Goal: Task Accomplishment & Management: Complete application form

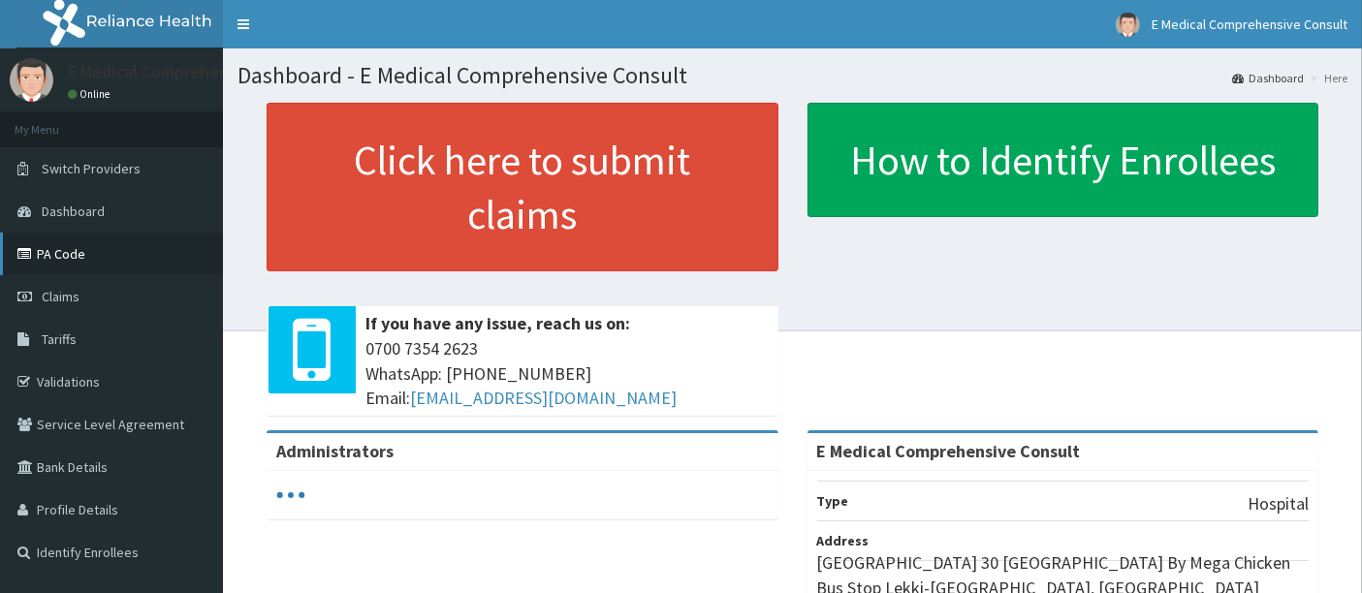
click at [114, 262] on link "PA Code" at bounding box center [111, 254] width 223 height 43
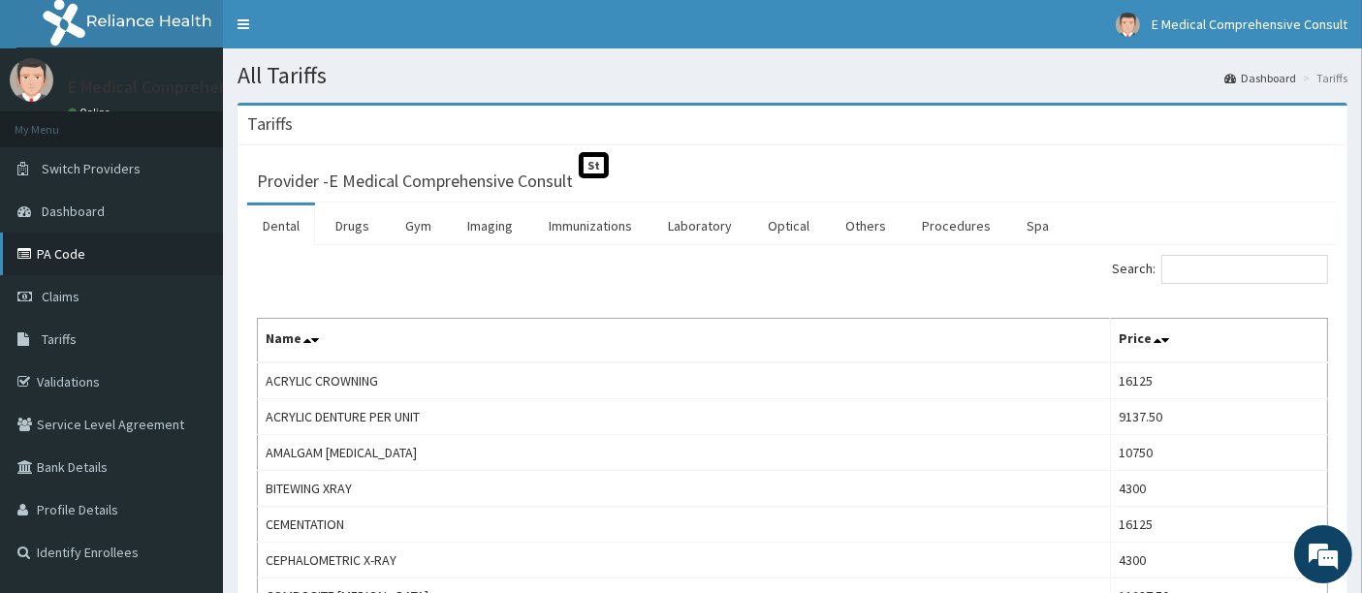
click at [99, 262] on link "PA Code" at bounding box center [111, 254] width 223 height 43
click at [78, 242] on link "PA Code" at bounding box center [111, 254] width 223 height 43
click at [60, 254] on link "PA Code" at bounding box center [111, 254] width 223 height 43
click at [97, 259] on link "PA Code" at bounding box center [111, 254] width 223 height 43
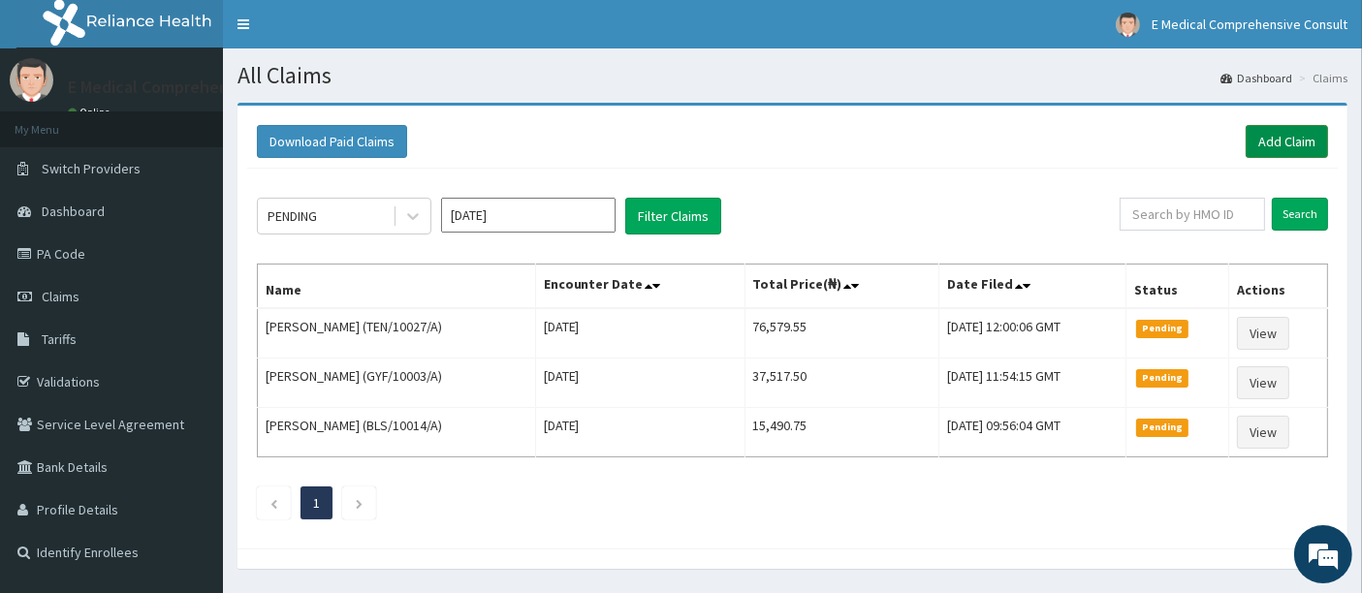
click at [1285, 137] on link "Add Claim" at bounding box center [1287, 141] width 82 height 33
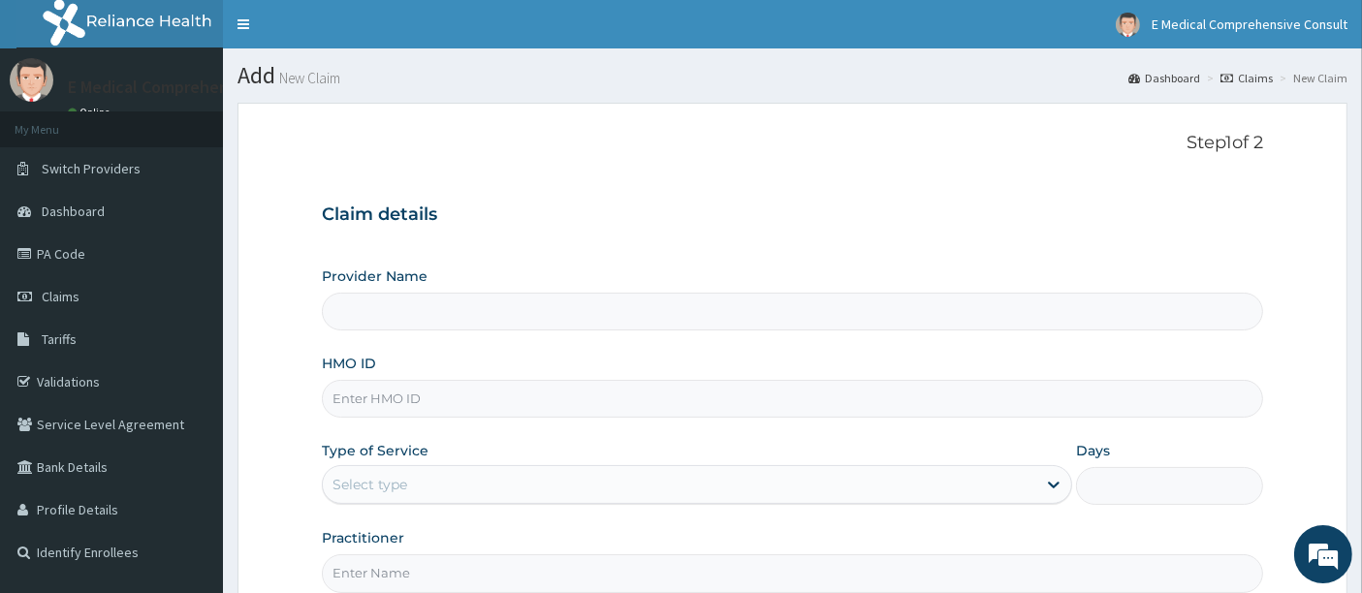
type input "E Medical Comprehensive Consult"
click at [409, 395] on input "HMO ID" at bounding box center [793, 399] width 942 height 38
paste input "TEN/10027/A"
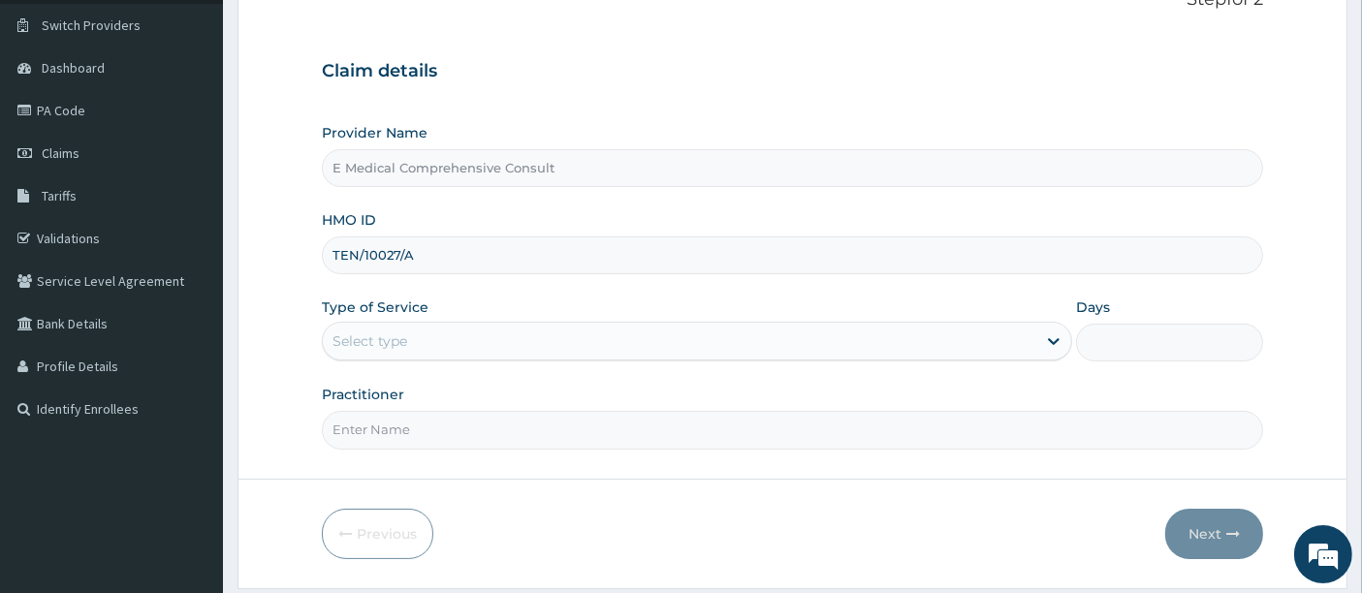
scroll to position [150, 0]
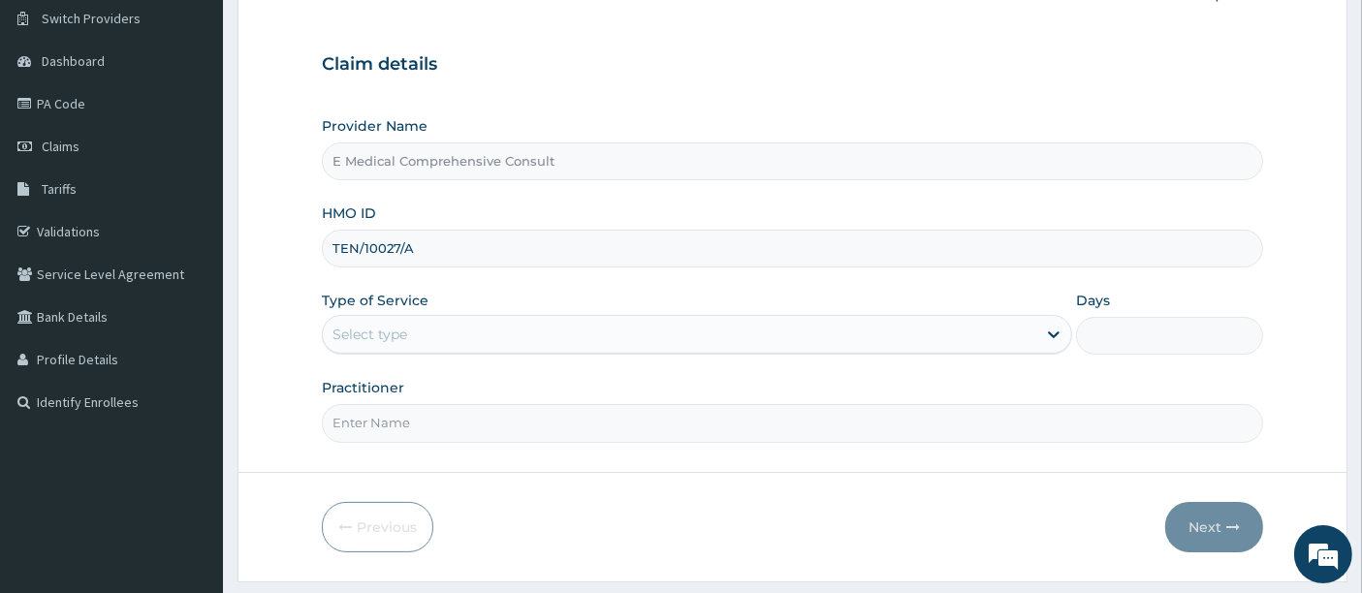
type input "TEN/10027/A"
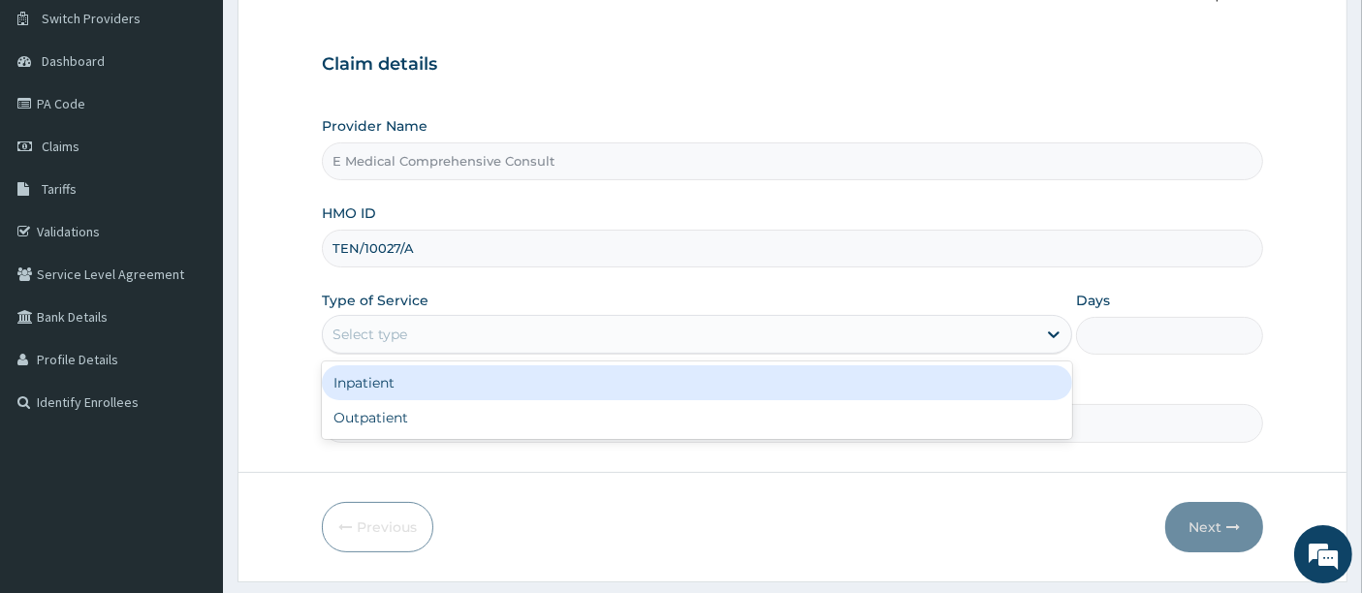
click at [599, 330] on div "Select type" at bounding box center [679, 334] width 713 height 31
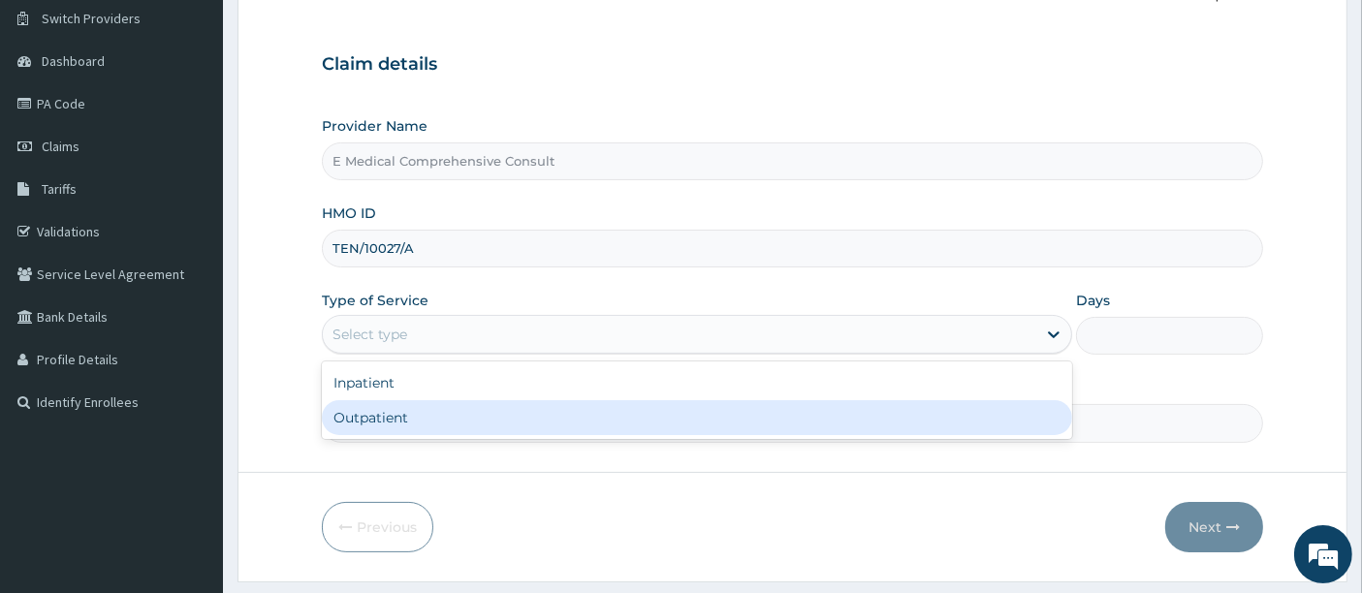
click at [380, 421] on div "Outpatient" at bounding box center [697, 417] width 750 height 35
type input "1"
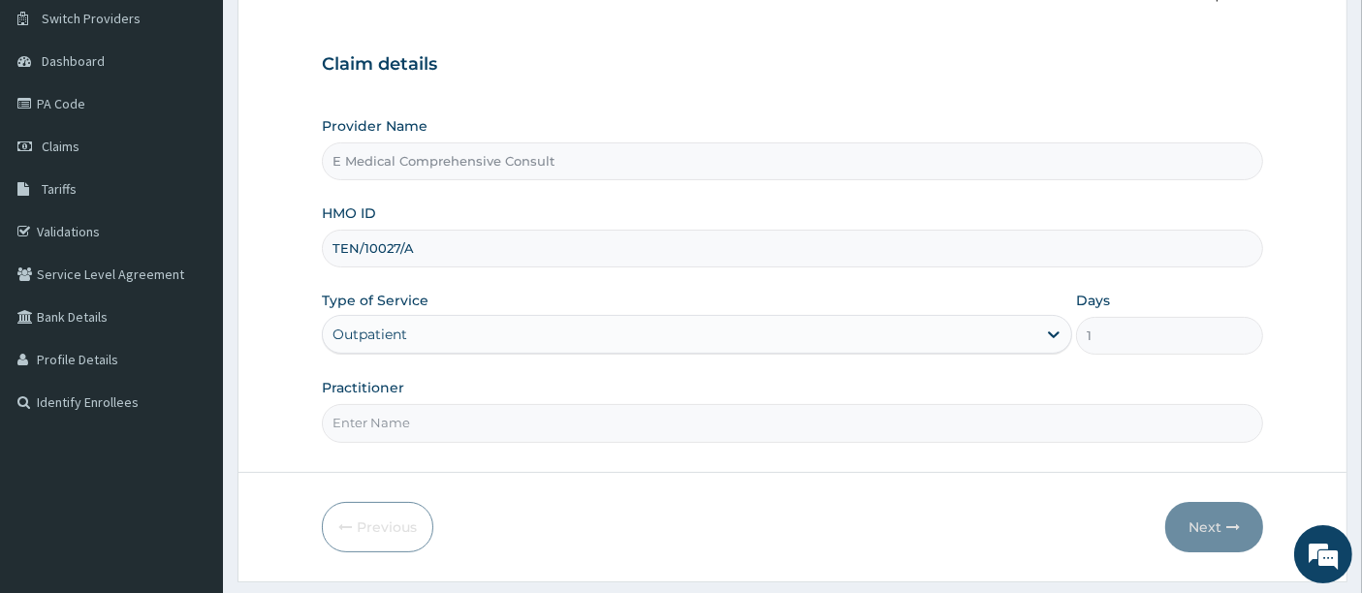
click at [611, 421] on input "Practitioner" at bounding box center [793, 423] width 942 height 38
type input "[PERSON_NAME]"
click at [616, 342] on div "Type of Service Outpatient Days 1" at bounding box center [791, 323] width 938 height 64
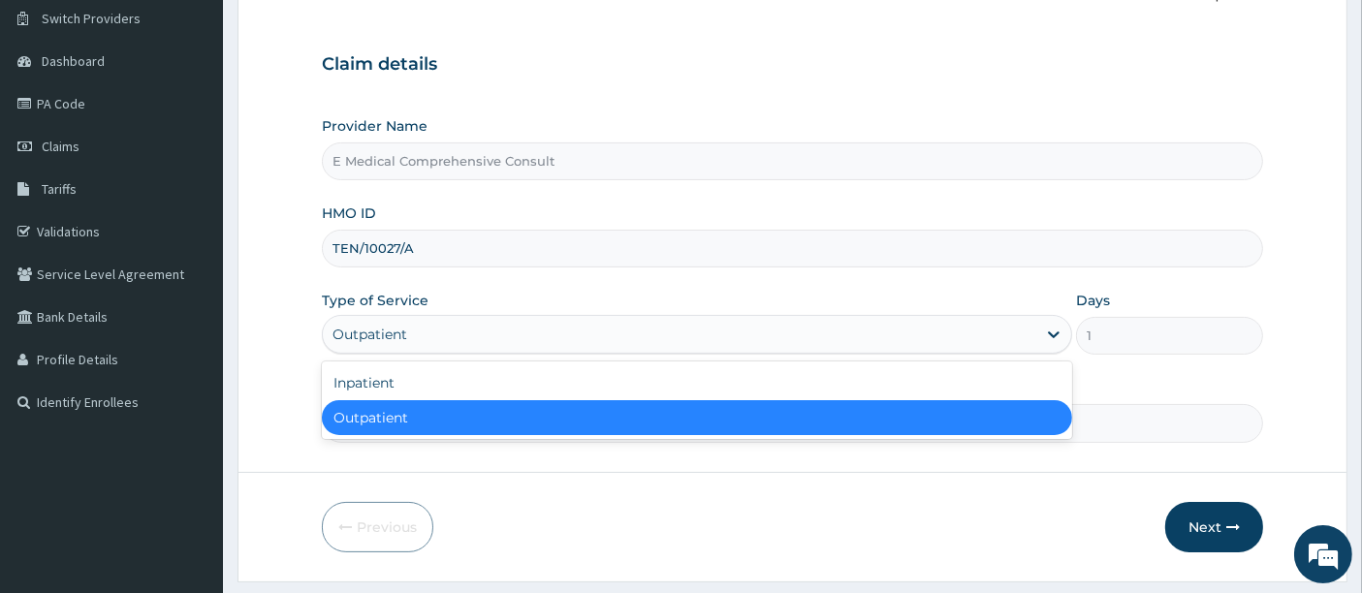
click at [579, 325] on div "Outpatient" at bounding box center [679, 334] width 713 height 31
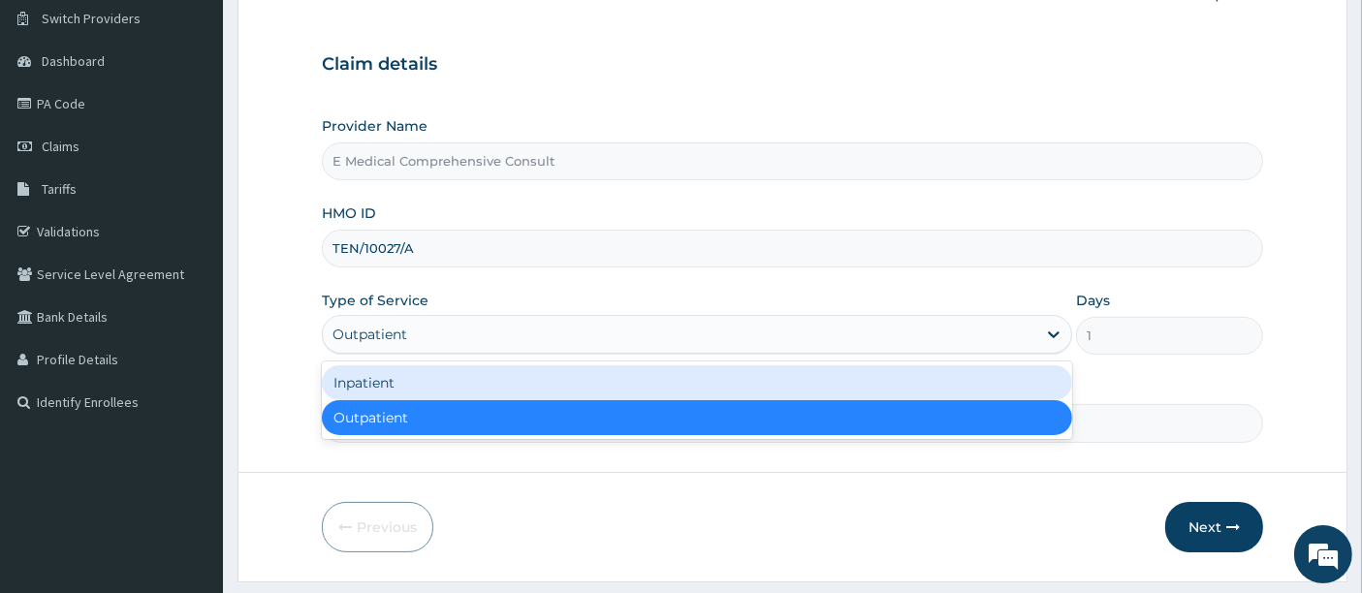
click at [424, 383] on div "Inpatient" at bounding box center [697, 382] width 750 height 35
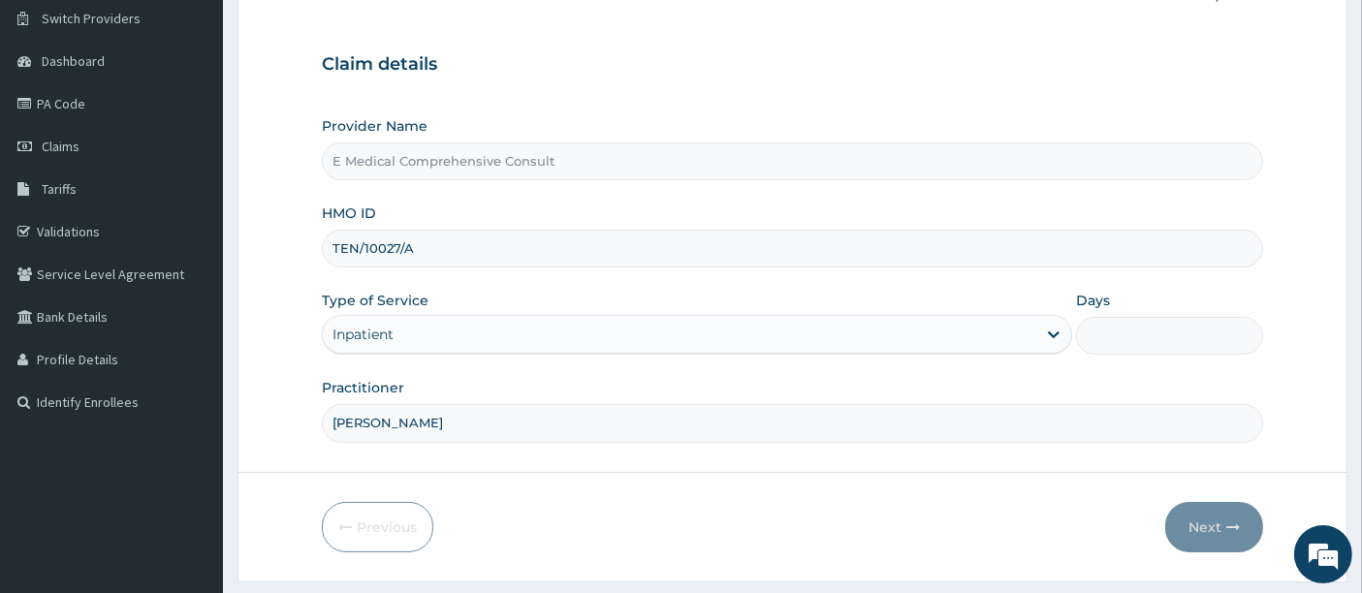
click at [1117, 331] on input "Days" at bounding box center [1170, 336] width 188 height 38
type input "3"
click at [1207, 513] on button "Next" at bounding box center [1214, 527] width 98 height 50
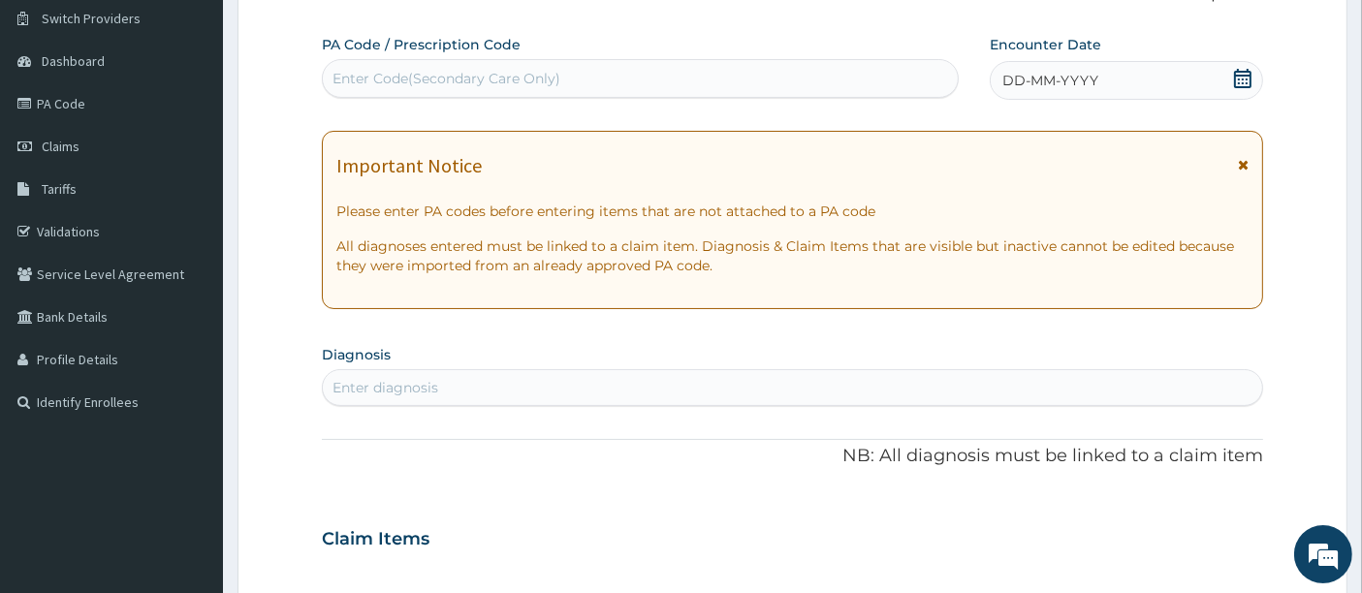
click at [370, 76] on div "Enter Code(Secondary Care Only)" at bounding box center [446, 78] width 228 height 19
paste input "PA/1FF359"
type input "PA/1FF359"
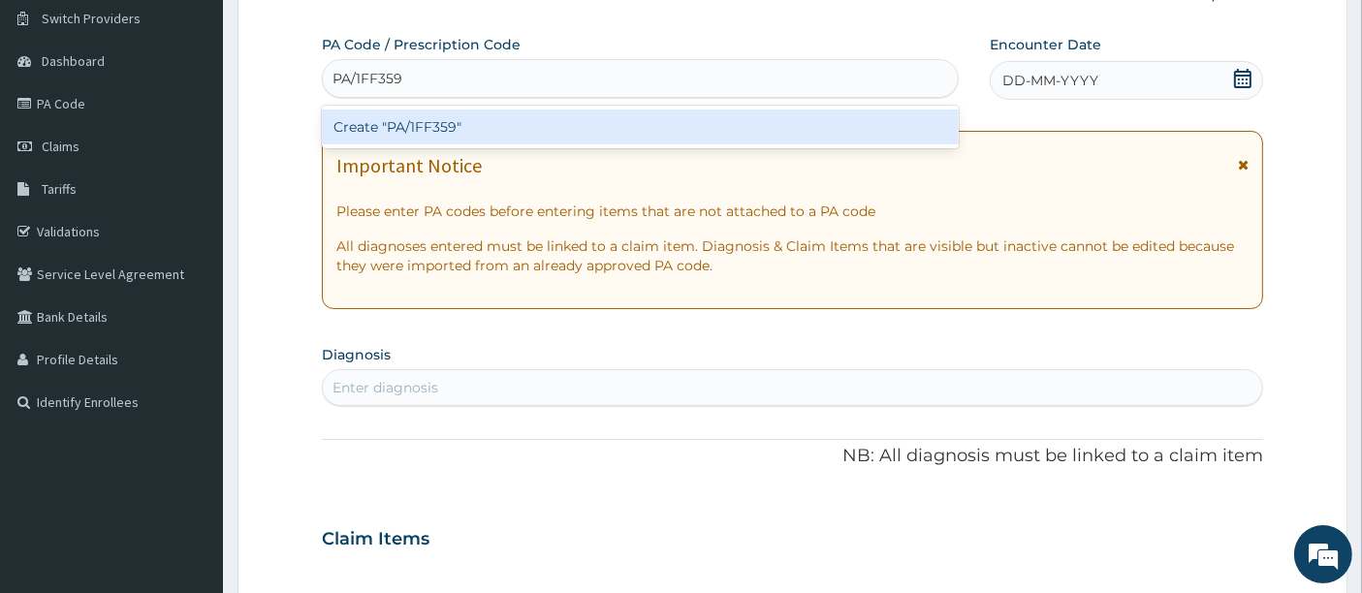
click at [415, 125] on div "Create "PA/1FF359"" at bounding box center [641, 127] width 638 height 35
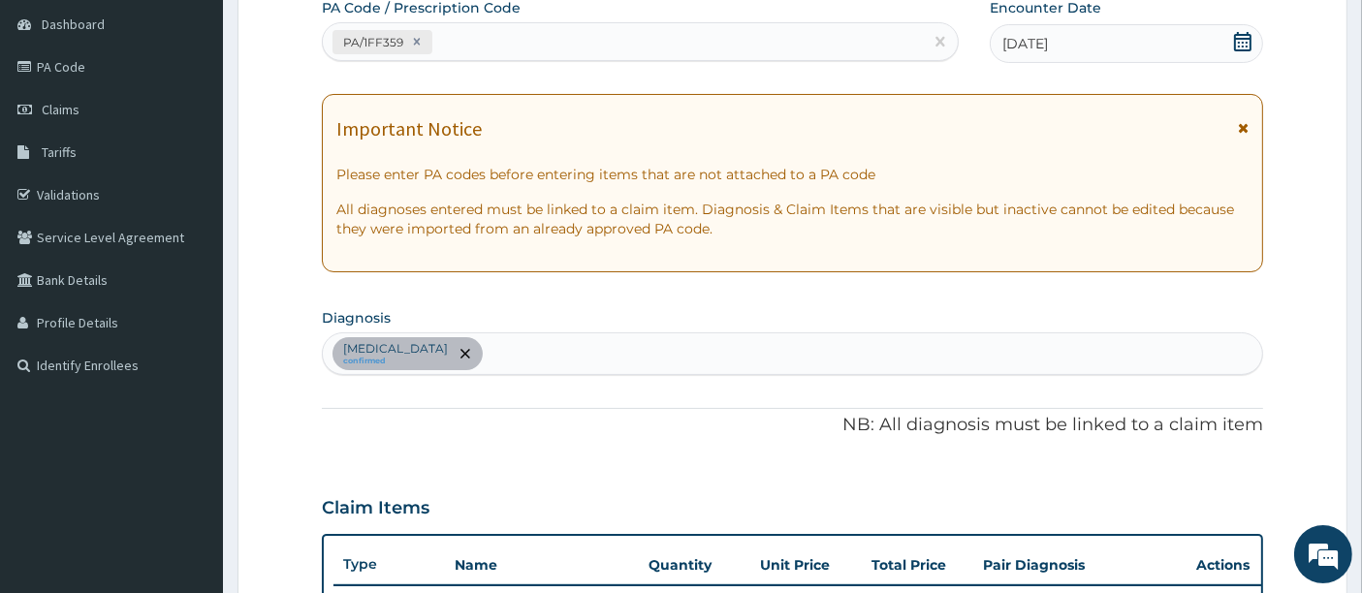
scroll to position [176, 0]
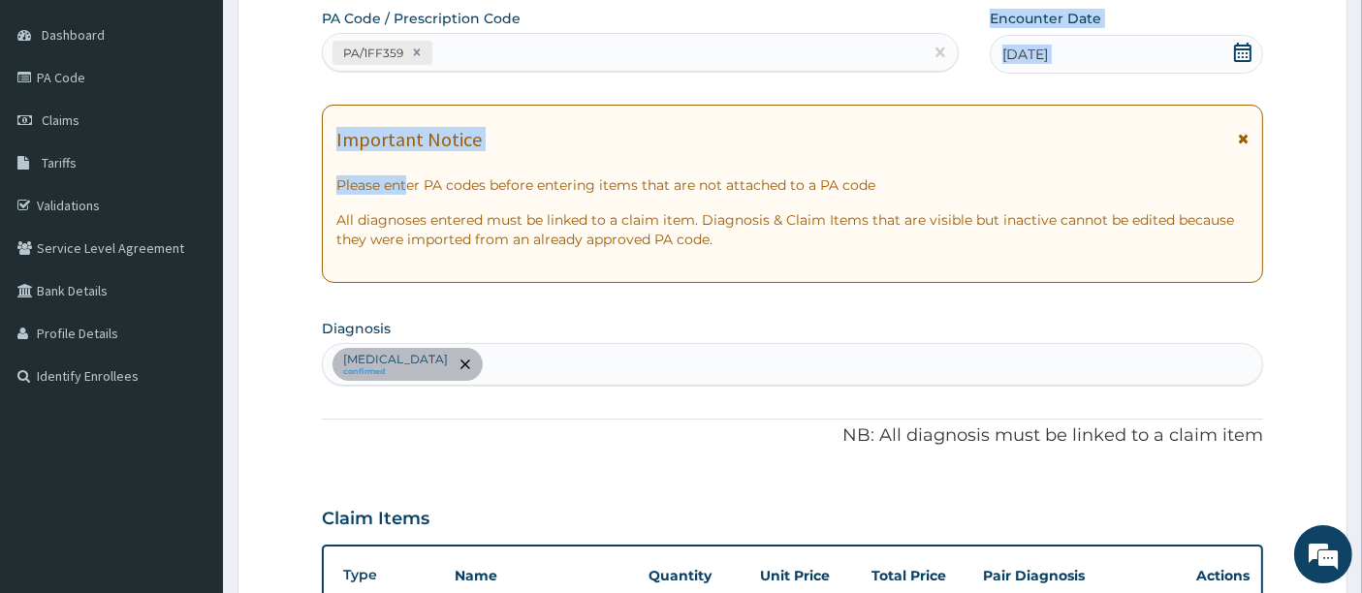
drag, startPoint x: 409, startPoint y: 167, endPoint x: 458, endPoint y: 44, distance: 132.7
click at [458, 44] on div "PA Code / Prescription Code PA/1FF359 Encounter Date 13-08-2025 Important Notic…" at bounding box center [793, 467] width 942 height 917
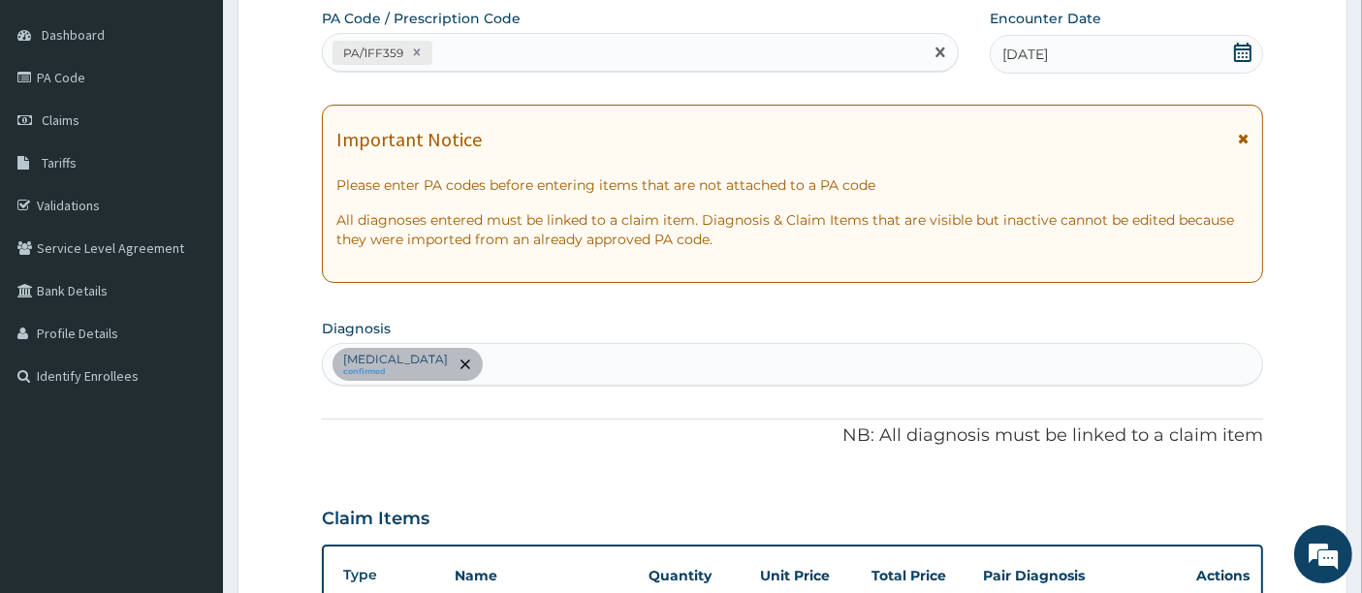
click at [458, 44] on div "PA/1FF359" at bounding box center [623, 53] width 601 height 32
paste input "PA/78DB30"
type input "PA/78DB30"
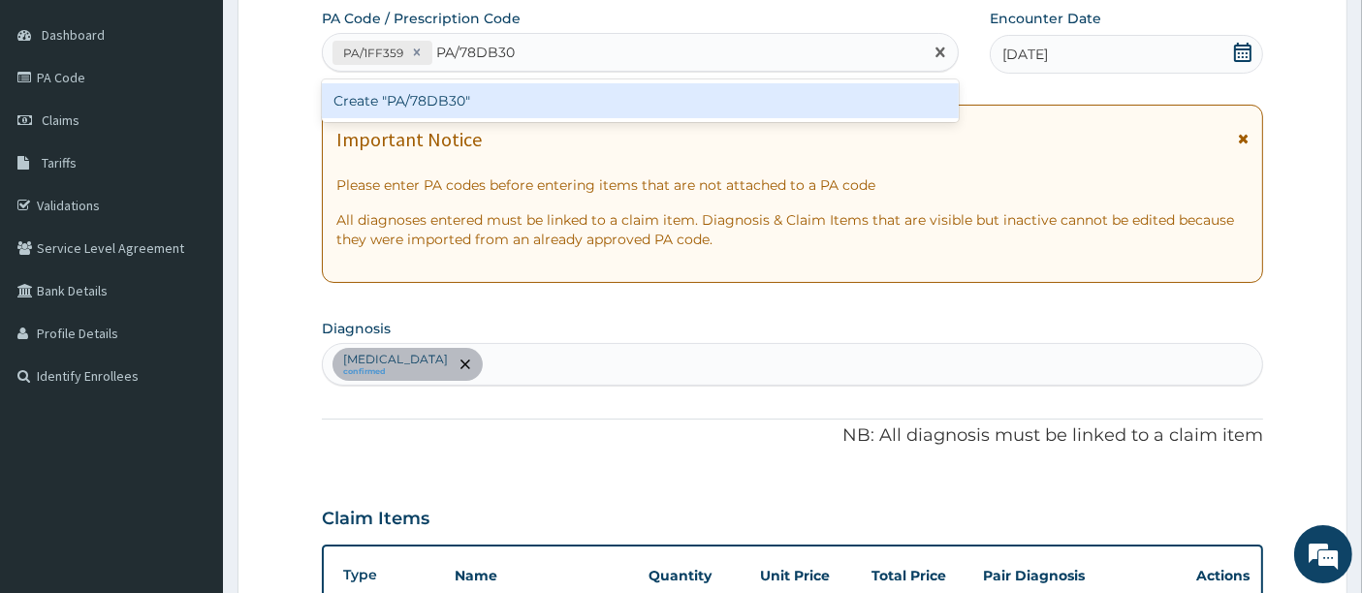
click at [444, 102] on div "Create "PA/78DB30"" at bounding box center [641, 100] width 638 height 35
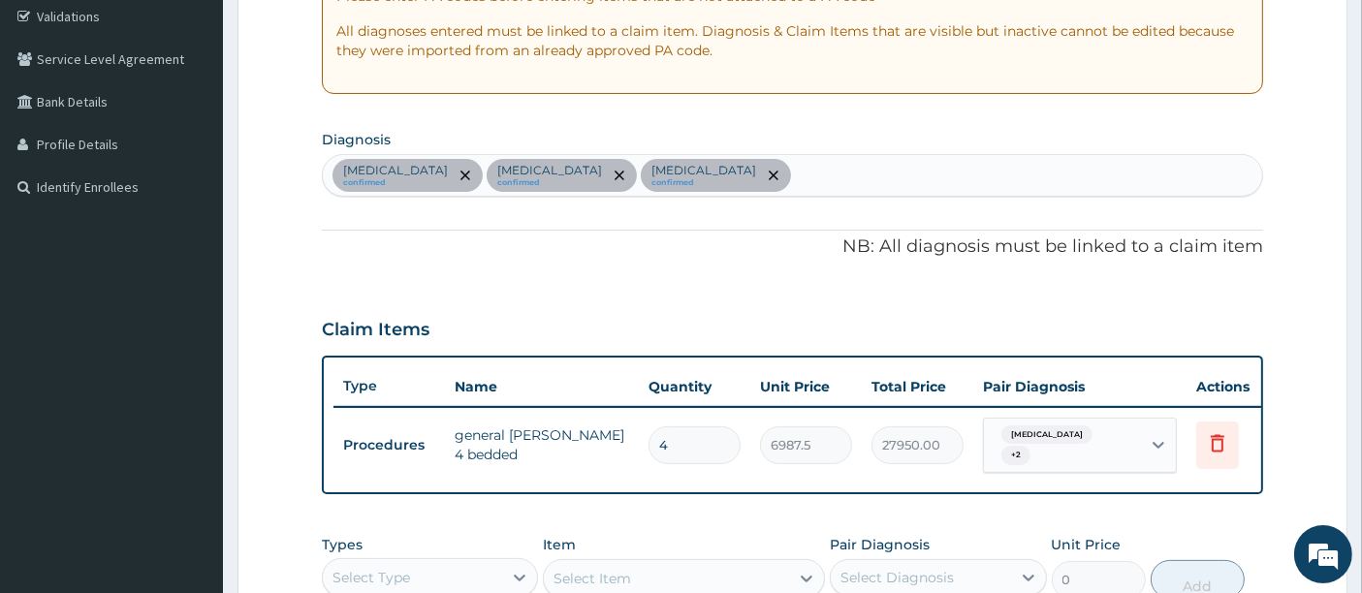
scroll to position [291, 0]
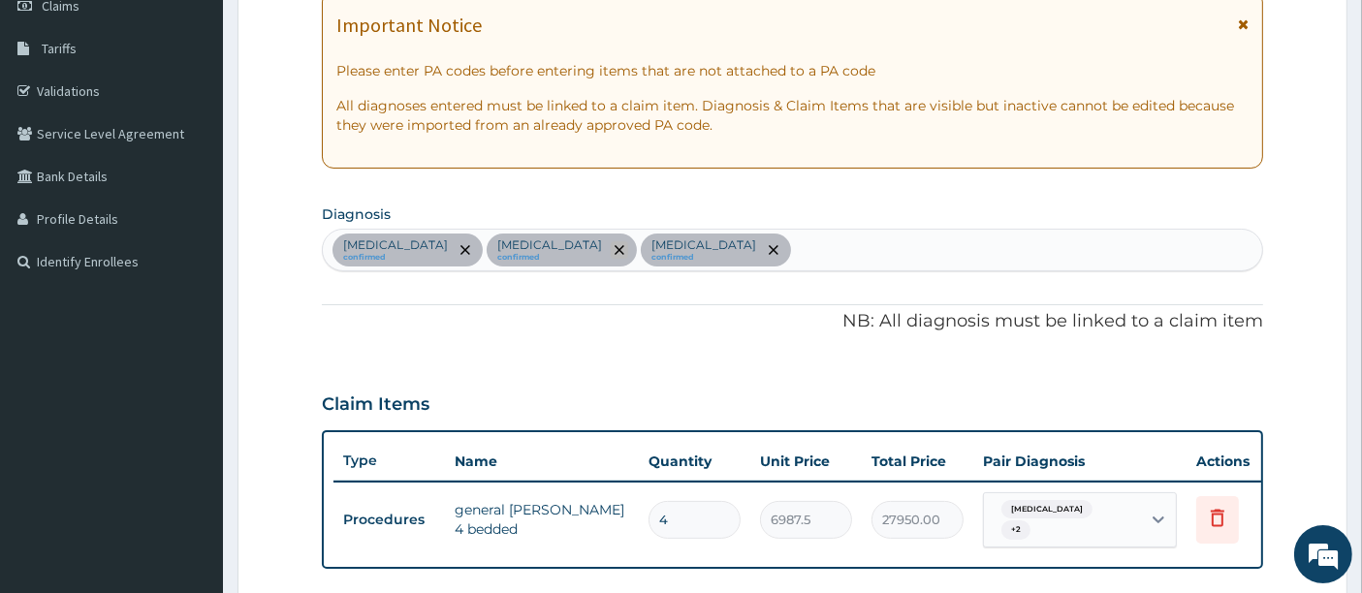
click at [624, 247] on icon "remove selection option" at bounding box center [620, 250] width 10 height 10
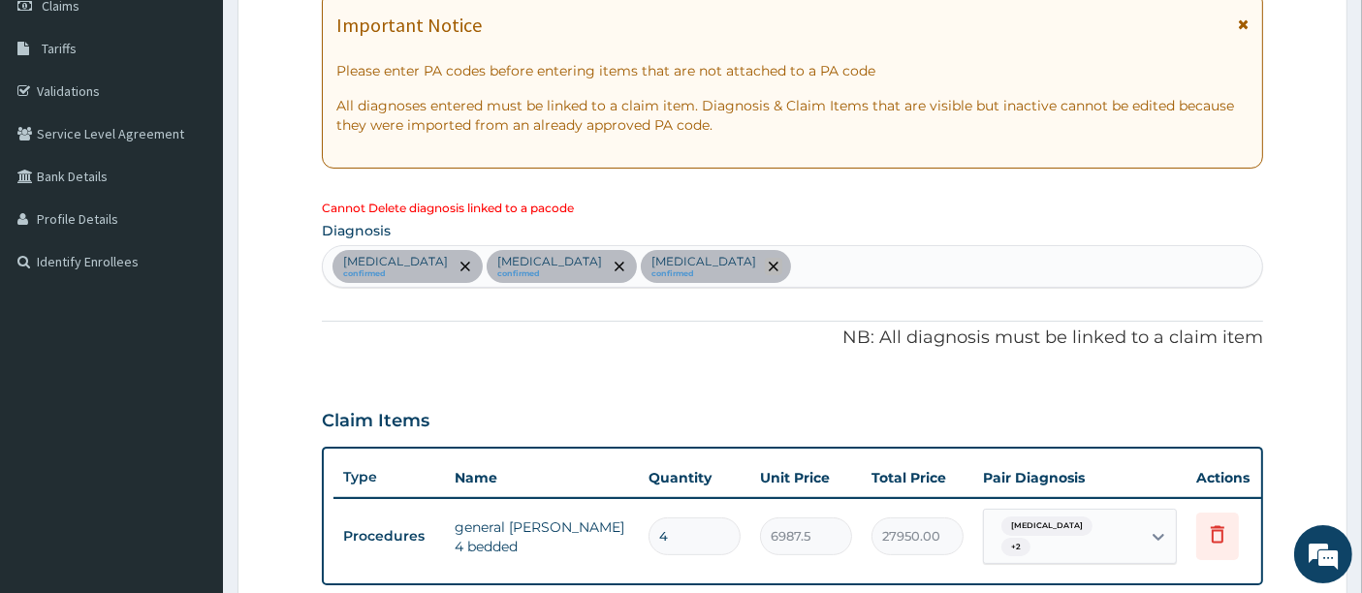
click at [773, 259] on span "remove selection option" at bounding box center [773, 266] width 17 height 17
click at [773, 262] on icon "remove selection option" at bounding box center [774, 267] width 10 height 10
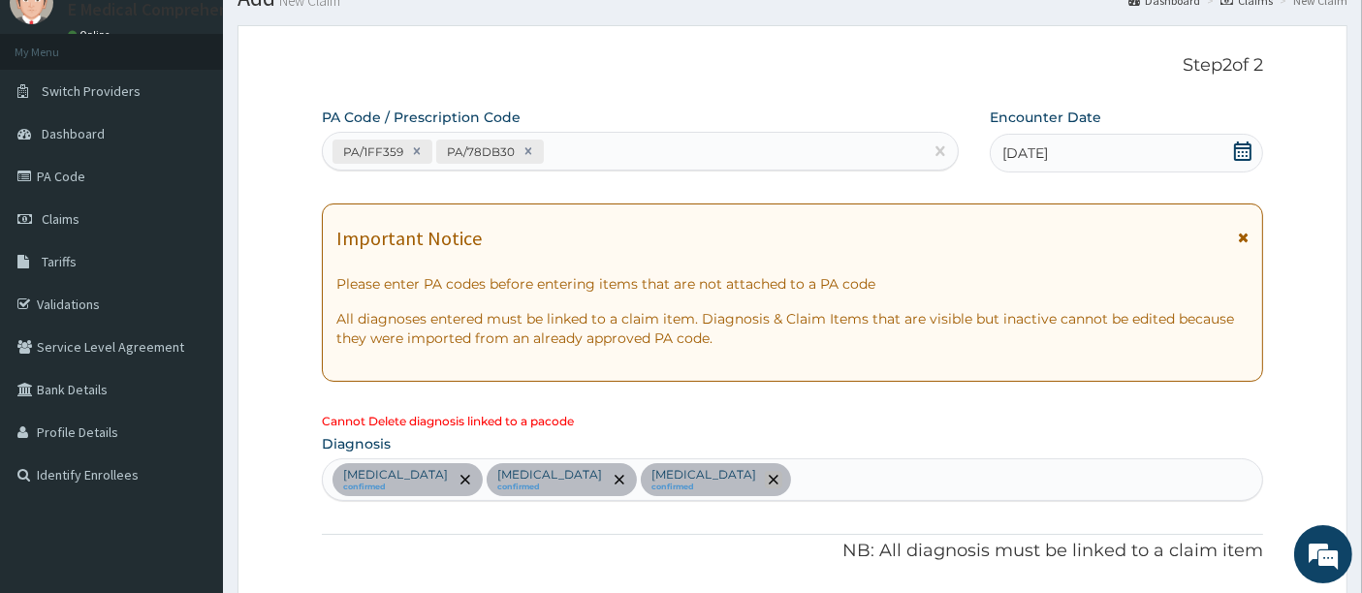
scroll to position [60, 0]
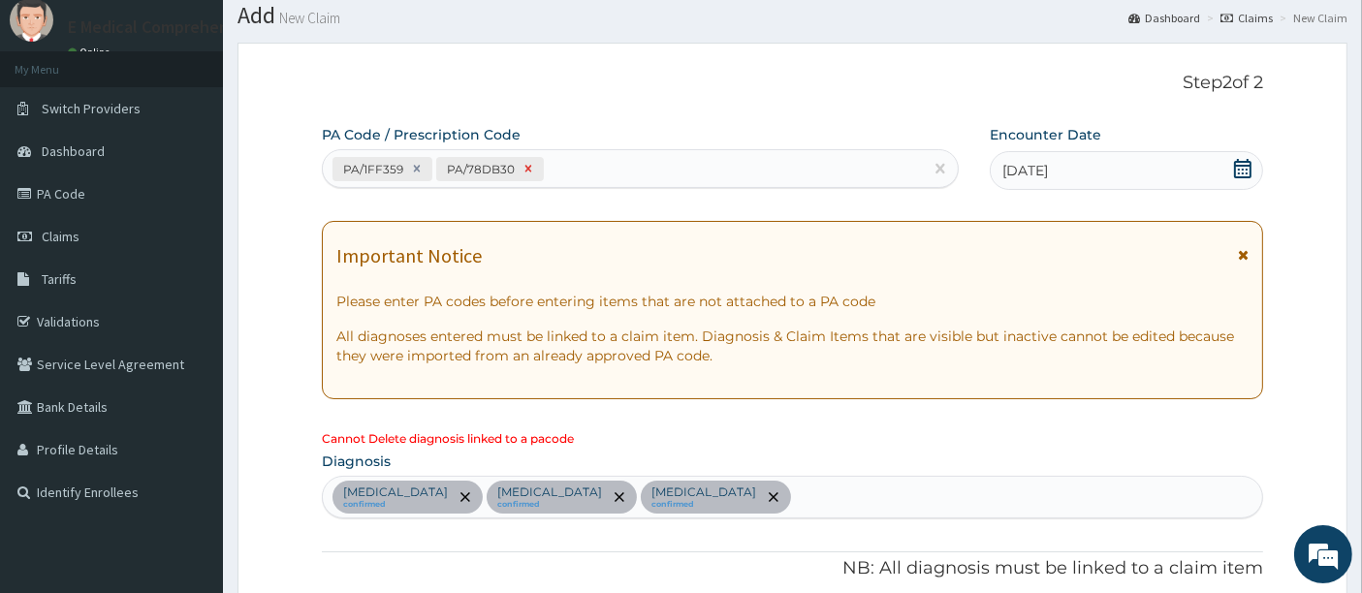
click at [524, 167] on icon at bounding box center [527, 169] width 7 height 7
type input "2"
type input "13975.00"
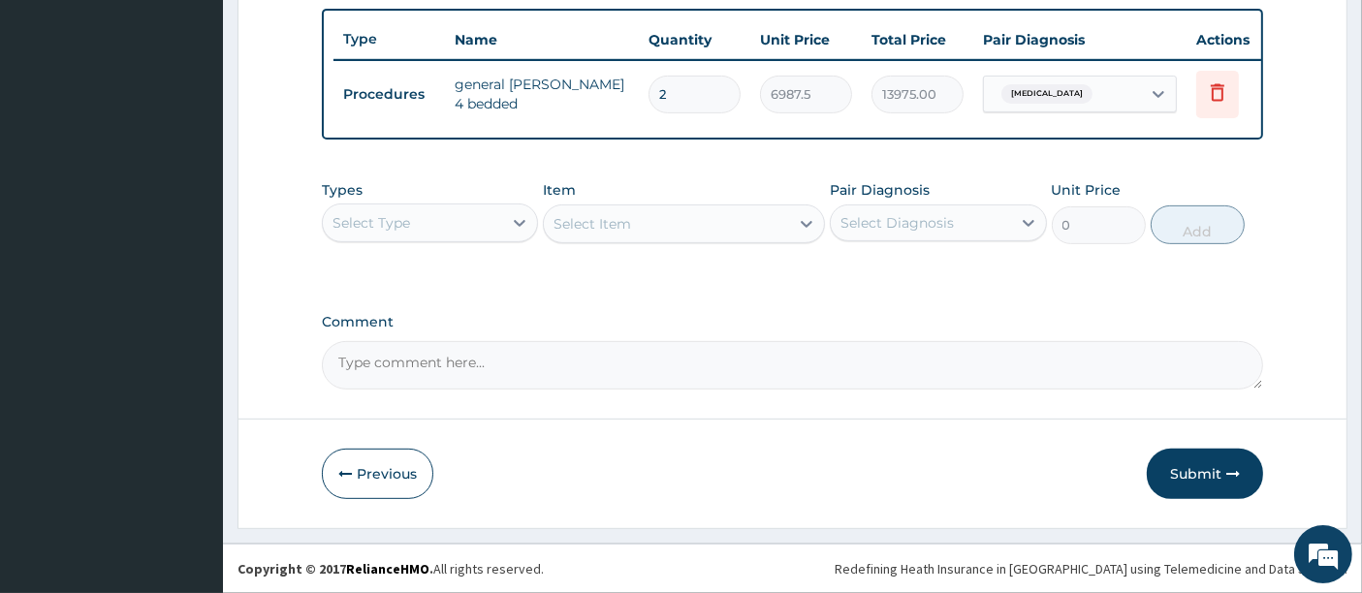
scroll to position [723, 0]
click at [1186, 477] on button "Submit" at bounding box center [1205, 474] width 116 height 50
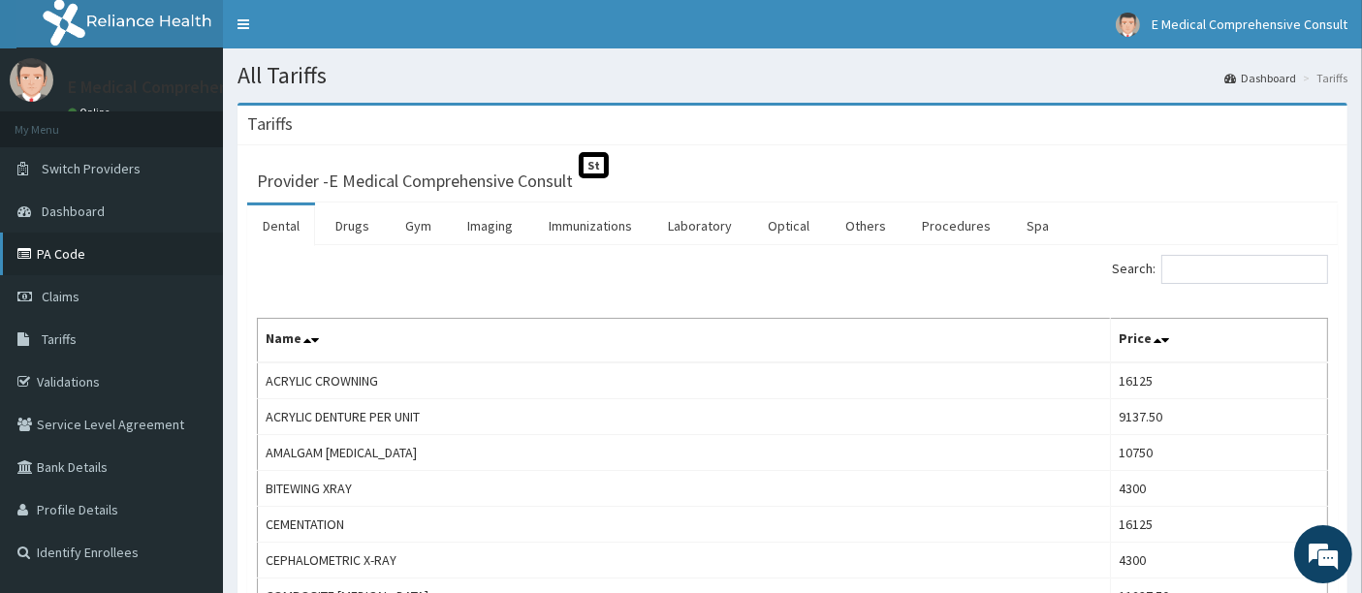
click at [75, 249] on link "PA Code" at bounding box center [111, 254] width 223 height 43
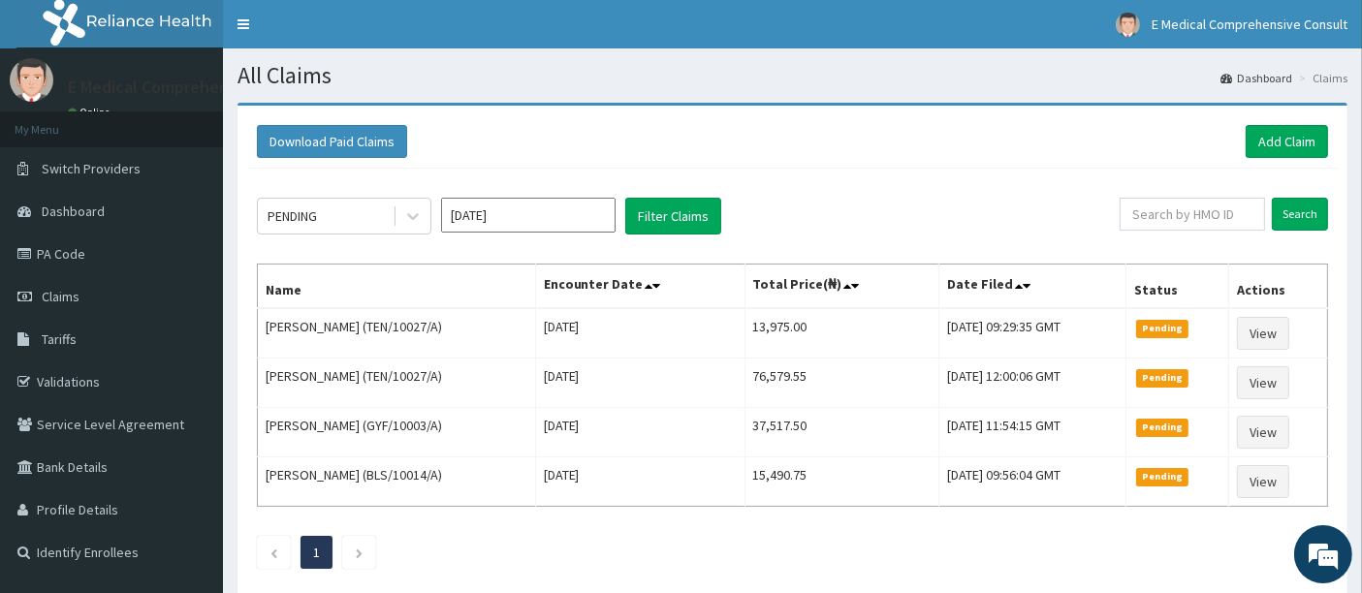
scroll to position [34, 0]
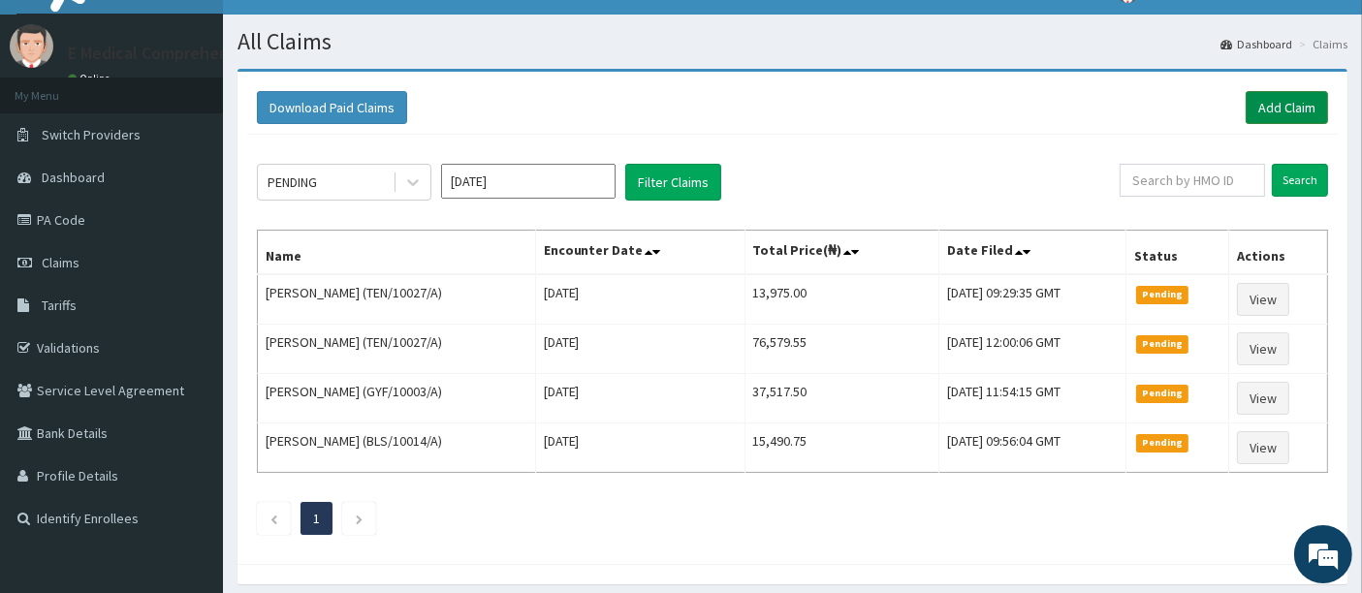
click at [1265, 110] on link "Add Claim" at bounding box center [1287, 107] width 82 height 33
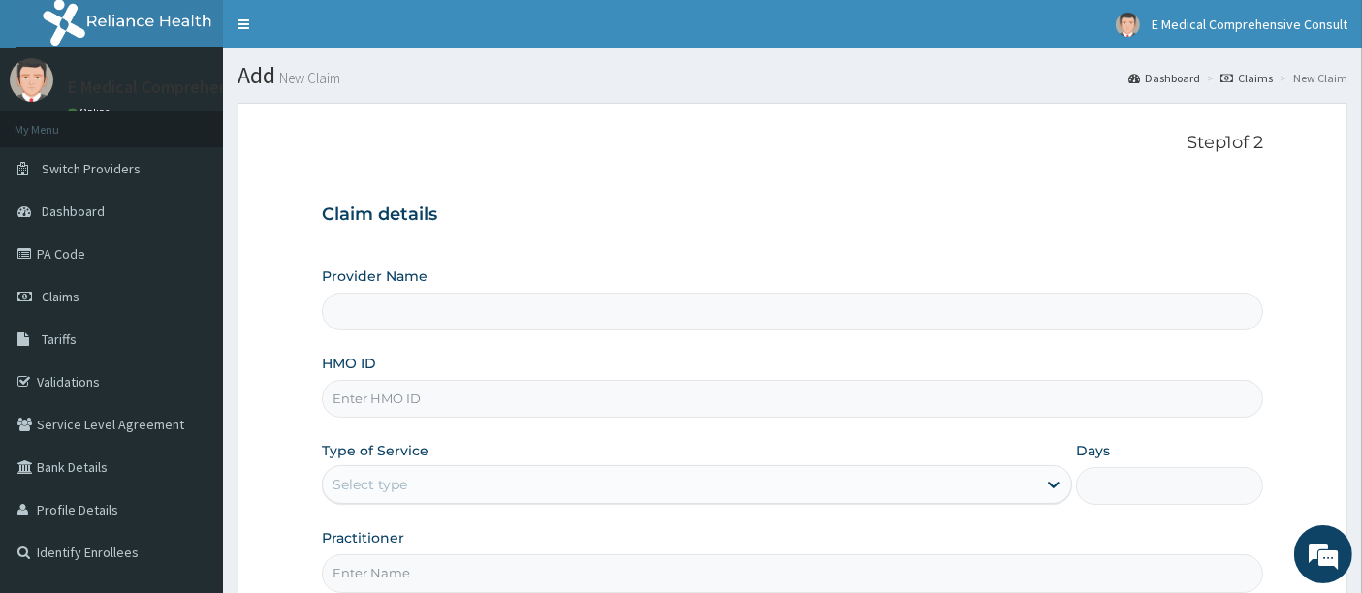
type input "E Medical Comprehensive Consult"
click at [395, 405] on input "HMO ID" at bounding box center [793, 399] width 942 height 38
paste input "BHT/10376/A"
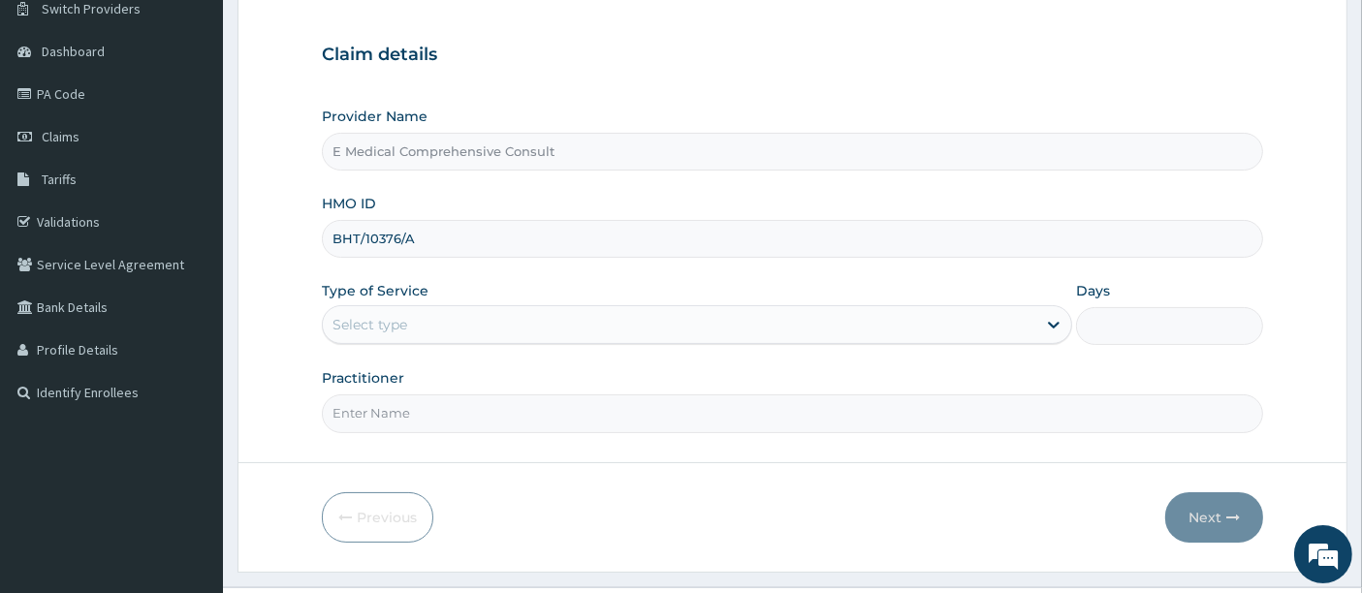
scroll to position [163, 0]
type input "BHT/10376/A"
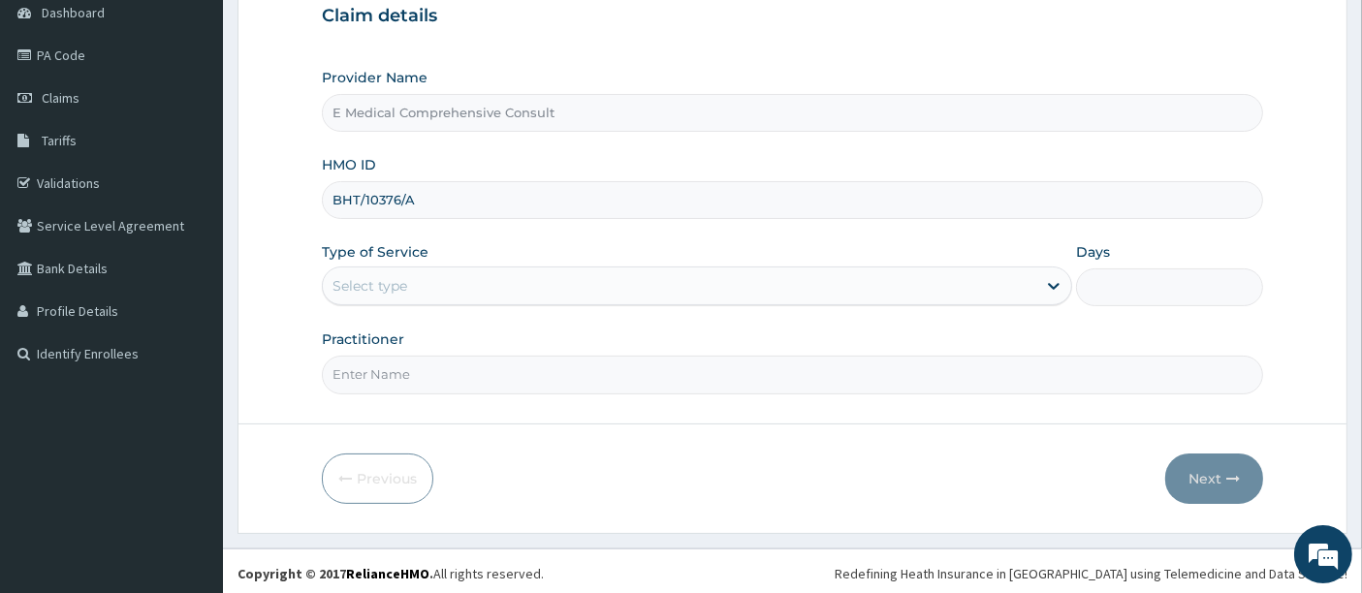
scroll to position [197, 0]
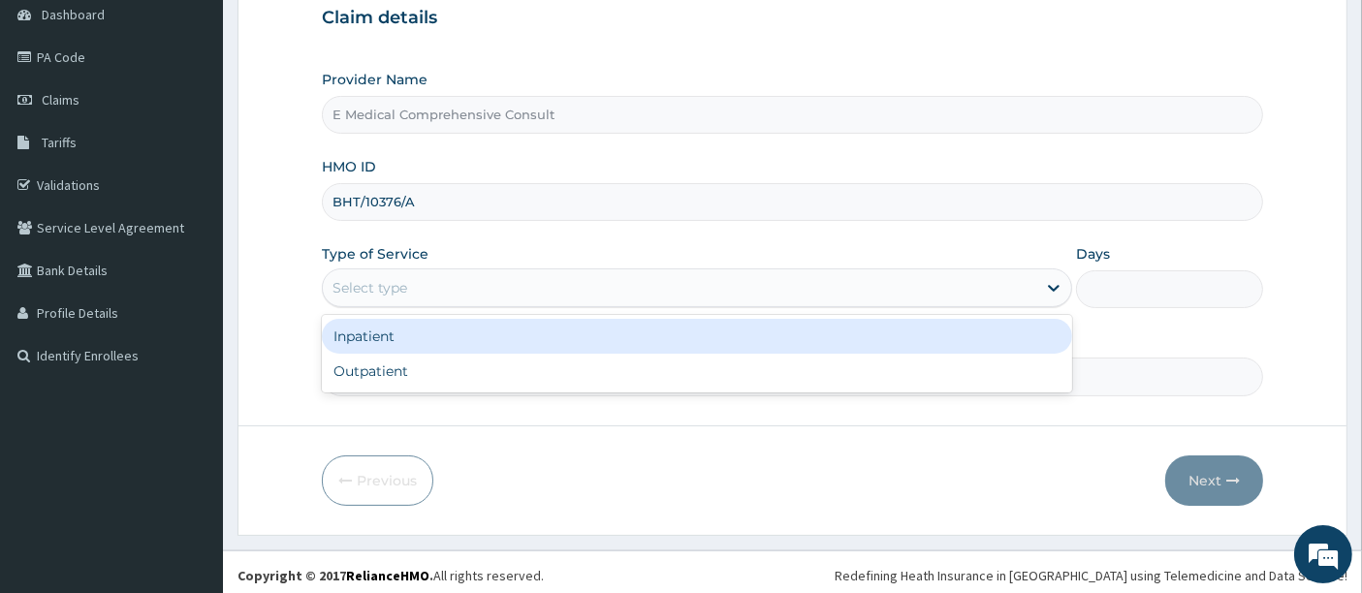
click at [404, 292] on div "Select type" at bounding box center [369, 287] width 75 height 19
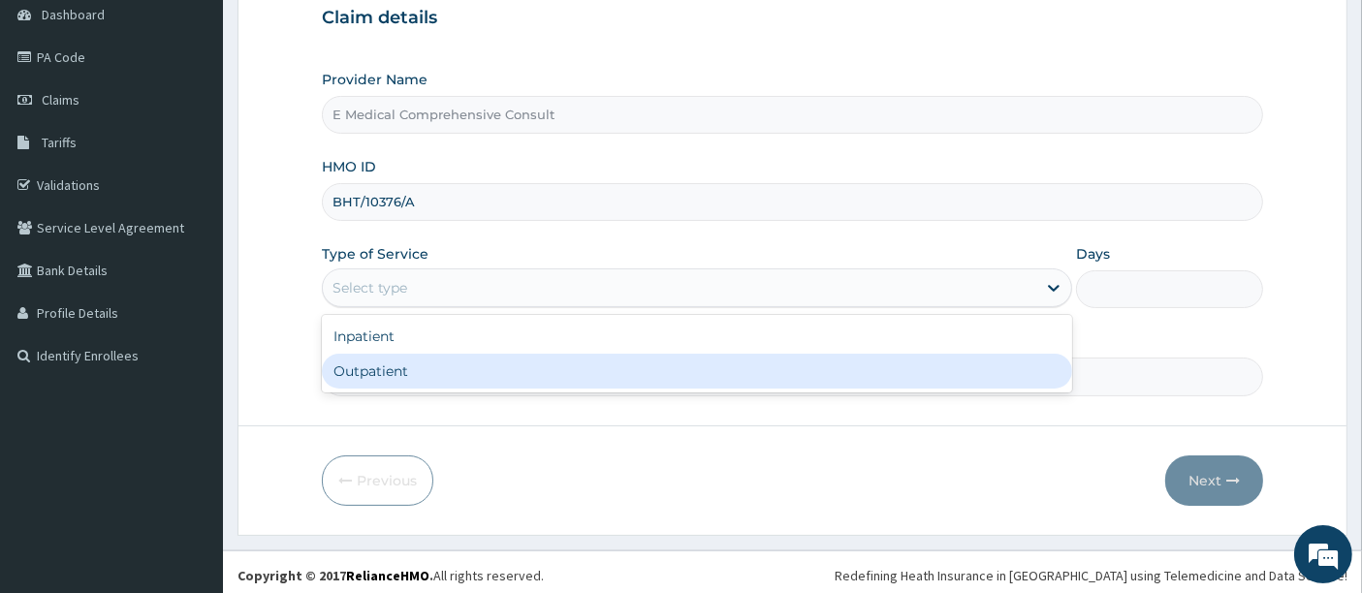
click at [428, 373] on div "Outpatient" at bounding box center [697, 371] width 750 height 35
type input "1"
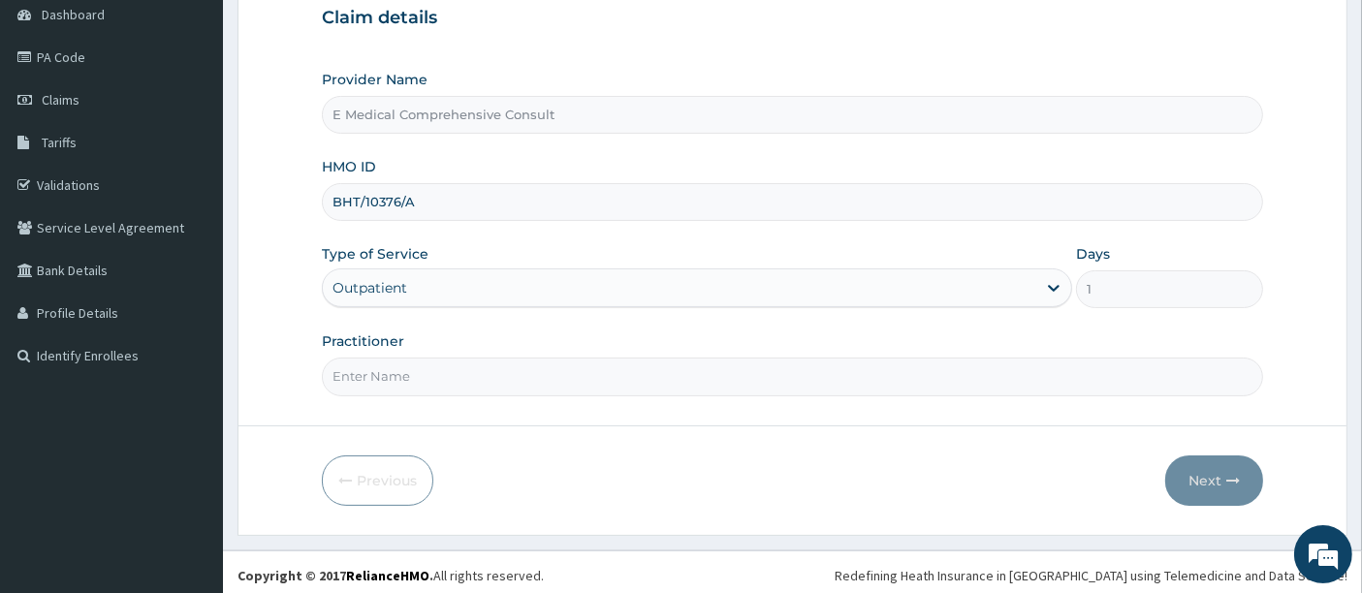
click at [458, 384] on input "Practitioner" at bounding box center [793, 377] width 942 height 38
type input "[PERSON_NAME]"
click at [1204, 477] on button "Next" at bounding box center [1214, 481] width 98 height 50
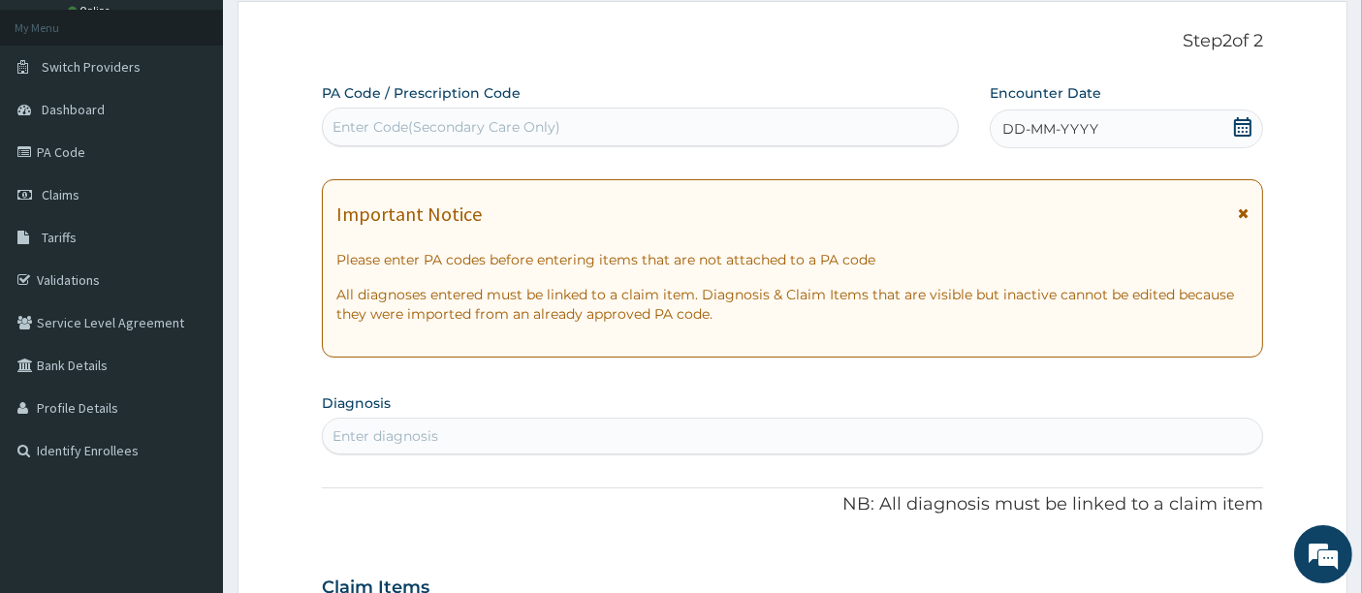
scroll to position [98, 0]
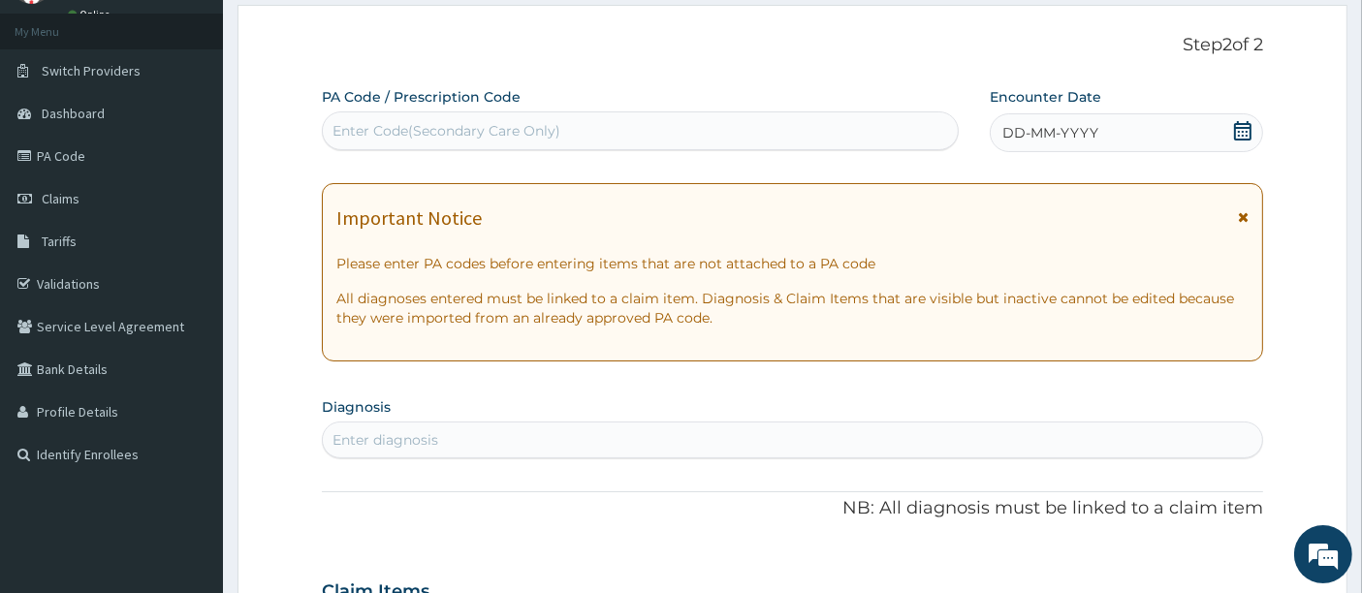
click at [412, 123] on div "Enter Code(Secondary Care Only)" at bounding box center [446, 130] width 228 height 19
paste input "PA/EF0CFB"
type input "PA/EF0CFB"
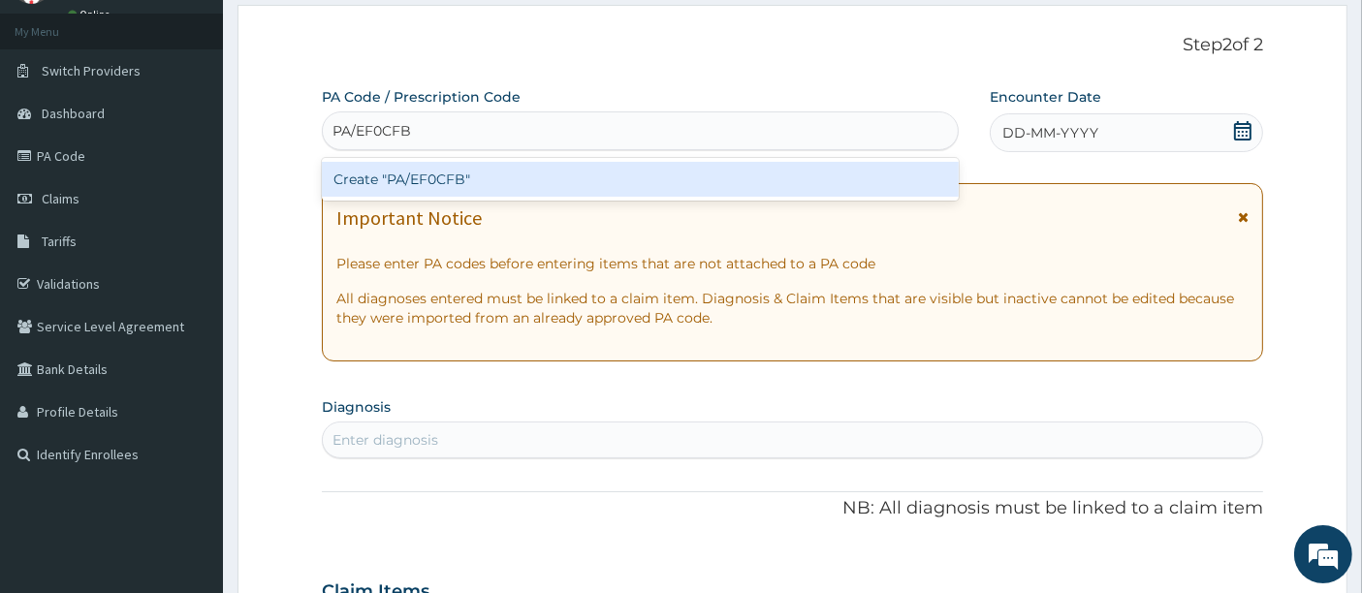
click at [505, 174] on div "Create "PA/EF0CFB"" at bounding box center [641, 179] width 638 height 35
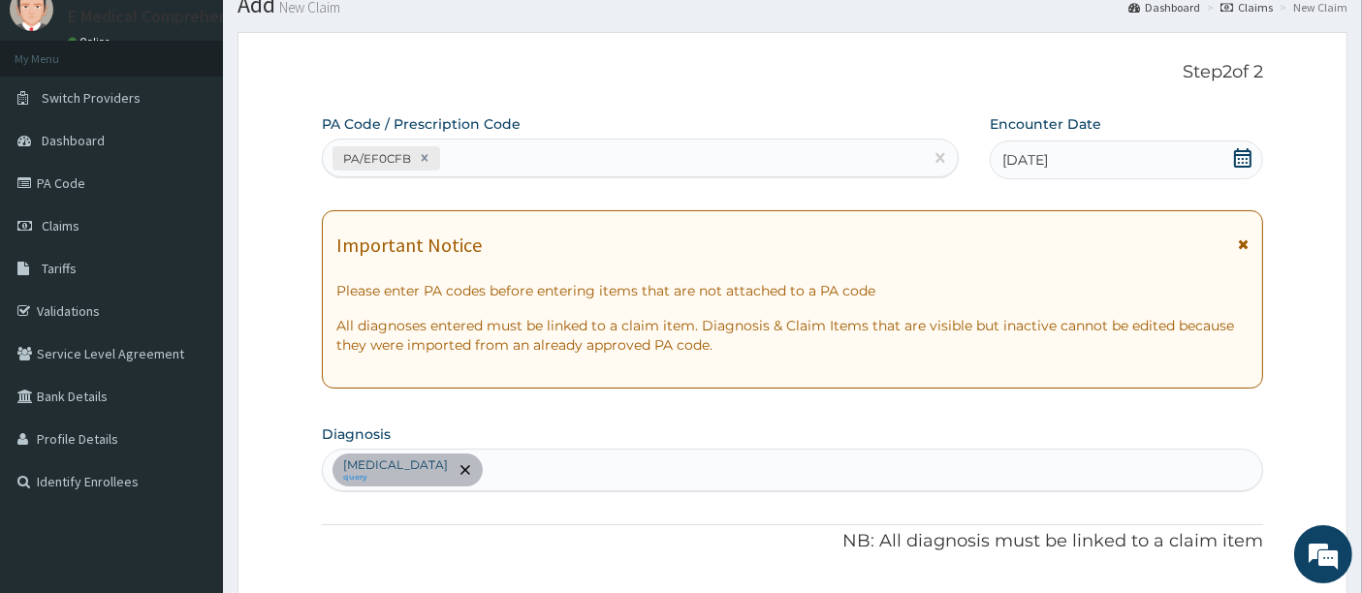
scroll to position [0, 0]
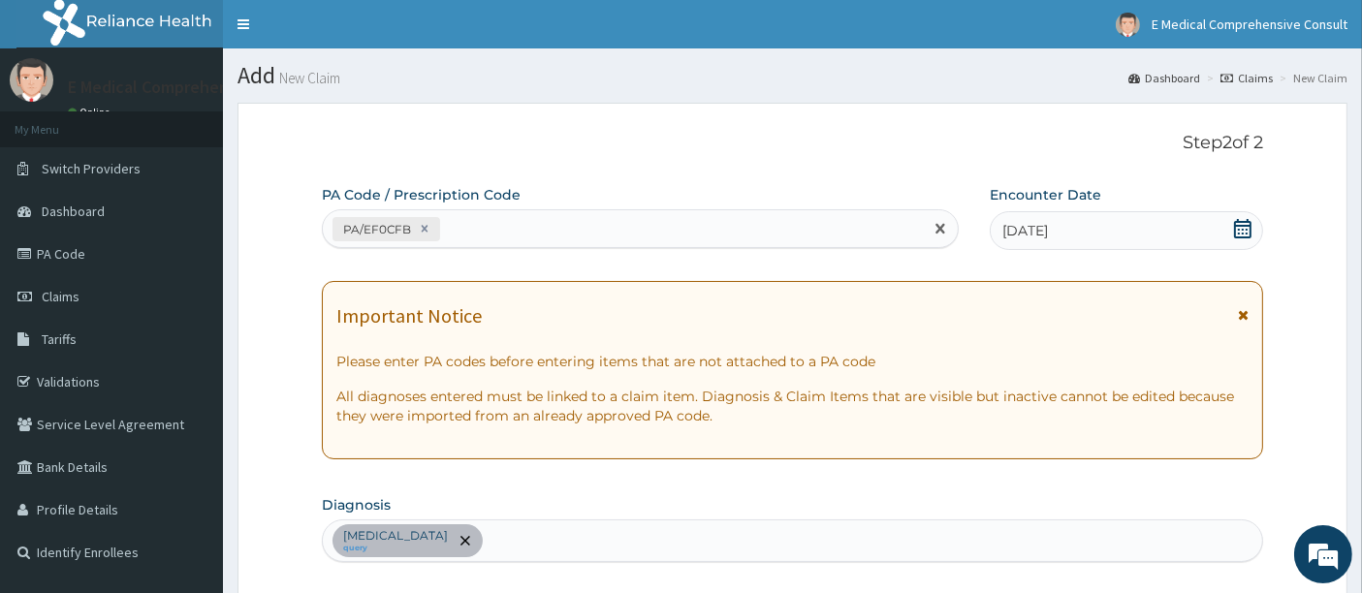
click at [489, 237] on div "PA/EF0CFB" at bounding box center [623, 229] width 601 height 32
paste input "PA/B8BEDD"
type input "PA/B8BEDD"
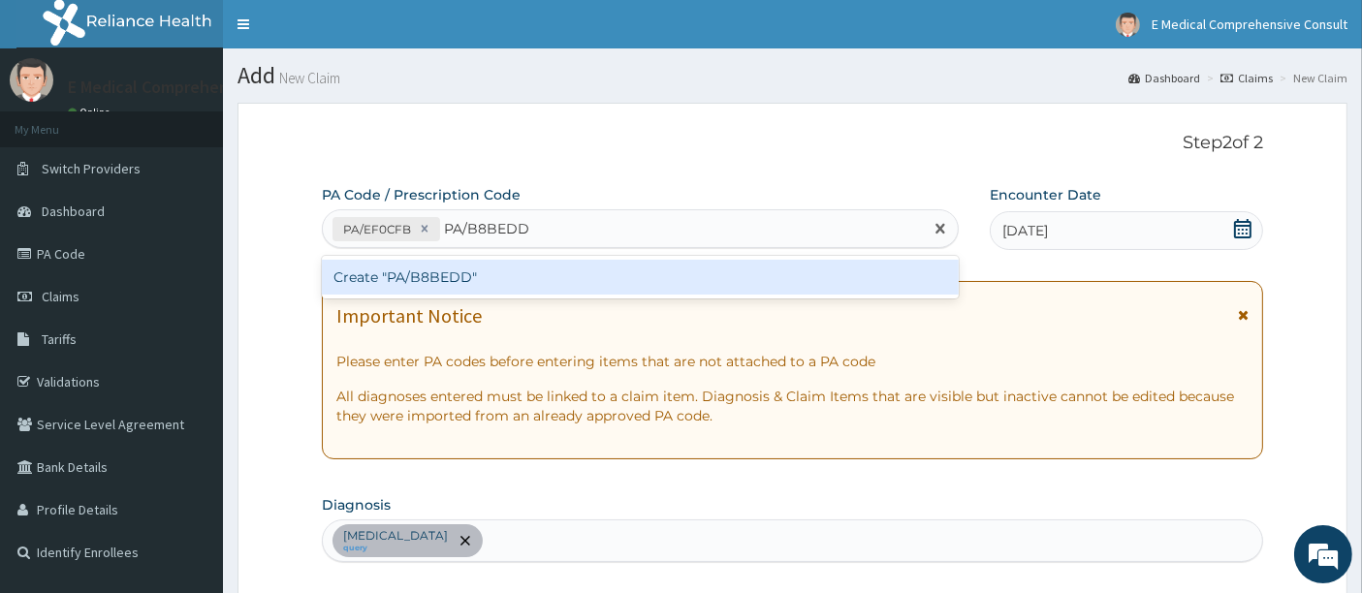
click at [489, 281] on div "Create "PA/B8BEDD"" at bounding box center [641, 277] width 638 height 35
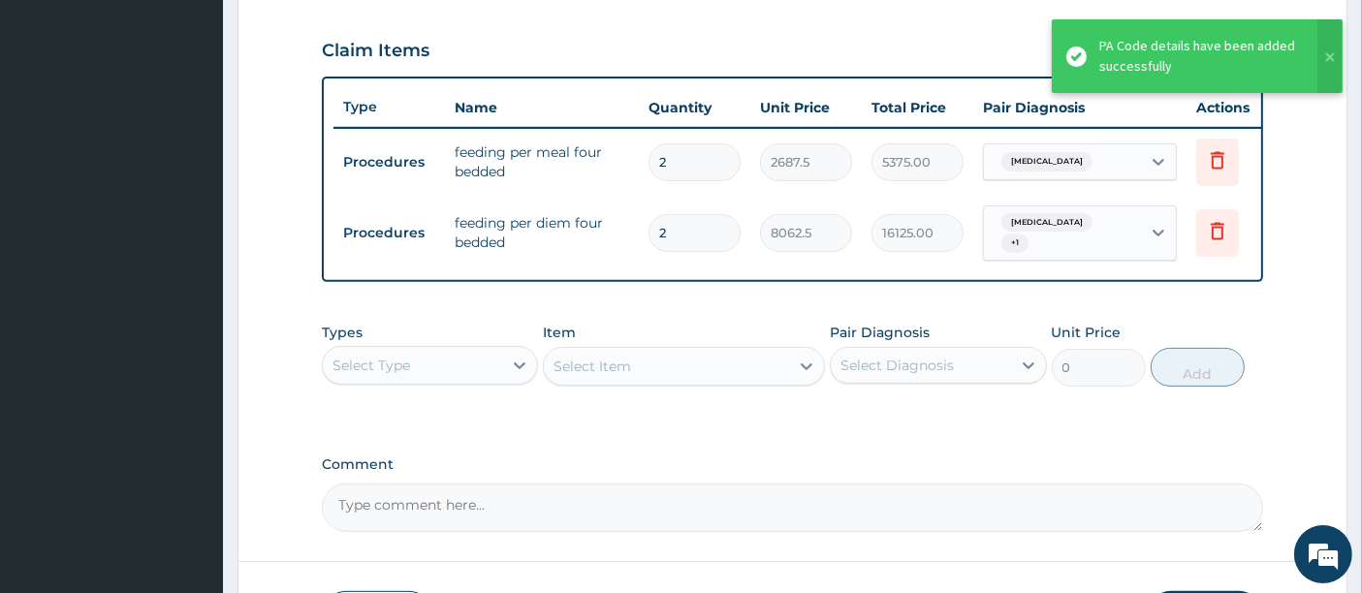
scroll to position [645, 0]
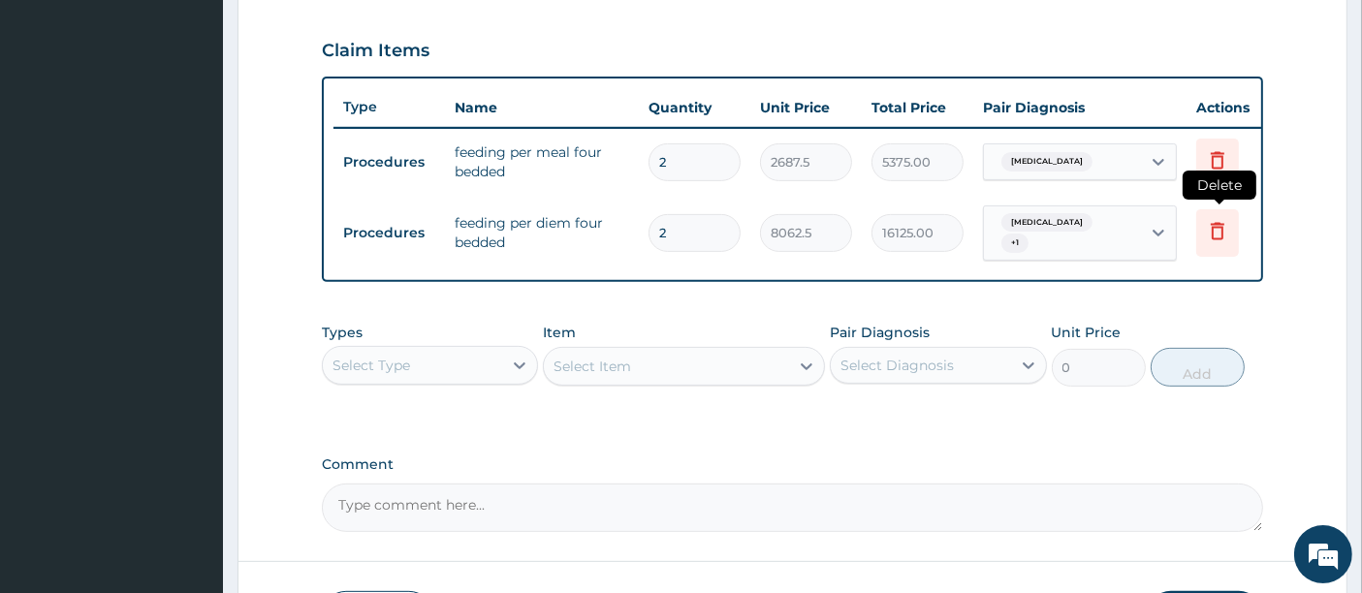
click at [1214, 222] on icon at bounding box center [1218, 230] width 14 height 17
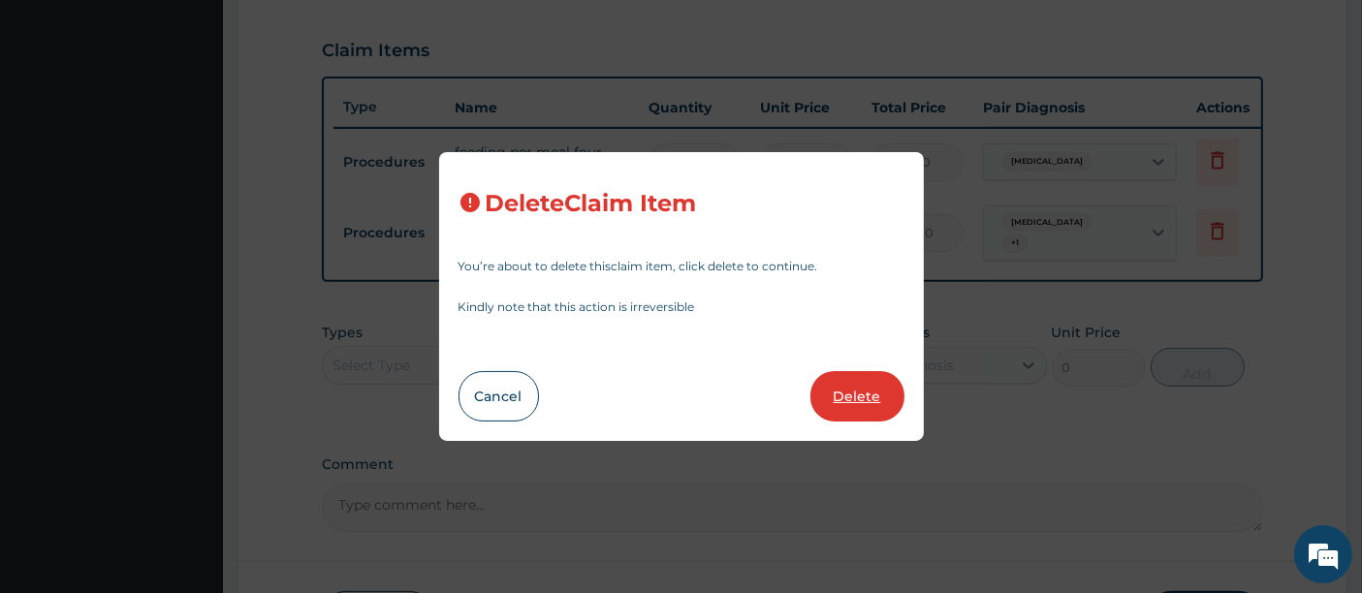
click at [853, 403] on button "Delete" at bounding box center [857, 396] width 94 height 50
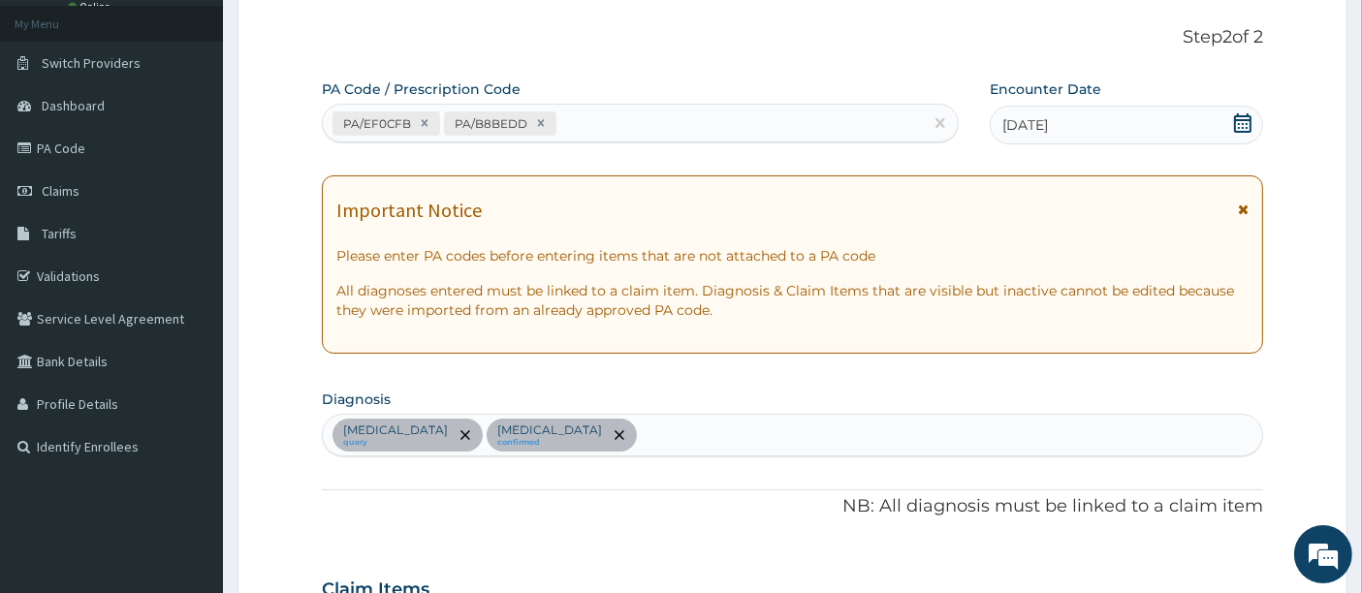
scroll to position [75, 0]
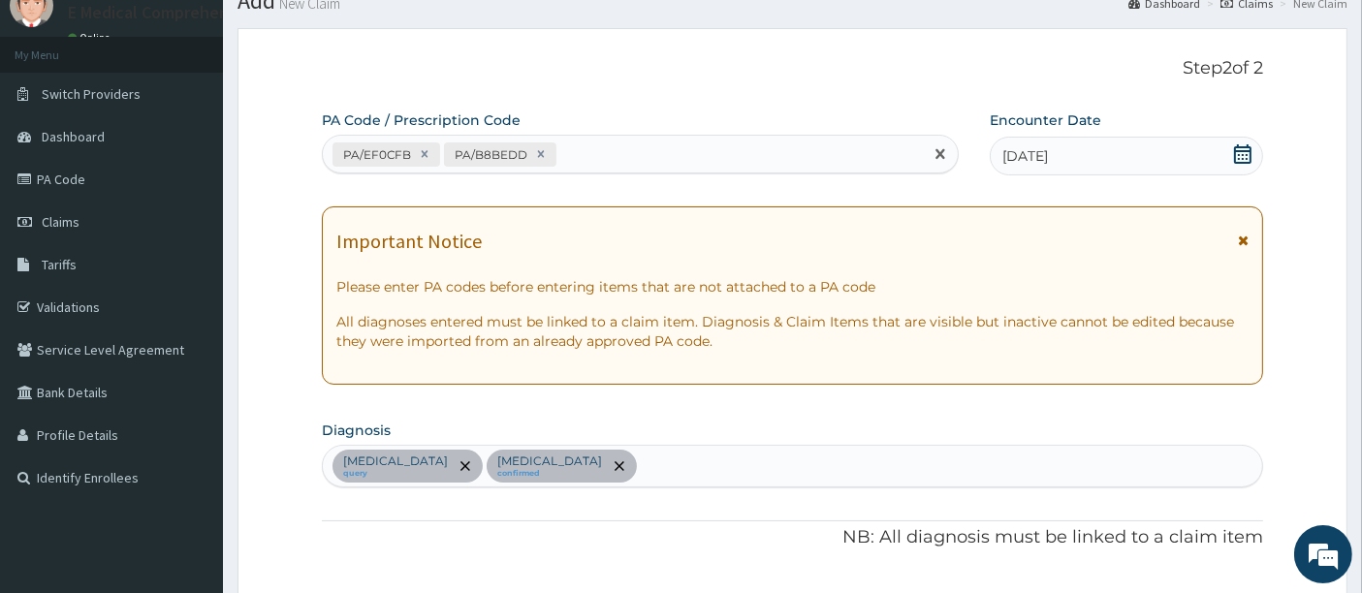
click at [611, 153] on div "PA/EF0CFB PA/B8BEDD" at bounding box center [623, 155] width 601 height 32
paste input "PA/06B779"
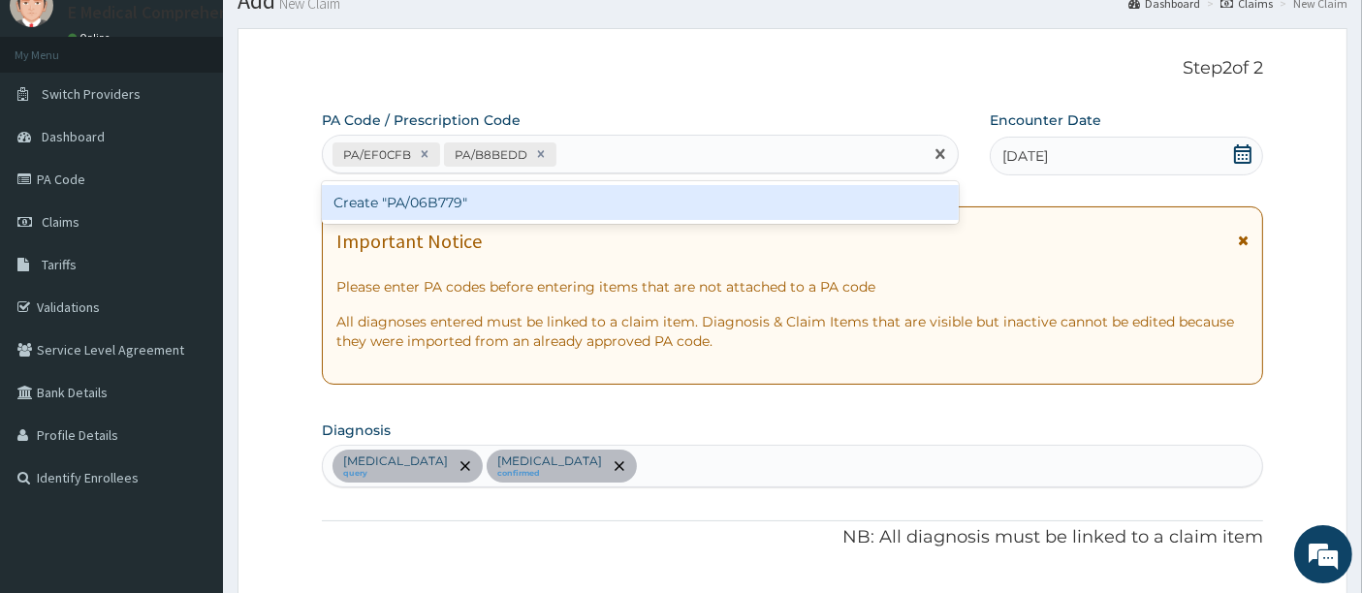
type input "PA/06B779"
click at [572, 209] on div "Create "PA/06B779"" at bounding box center [641, 202] width 638 height 35
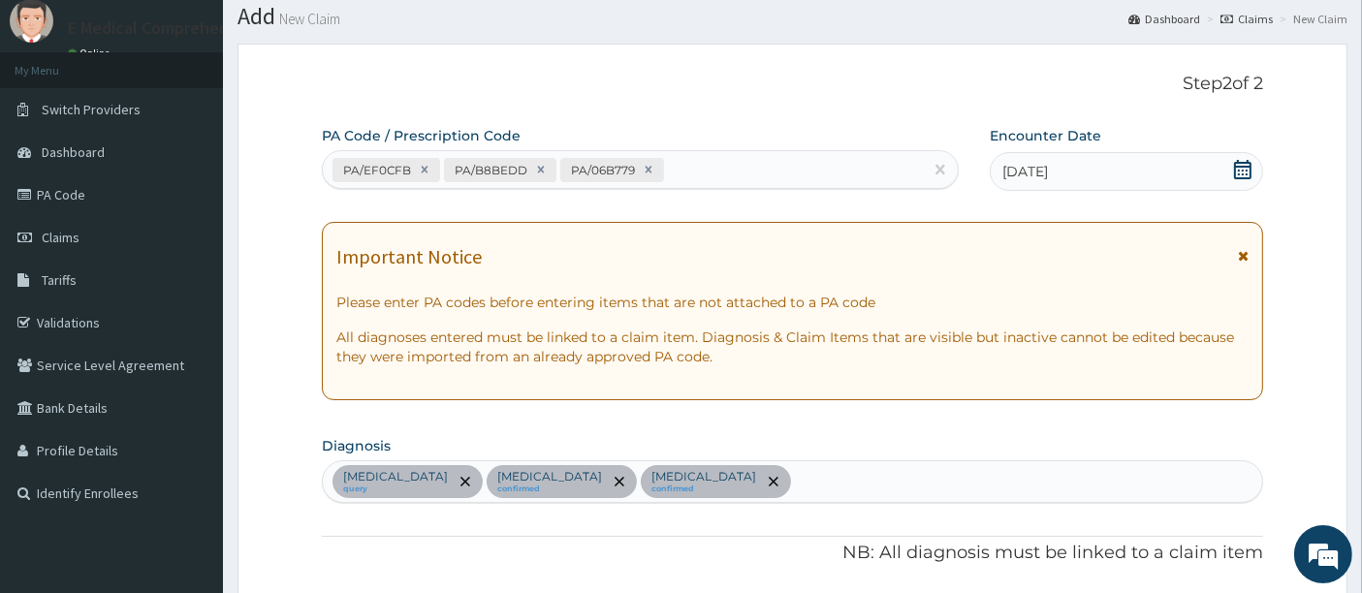
scroll to position [58, 0]
click at [689, 163] on div "PA/EF0CFB PA/B8BEDD PA/06B779" at bounding box center [623, 171] width 601 height 32
paste input "PA/903E4F"
type input "PA/903E4F"
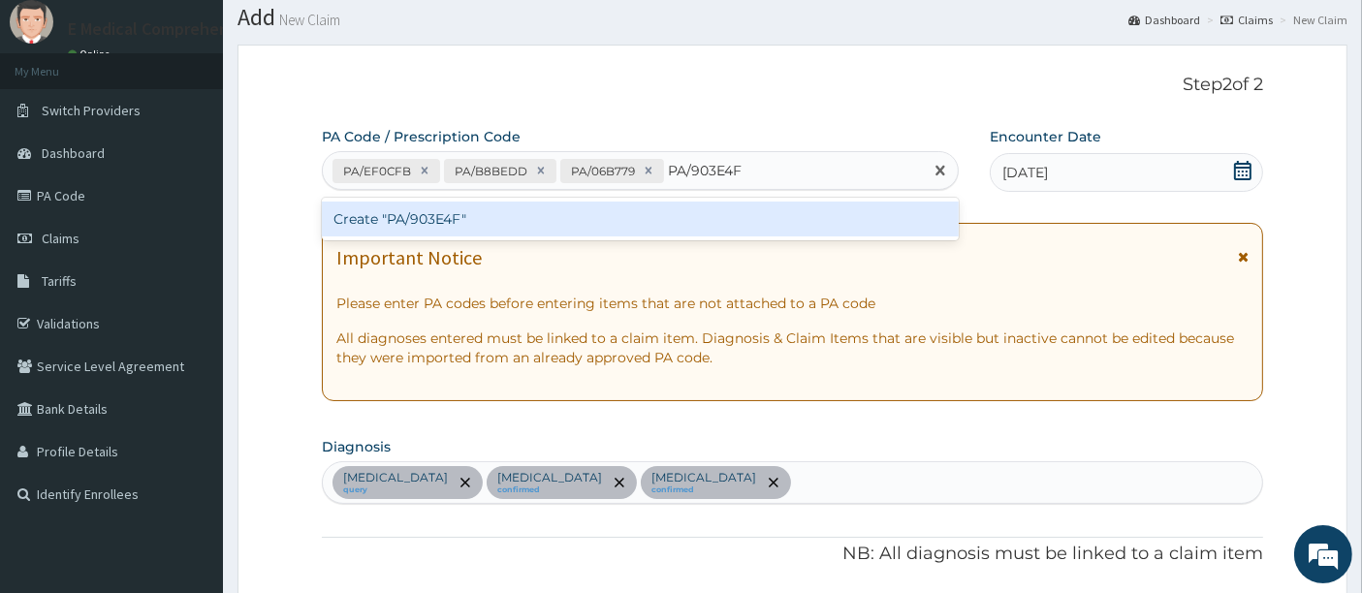
click at [609, 216] on div "Create "PA/903E4F"" at bounding box center [641, 219] width 638 height 35
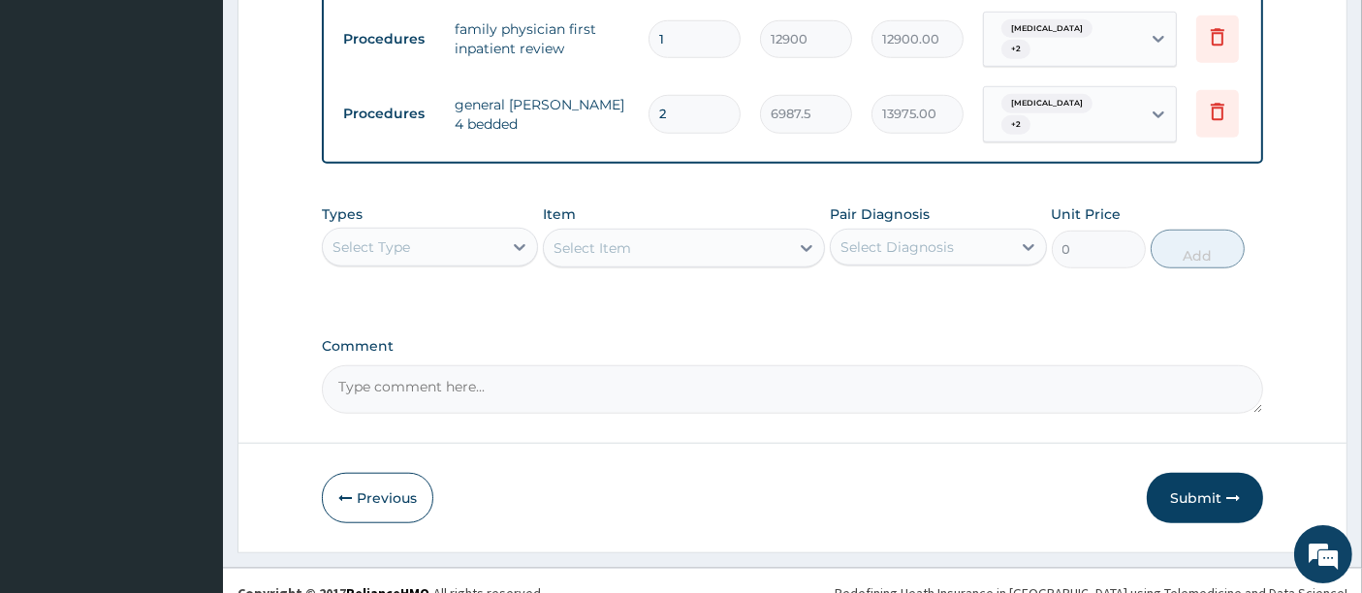
scroll to position [1605, 0]
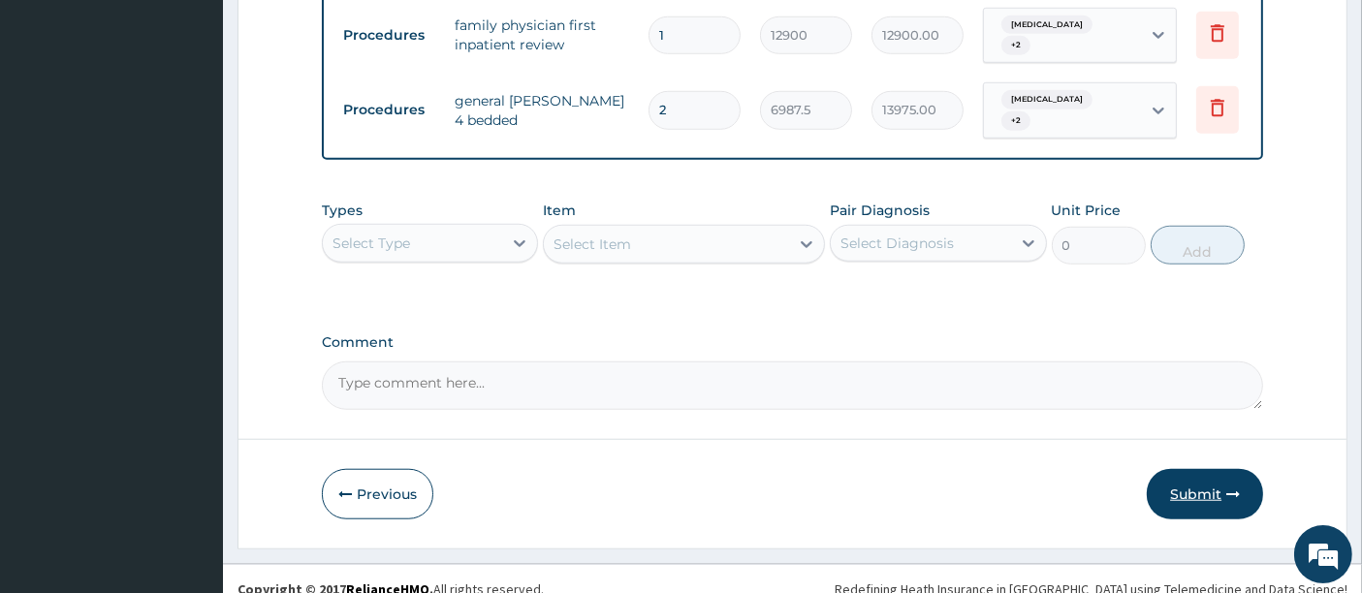
click at [1198, 481] on button "Submit" at bounding box center [1205, 494] width 116 height 50
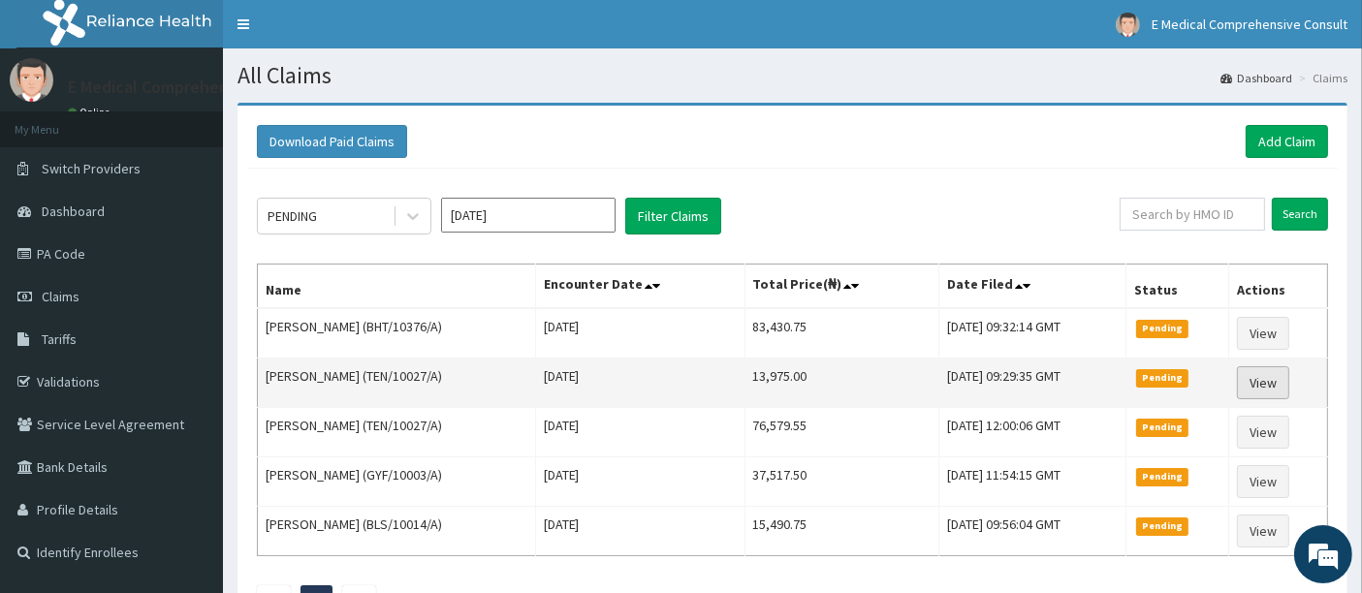
click at [1268, 380] on link "View" at bounding box center [1263, 382] width 52 height 33
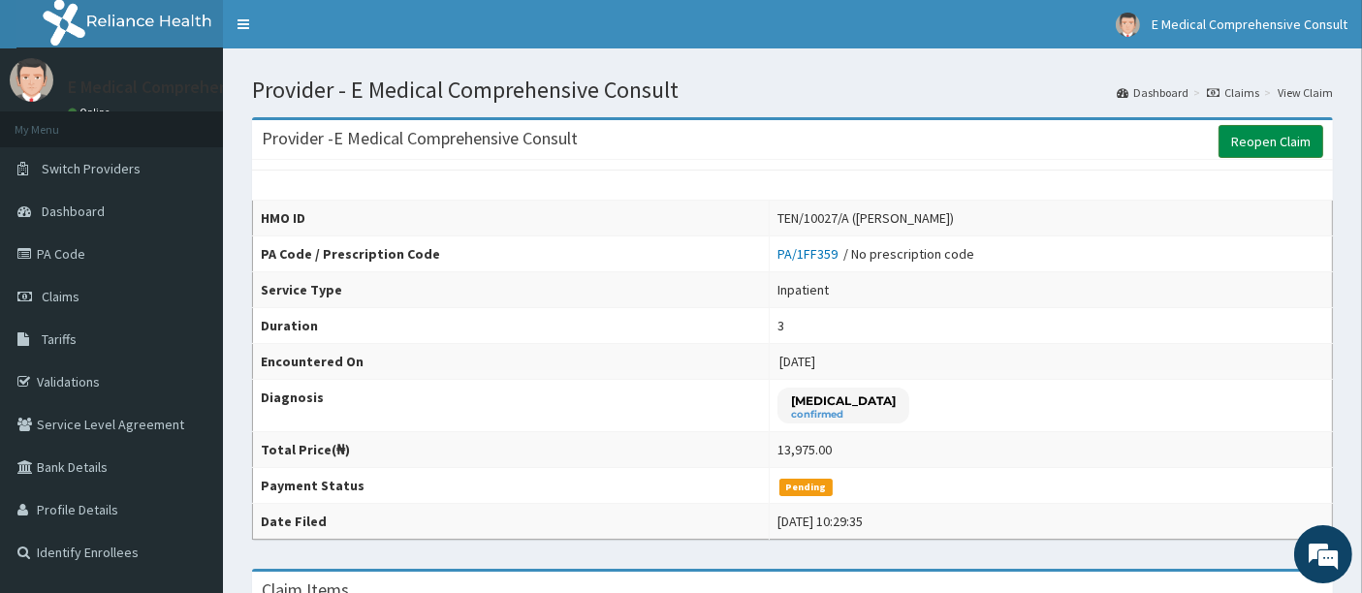
click at [1291, 142] on link "Reopen Claim" at bounding box center [1270, 141] width 105 height 33
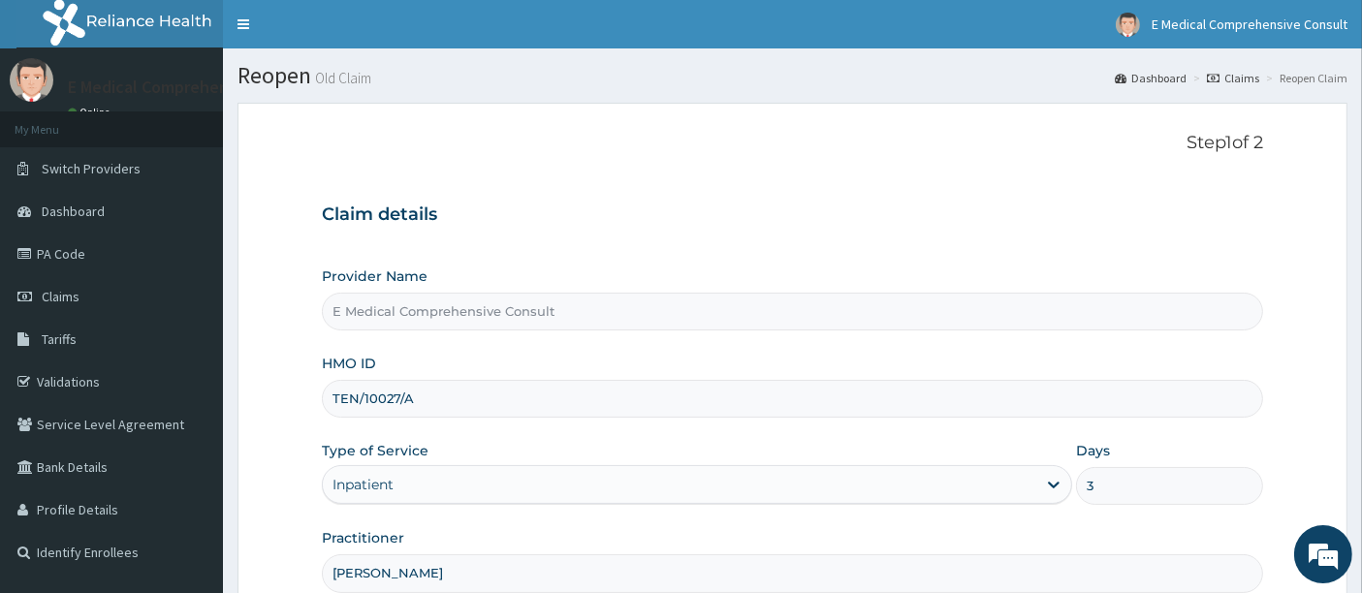
scroll to position [199, 0]
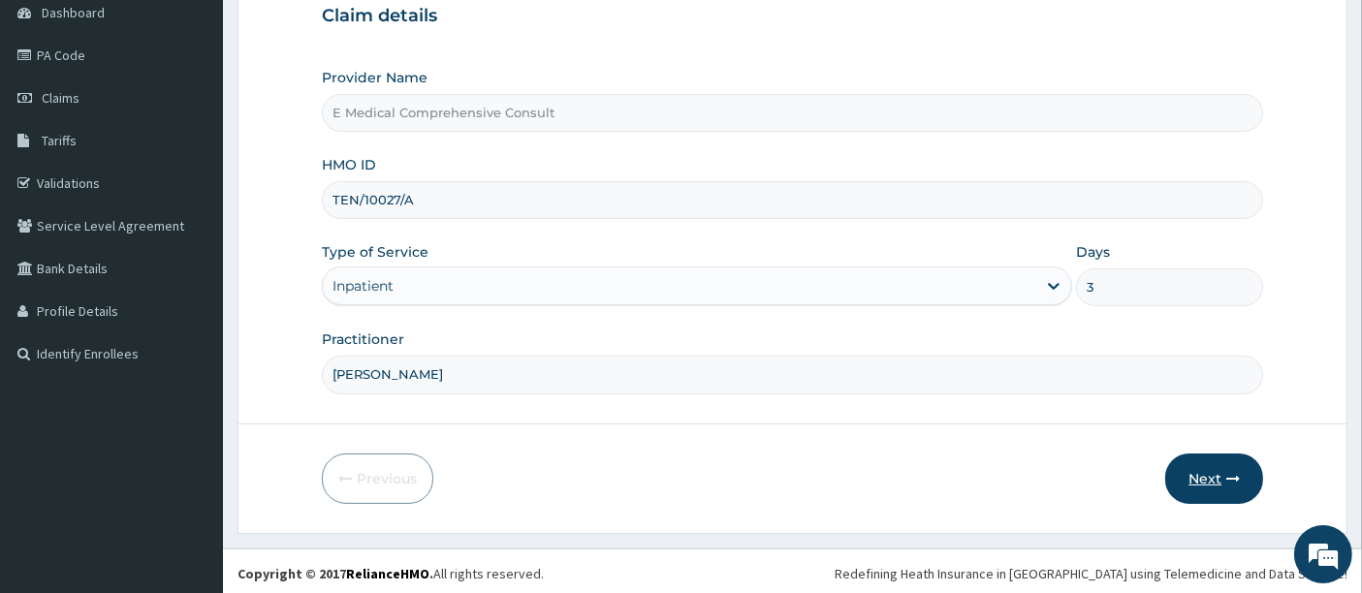
click at [1199, 476] on button "Next" at bounding box center [1214, 479] width 98 height 50
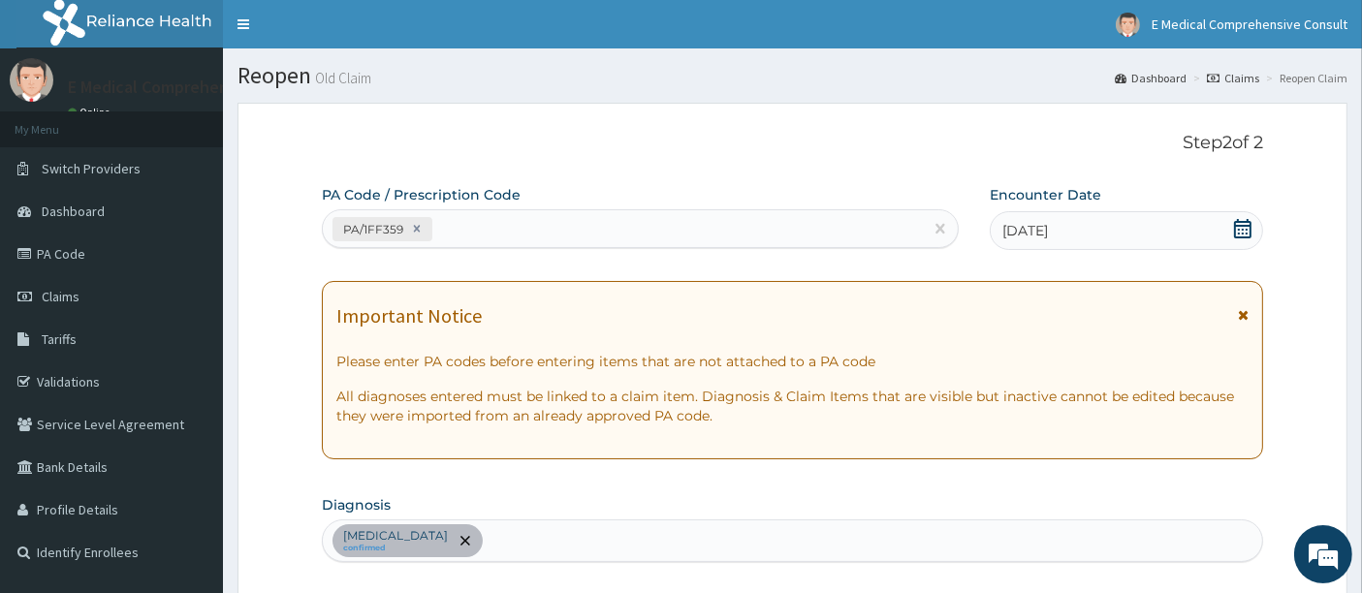
scroll to position [0, 0]
click at [446, 209] on div "PA/1FF359" at bounding box center [641, 228] width 638 height 39
paste input "PA/901E2D"
type input "PA/901E2D"
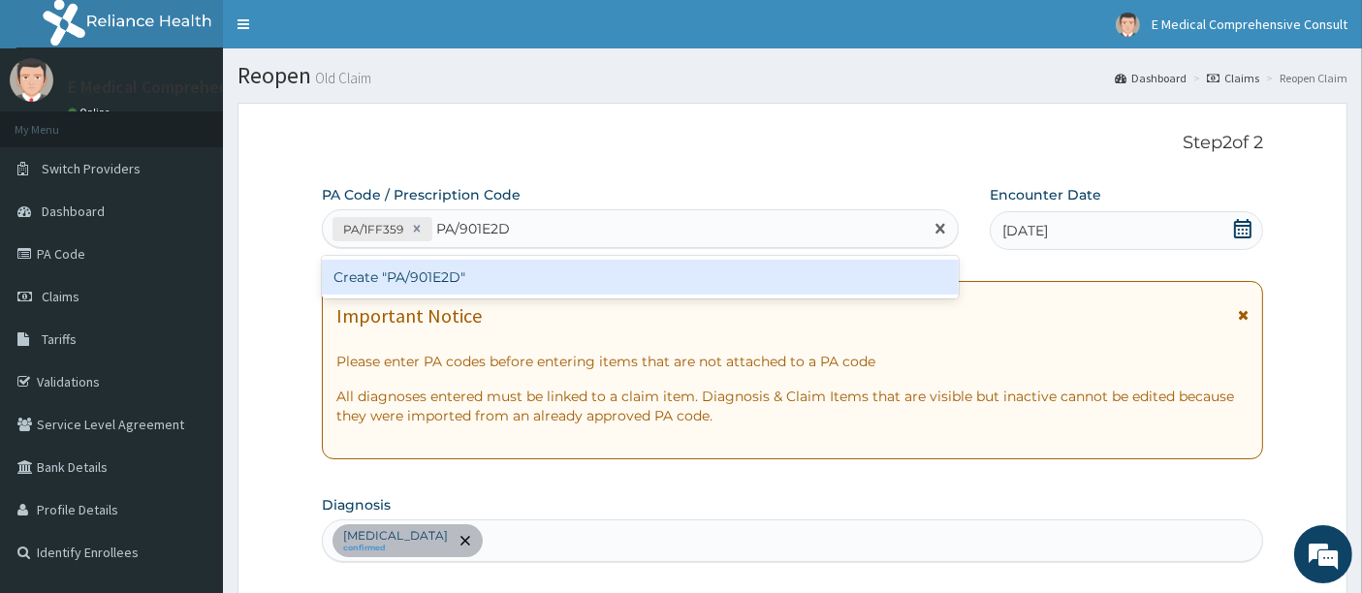
click at [433, 272] on div "Create "PA/901E2D"" at bounding box center [641, 277] width 638 height 35
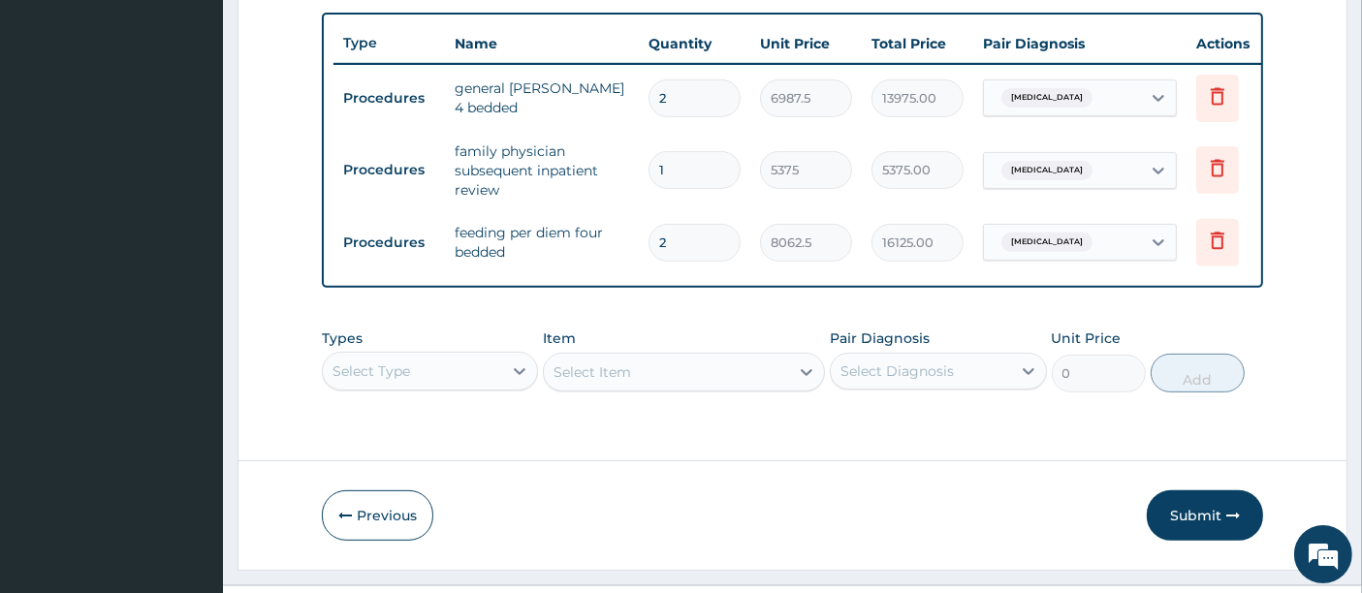
scroll to position [761, 0]
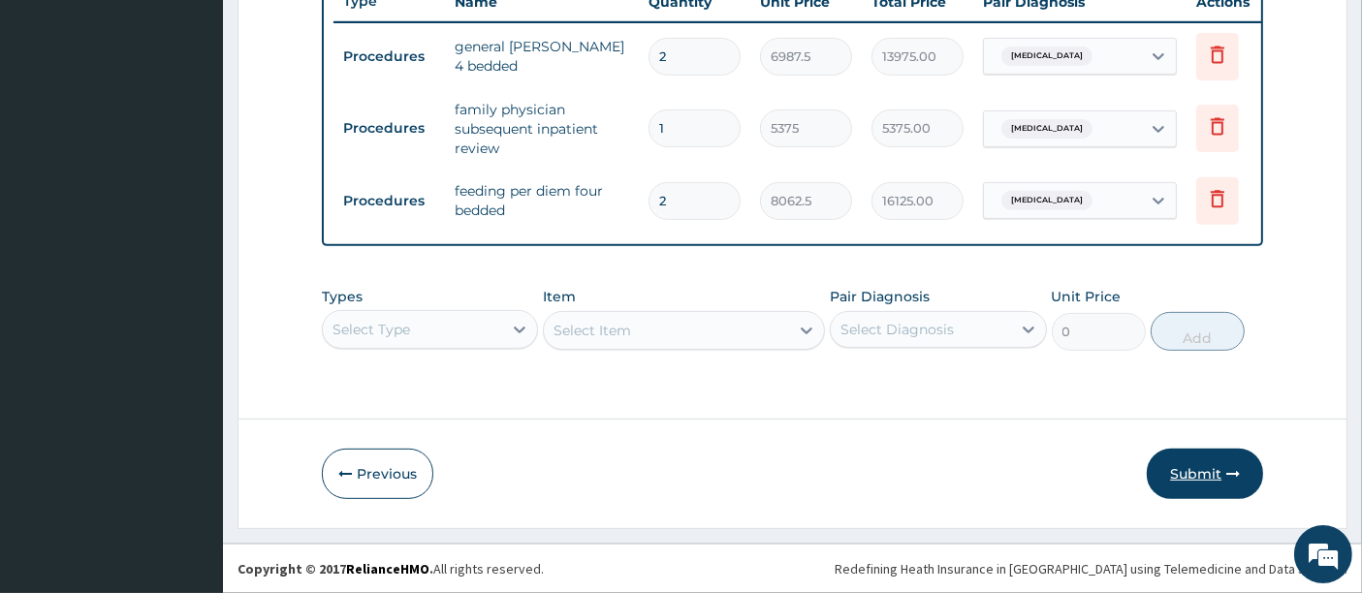
click at [1184, 483] on button "Submit" at bounding box center [1205, 474] width 116 height 50
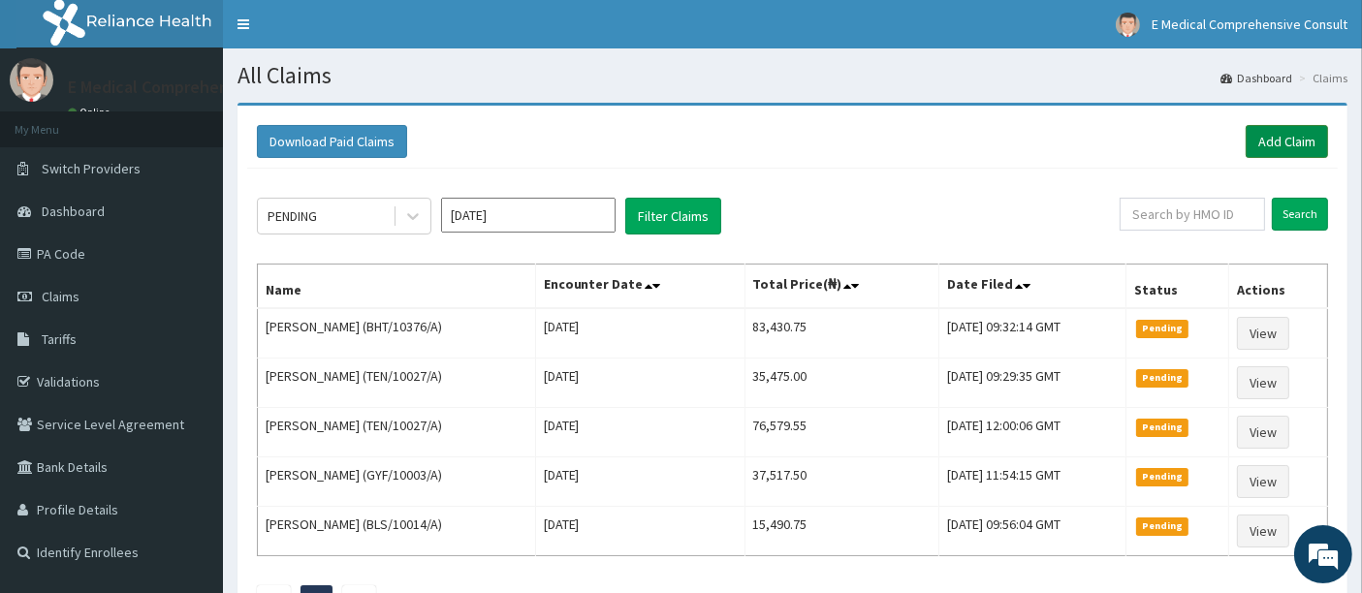
click at [1282, 148] on link "Add Claim" at bounding box center [1287, 141] width 82 height 33
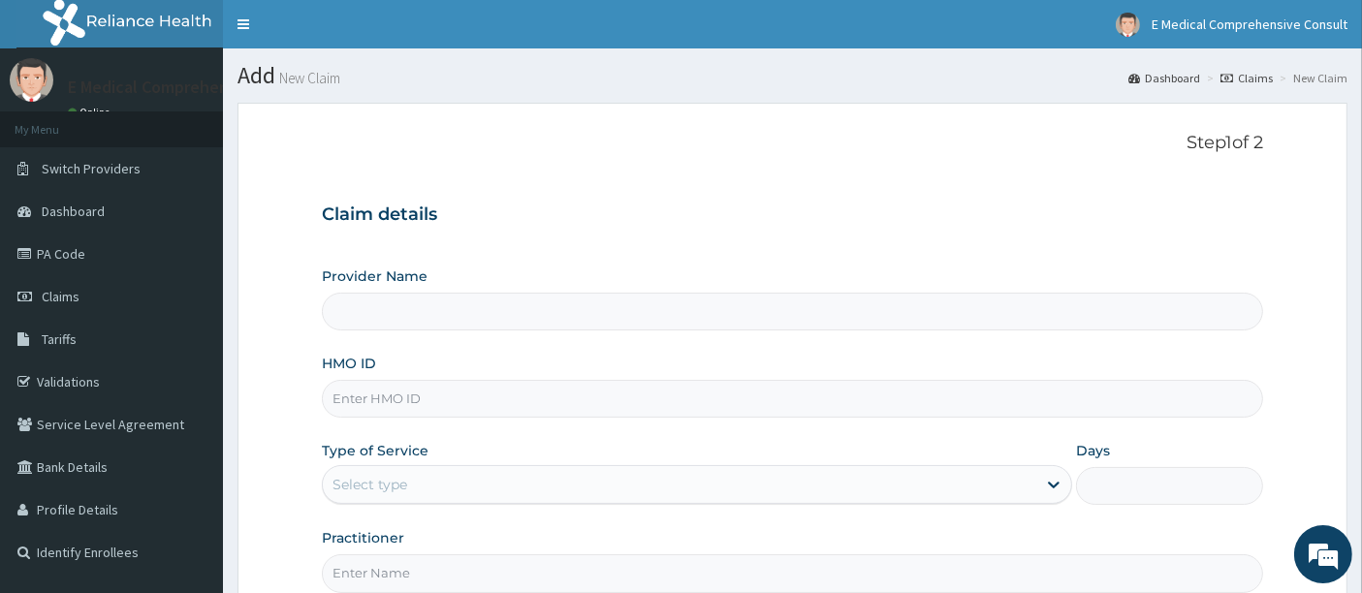
type input "E Medical Comprehensive Consult"
click at [376, 398] on input "HMO ID" at bounding box center [793, 399] width 942 height 38
paste input "OMR/10060/A"
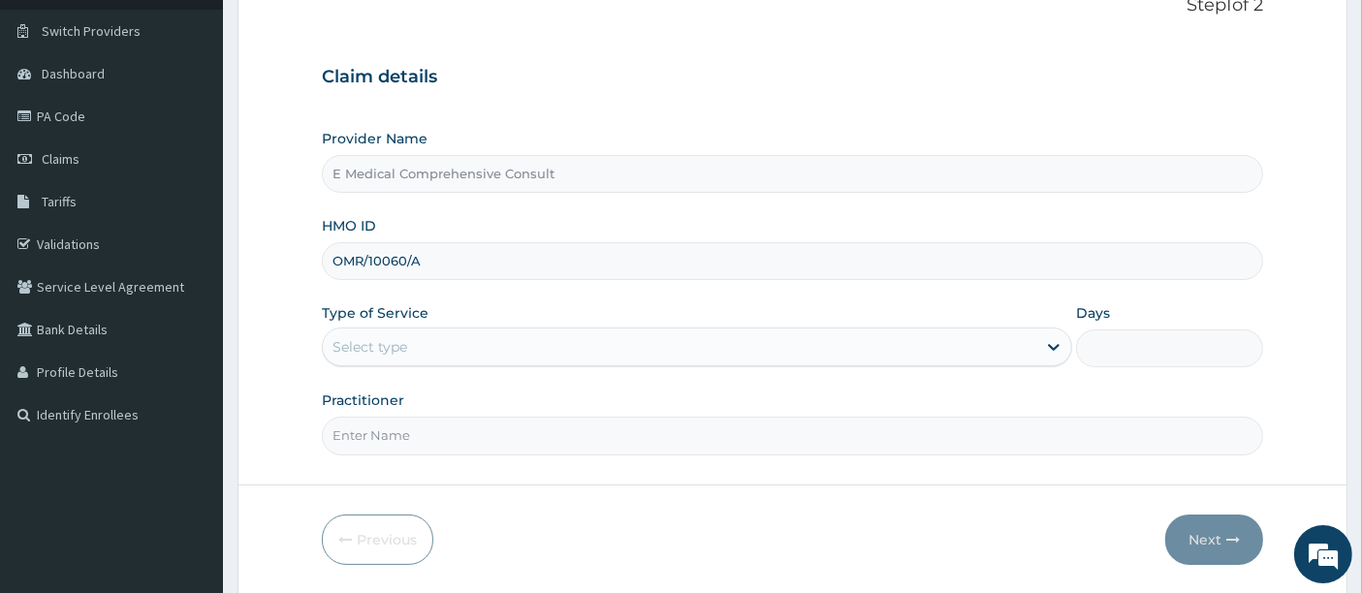
scroll to position [146, 0]
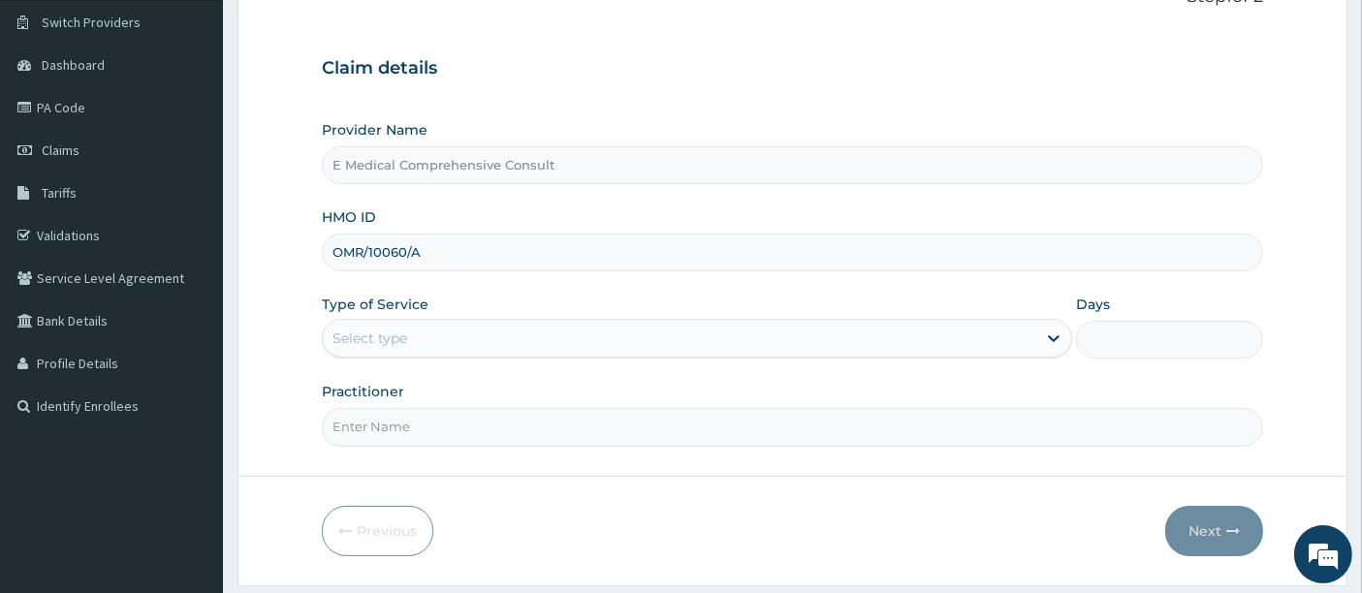
type input "OMR/10060/A"
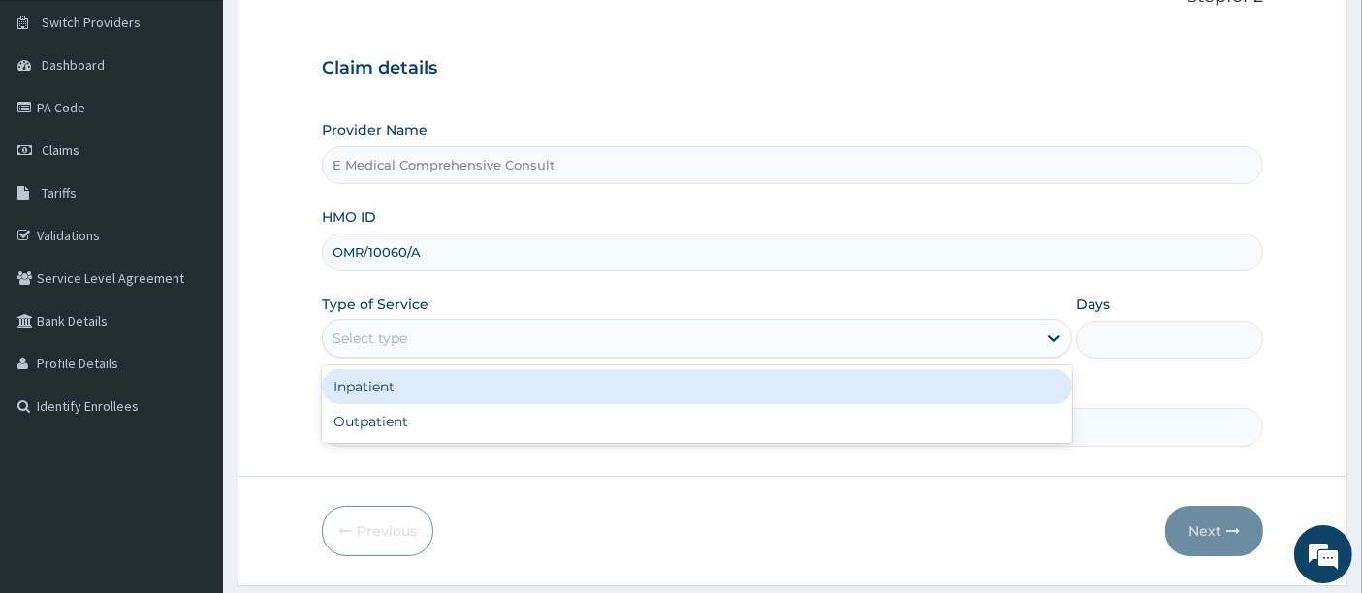
click at [458, 323] on div "Select type" at bounding box center [679, 338] width 713 height 31
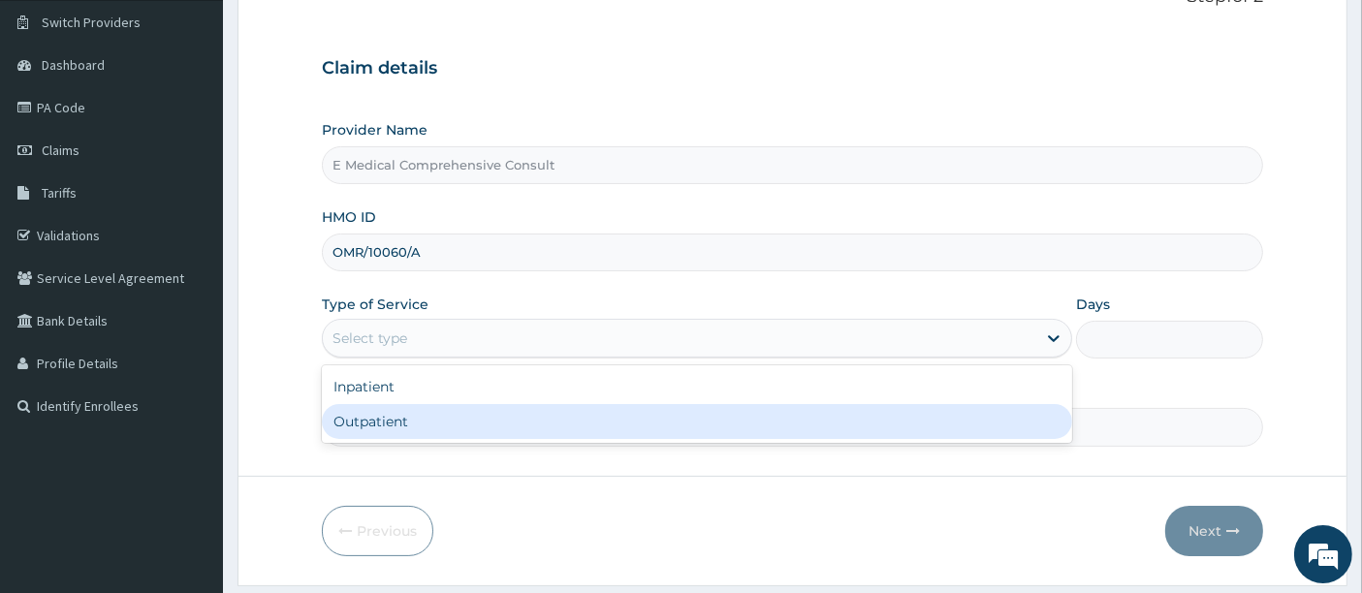
click at [392, 428] on div "Outpatient" at bounding box center [697, 421] width 750 height 35
type input "1"
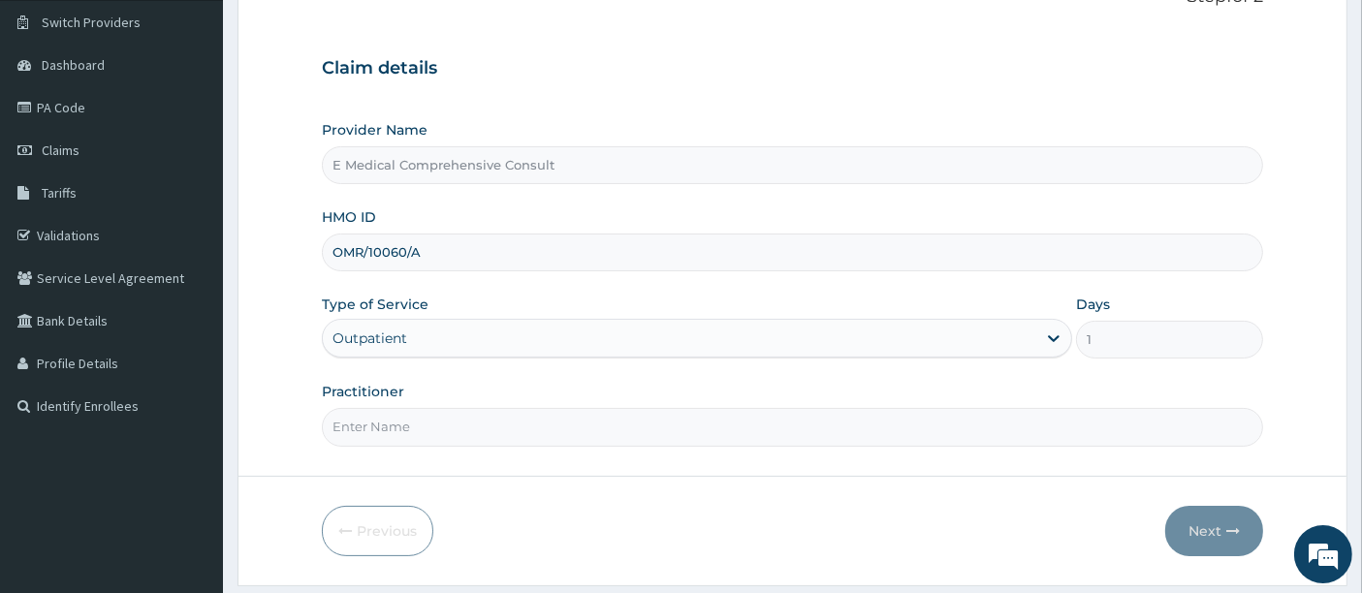
click at [457, 428] on input "Practitioner" at bounding box center [793, 427] width 942 height 38
type input "[PERSON_NAME]"
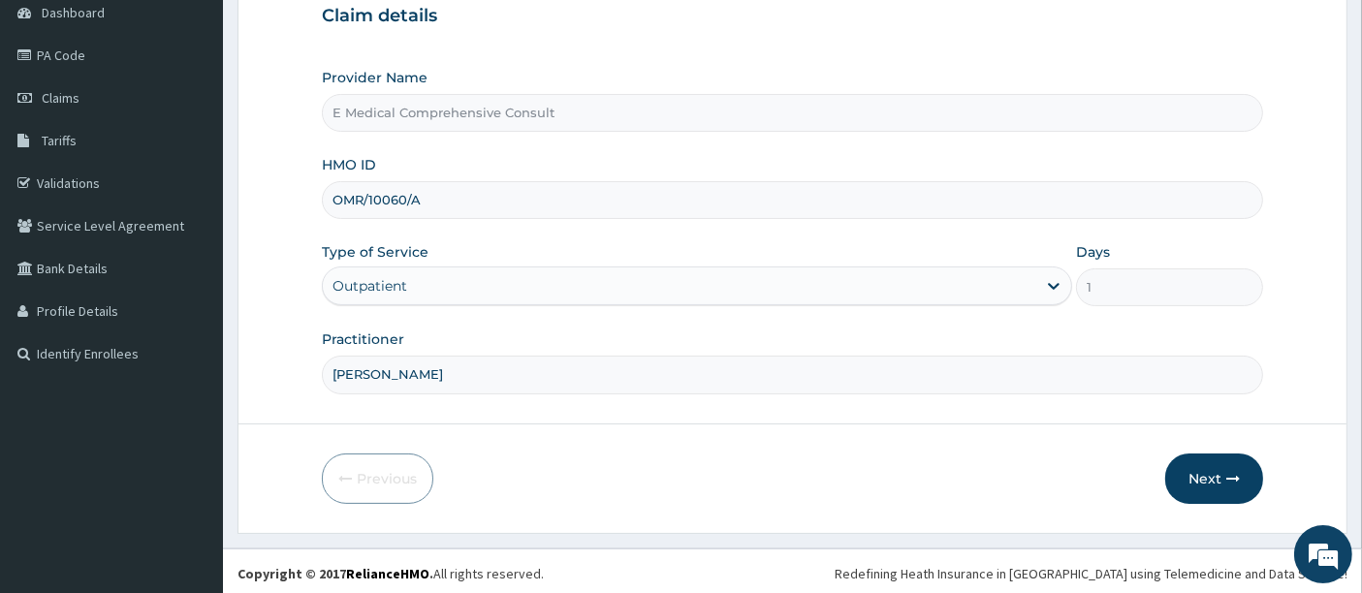
click at [609, 454] on div "Previous Next" at bounding box center [793, 479] width 942 height 50
click at [1216, 483] on button "Next" at bounding box center [1214, 479] width 98 height 50
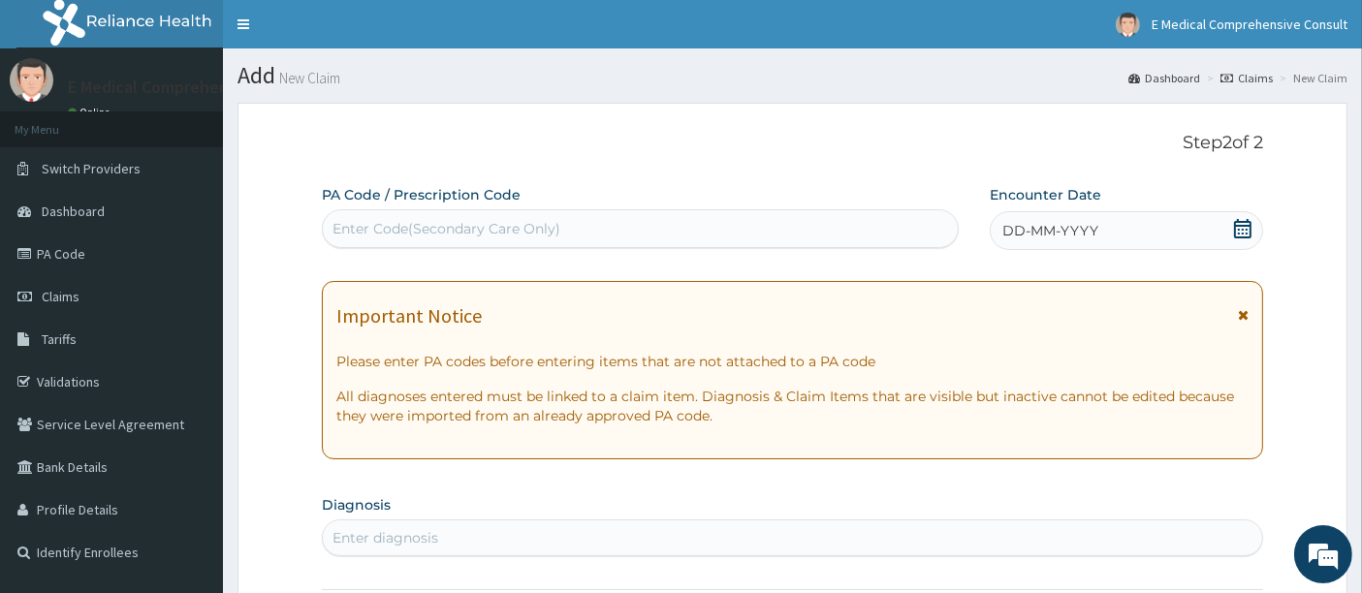
click at [368, 231] on div "Enter Code(Secondary Care Only)" at bounding box center [446, 228] width 228 height 19
paste input "PA/8445FD"
type input "PA/8445FD"
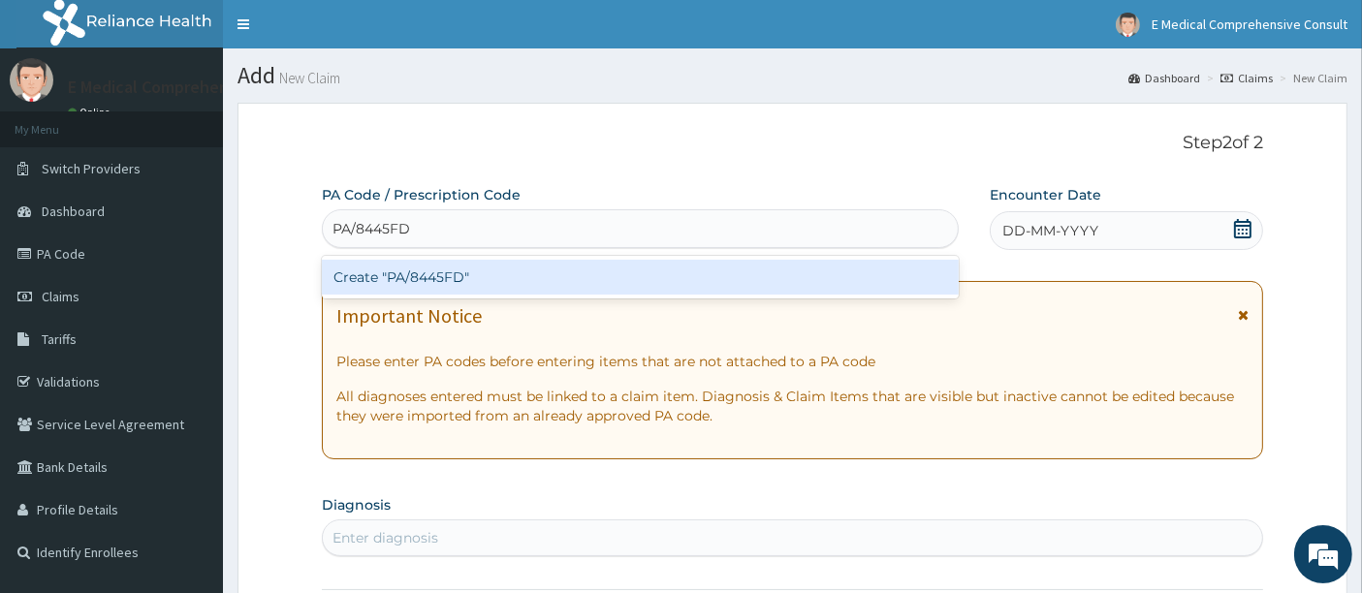
click at [414, 276] on div "Create "PA/8445FD"" at bounding box center [641, 277] width 638 height 35
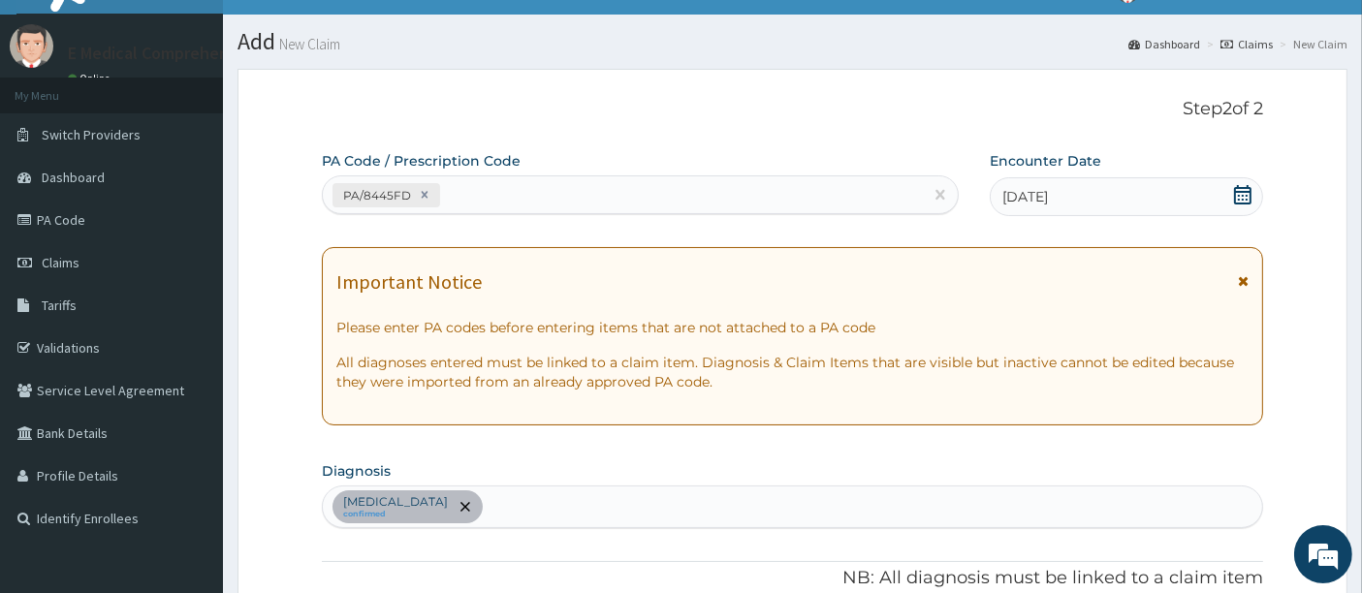
scroll to position [33, 0]
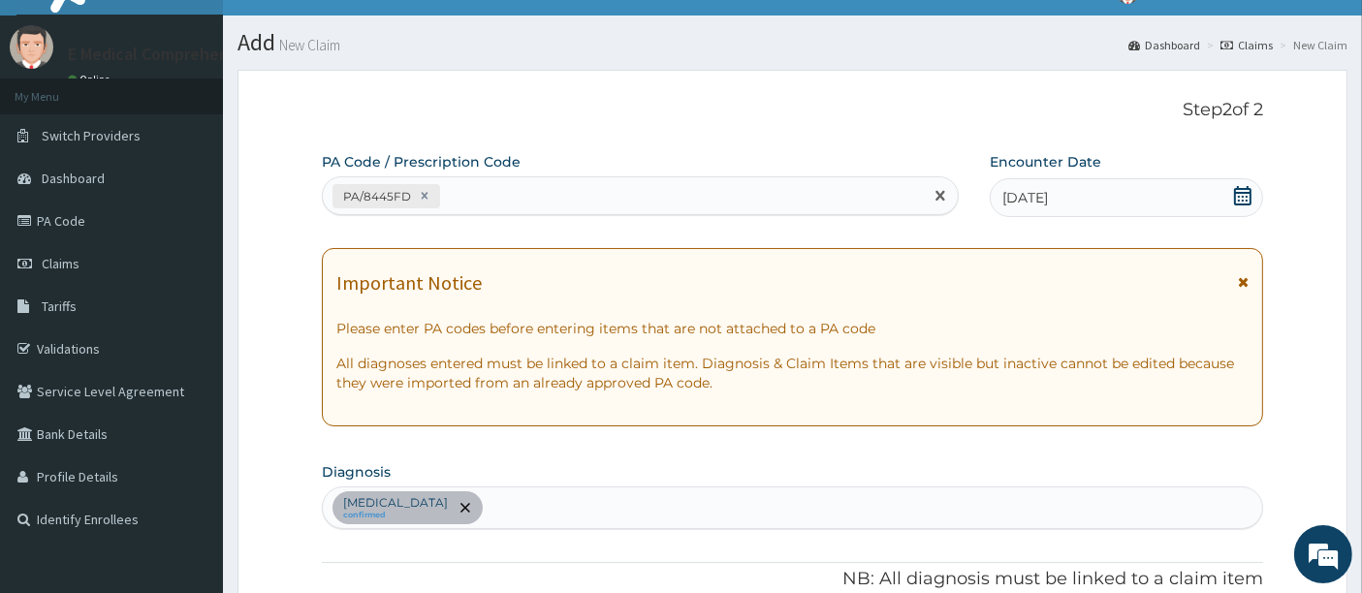
click at [501, 187] on div "PA/8445FD" at bounding box center [623, 196] width 601 height 32
paste input "PA/D1840E"
type input "PA/D1840E"
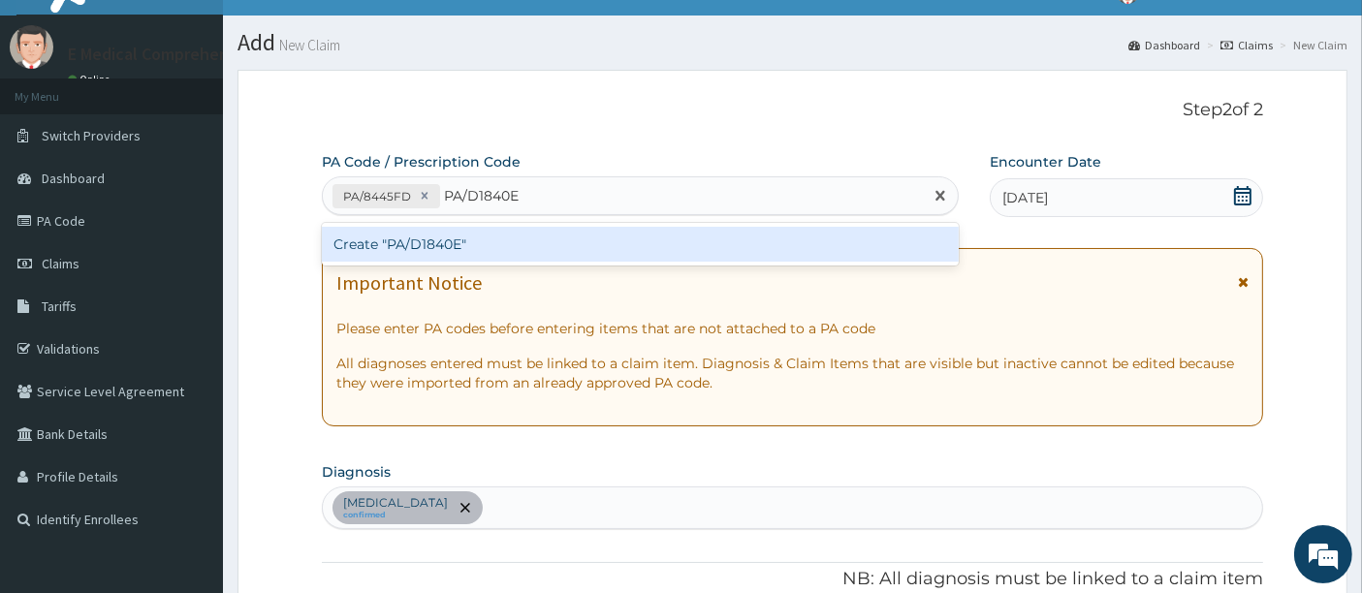
click at [428, 239] on div "Create "PA/D1840E"" at bounding box center [641, 244] width 638 height 35
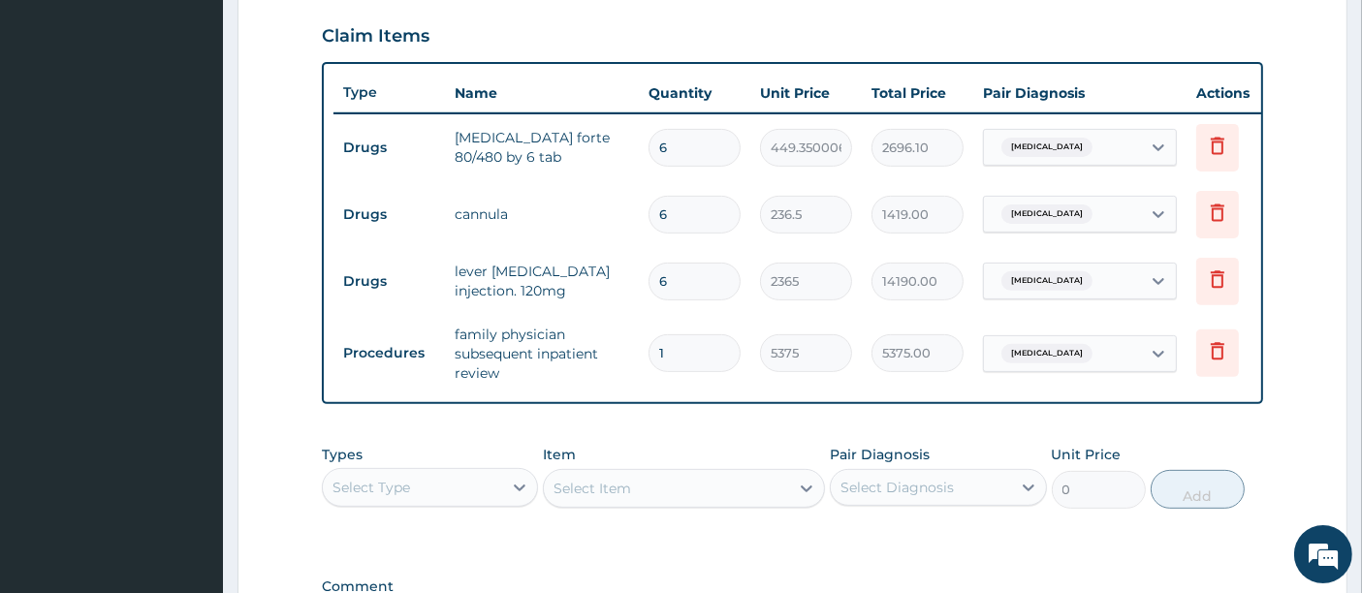
scroll to position [935, 0]
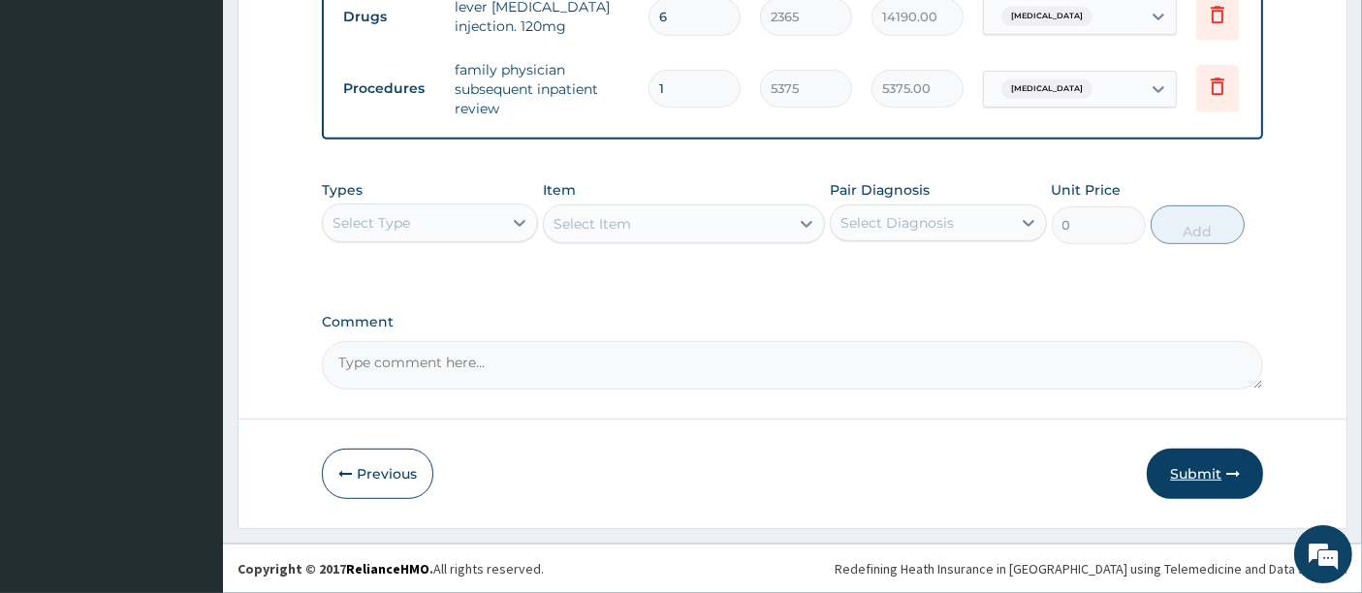
click at [1202, 466] on button "Submit" at bounding box center [1205, 474] width 116 height 50
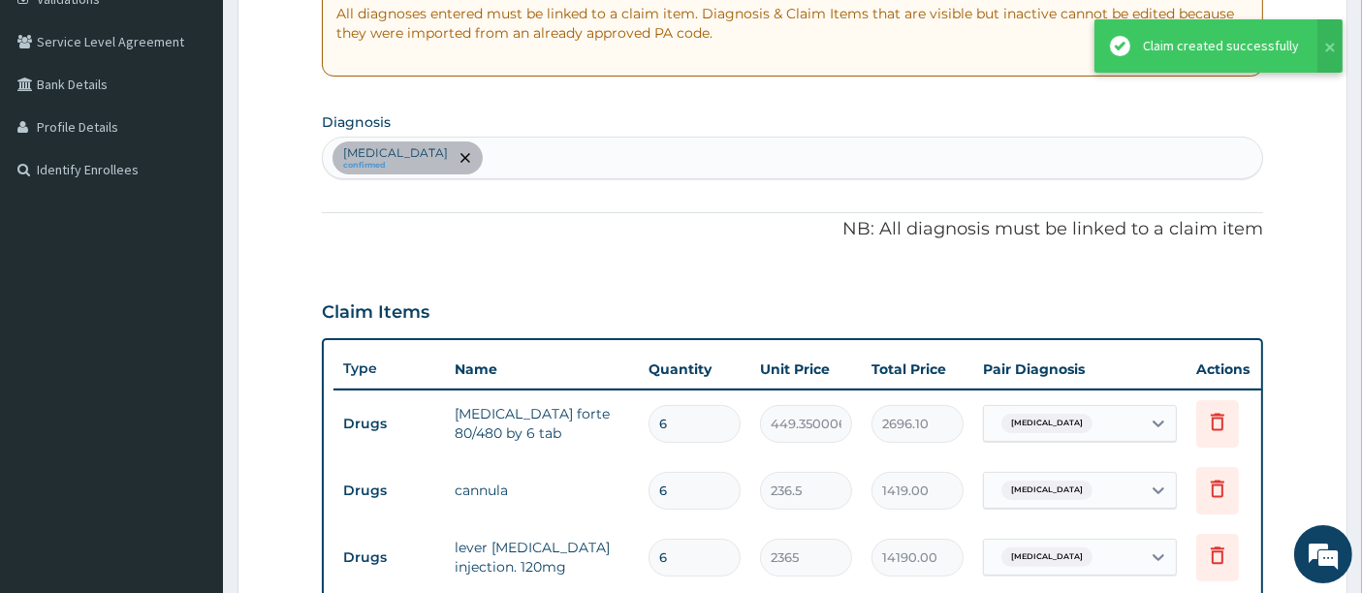
scroll to position [377, 0]
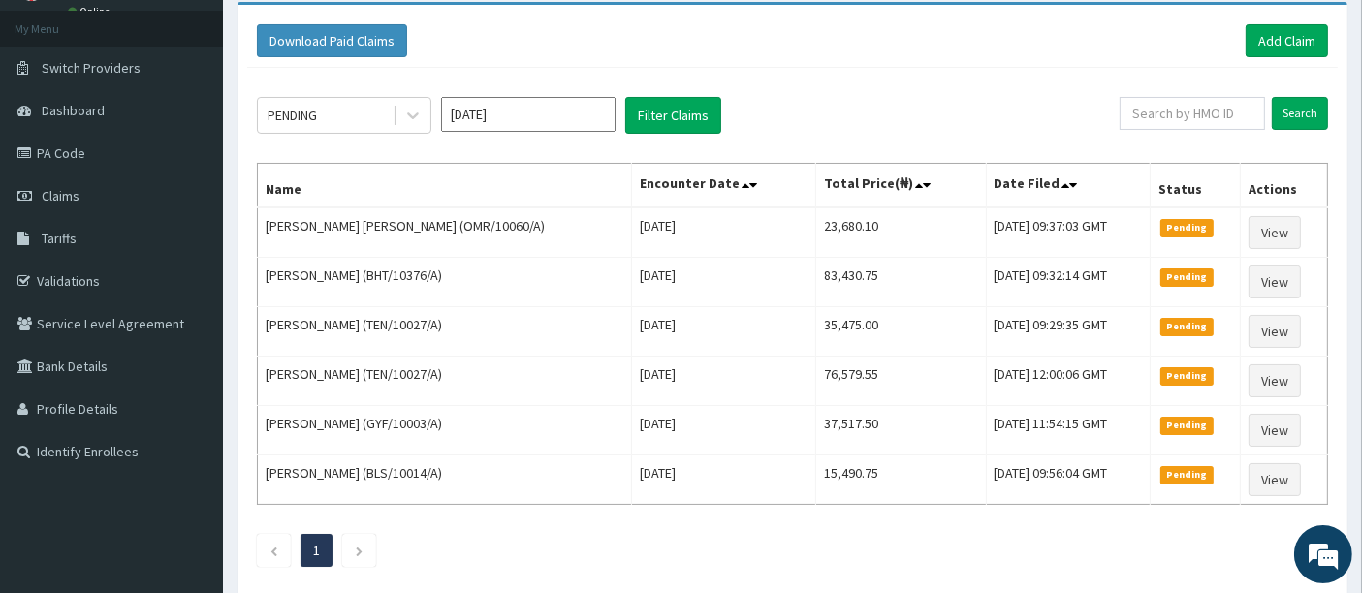
scroll to position [105, 0]
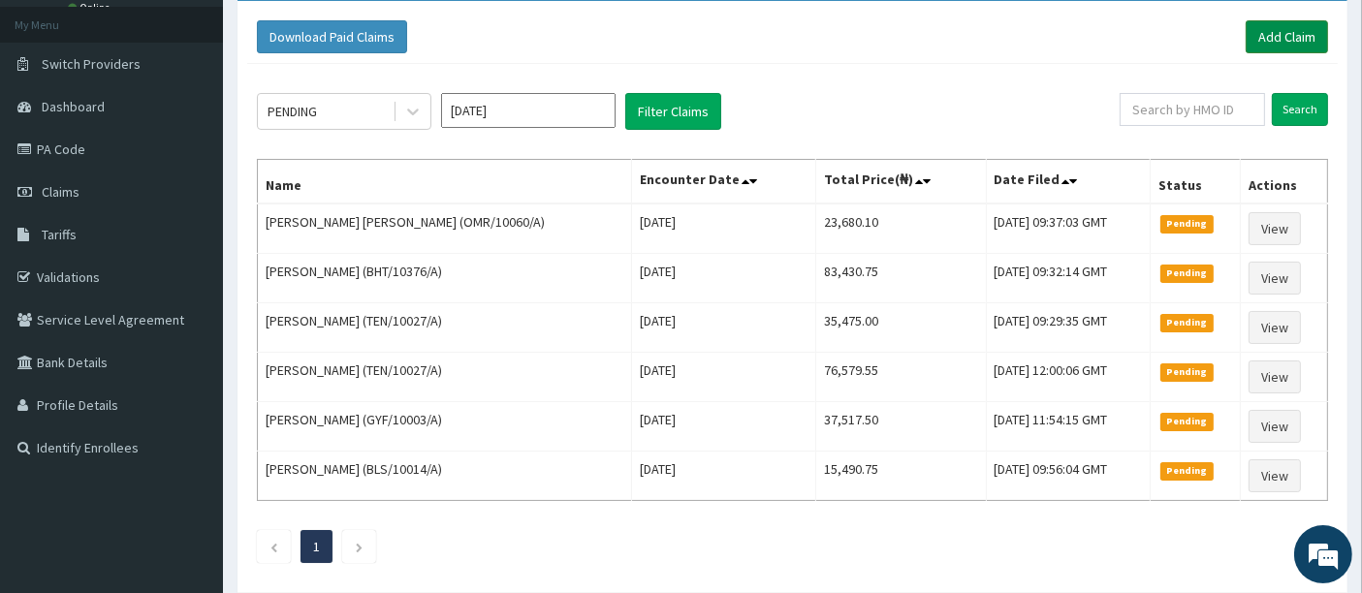
click at [1274, 36] on link "Add Claim" at bounding box center [1287, 36] width 82 height 33
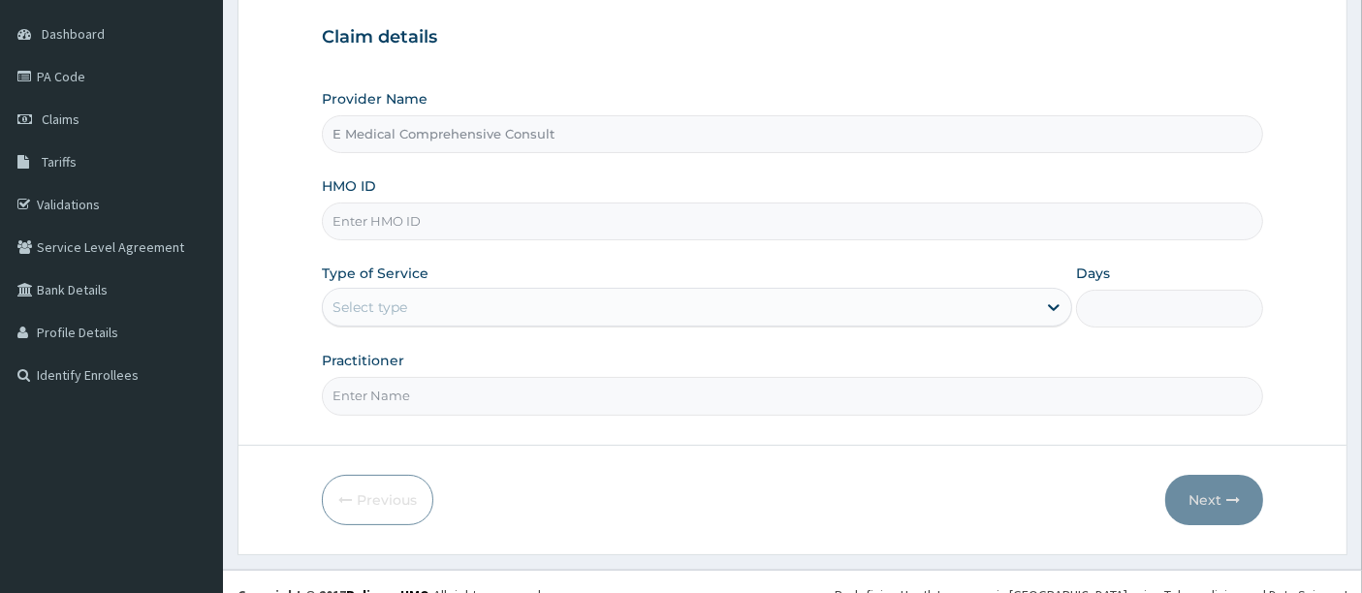
type input "E Medical Comprehensive Consult"
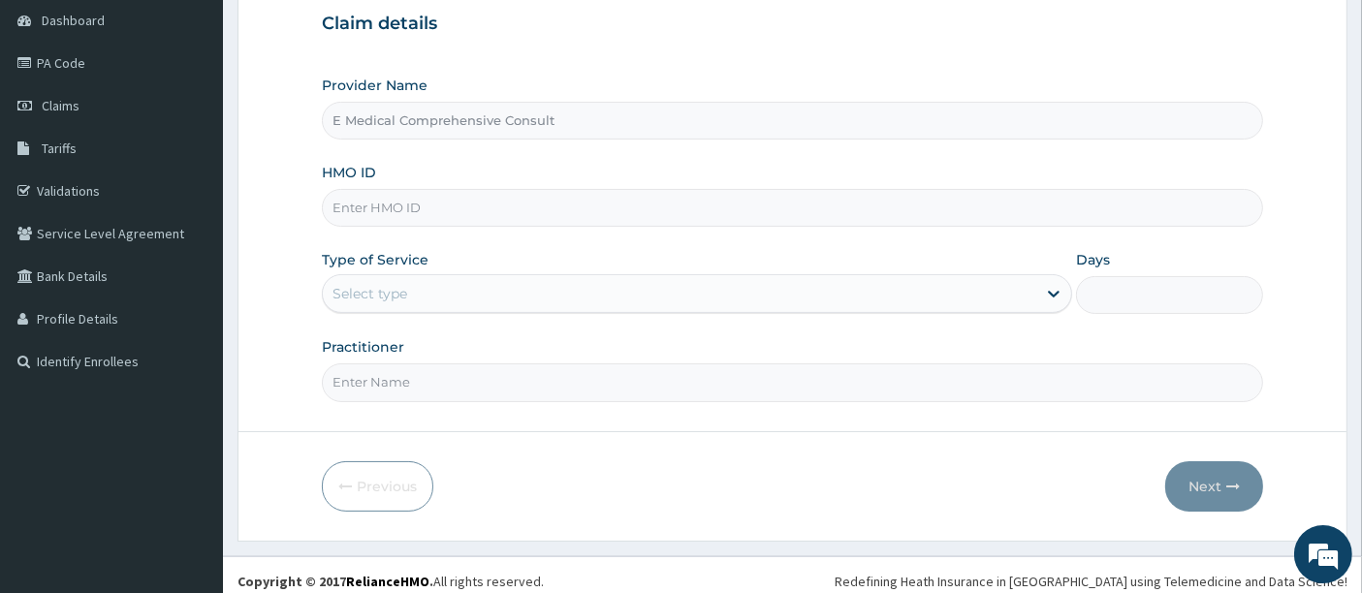
click at [368, 195] on input "HMO ID" at bounding box center [793, 208] width 942 height 38
paste input "LTG/10038/B"
type input "LTG/10038/B"
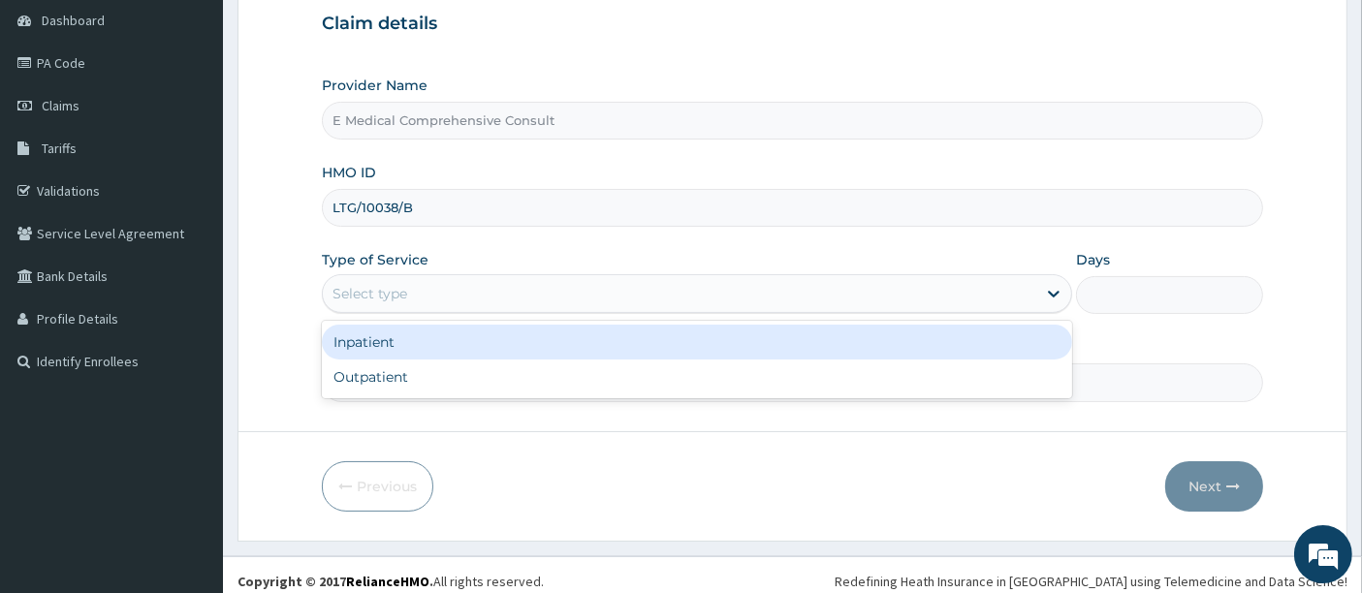
click at [656, 297] on div "Select type" at bounding box center [679, 293] width 713 height 31
click at [490, 344] on div "Inpatient" at bounding box center [697, 342] width 750 height 35
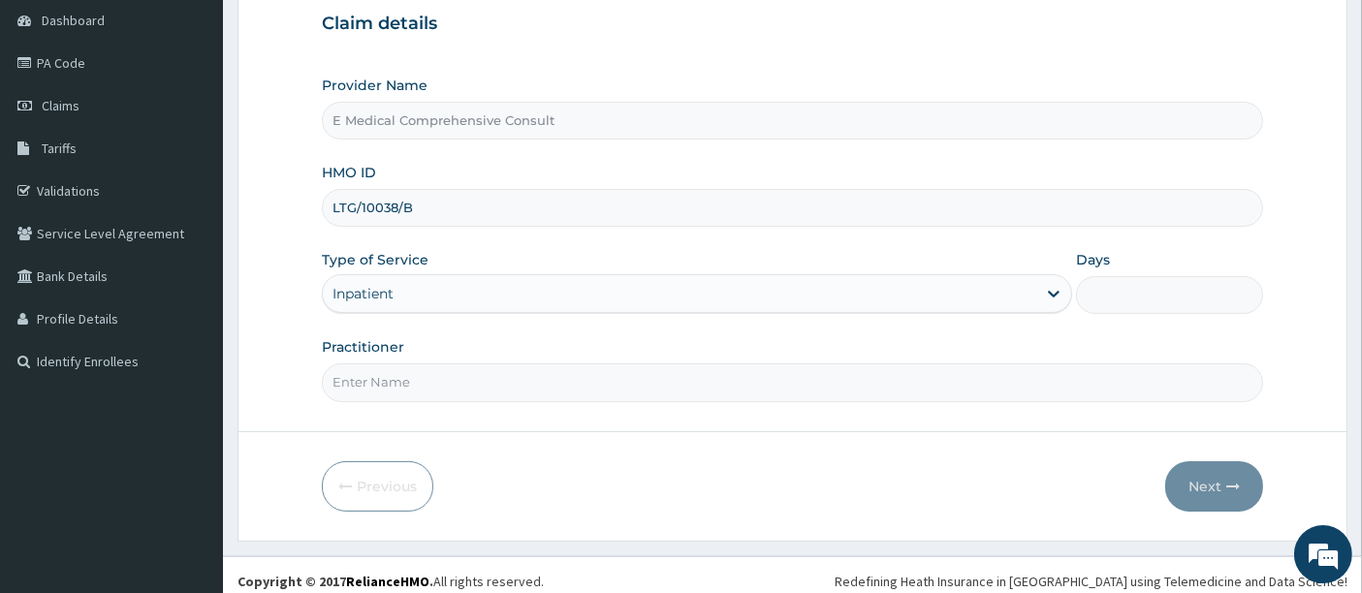
click at [1138, 289] on input "Days" at bounding box center [1170, 295] width 188 height 38
type input "2"
click at [448, 377] on input "Practitioner" at bounding box center [793, 382] width 942 height 38
type input "DR OKAFOR"
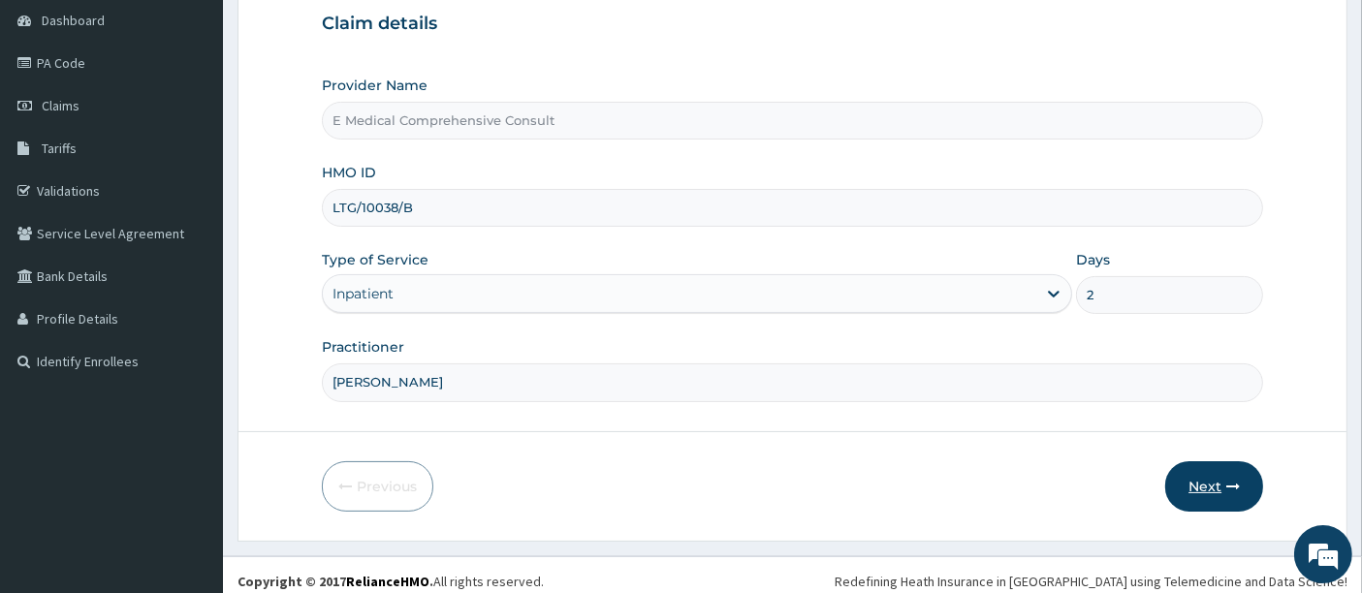
click at [1192, 481] on button "Next" at bounding box center [1214, 486] width 98 height 50
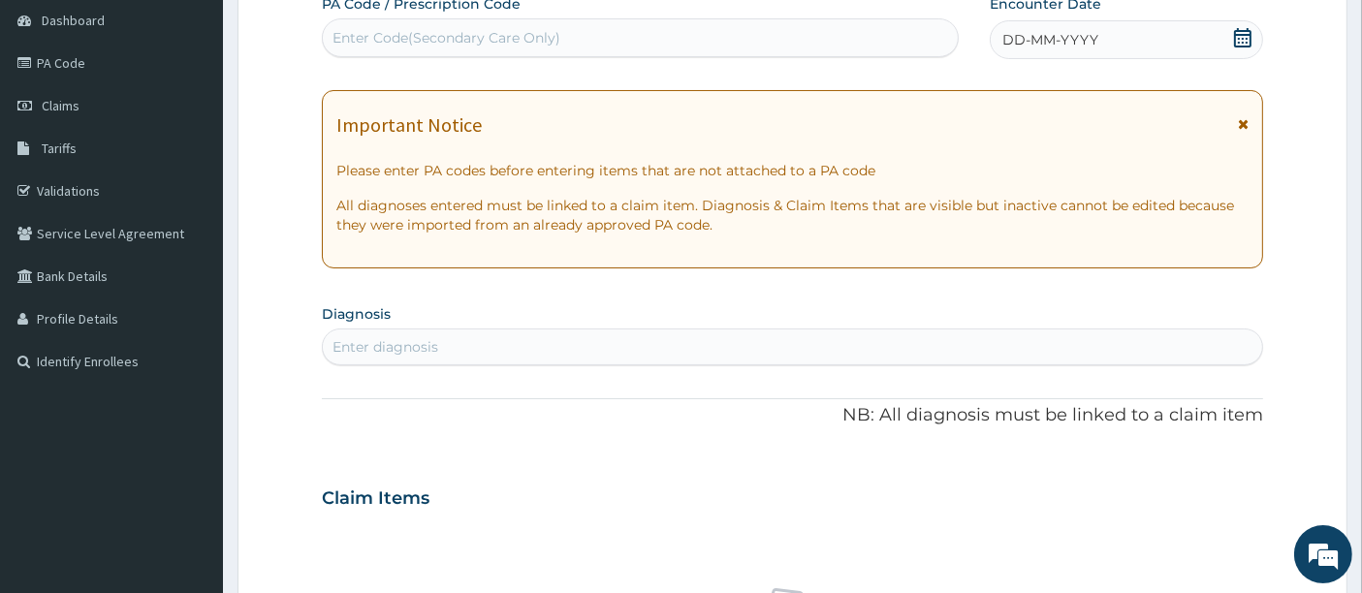
click at [397, 37] on div "Enter Code(Secondary Care Only)" at bounding box center [446, 37] width 228 height 19
paste input "PA/8C635C"
type input "PA/8C635C"
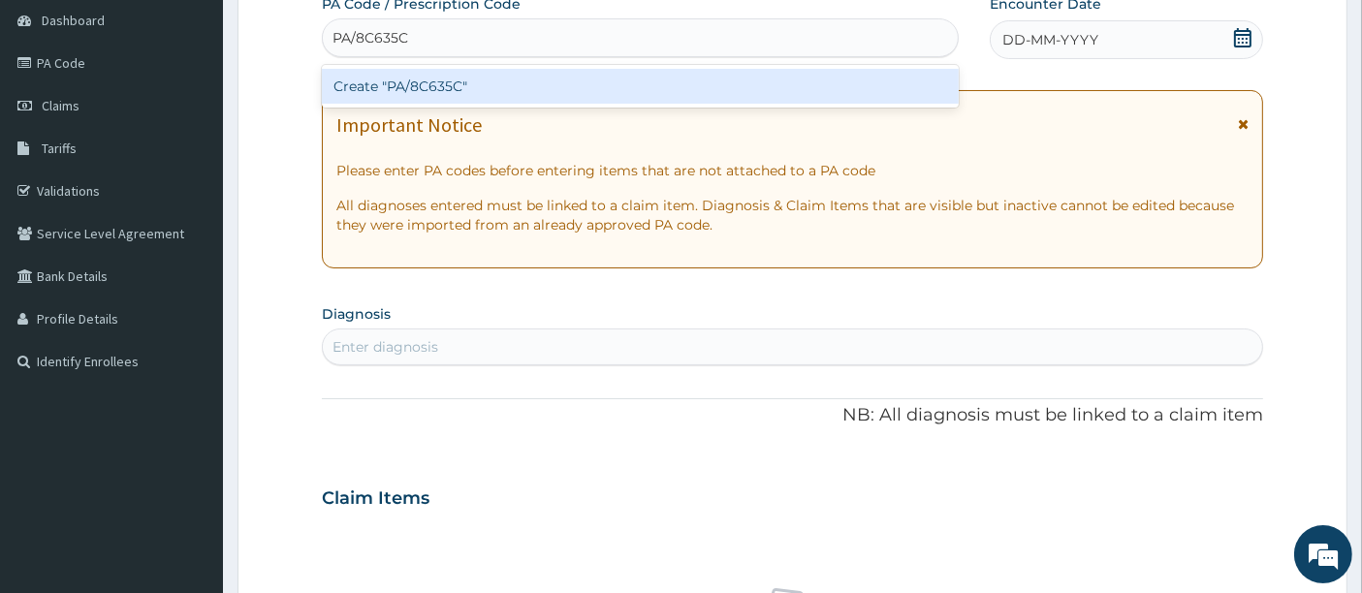
click at [454, 90] on div "Create "PA/8C635C"" at bounding box center [641, 86] width 638 height 35
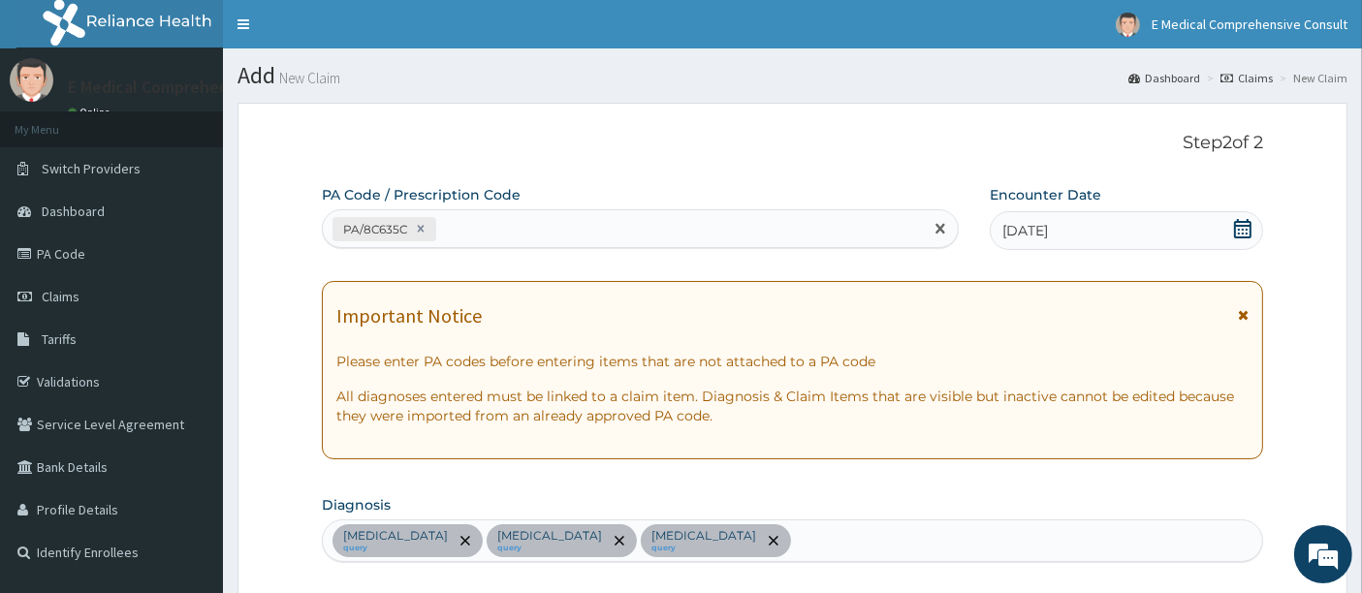
click at [490, 215] on div "PA/8C635C" at bounding box center [623, 229] width 601 height 32
paste input "PA/489150"
type input "PA/489150"
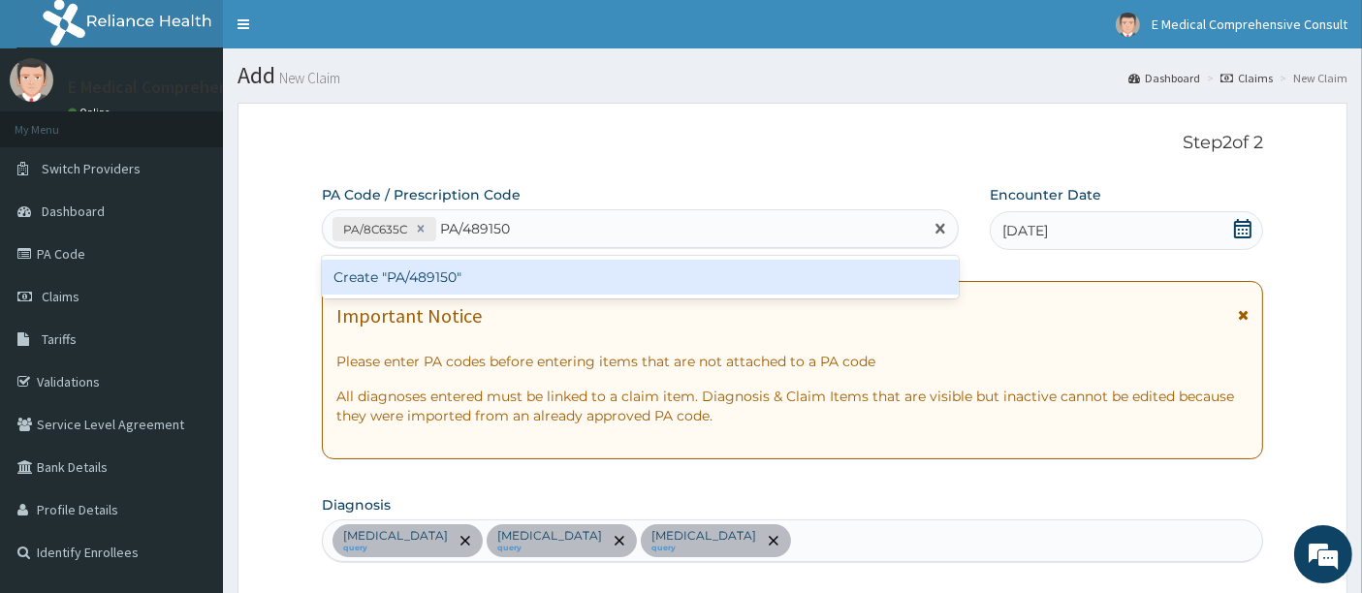
click at [460, 262] on div "Create "PA/489150"" at bounding box center [641, 277] width 638 height 35
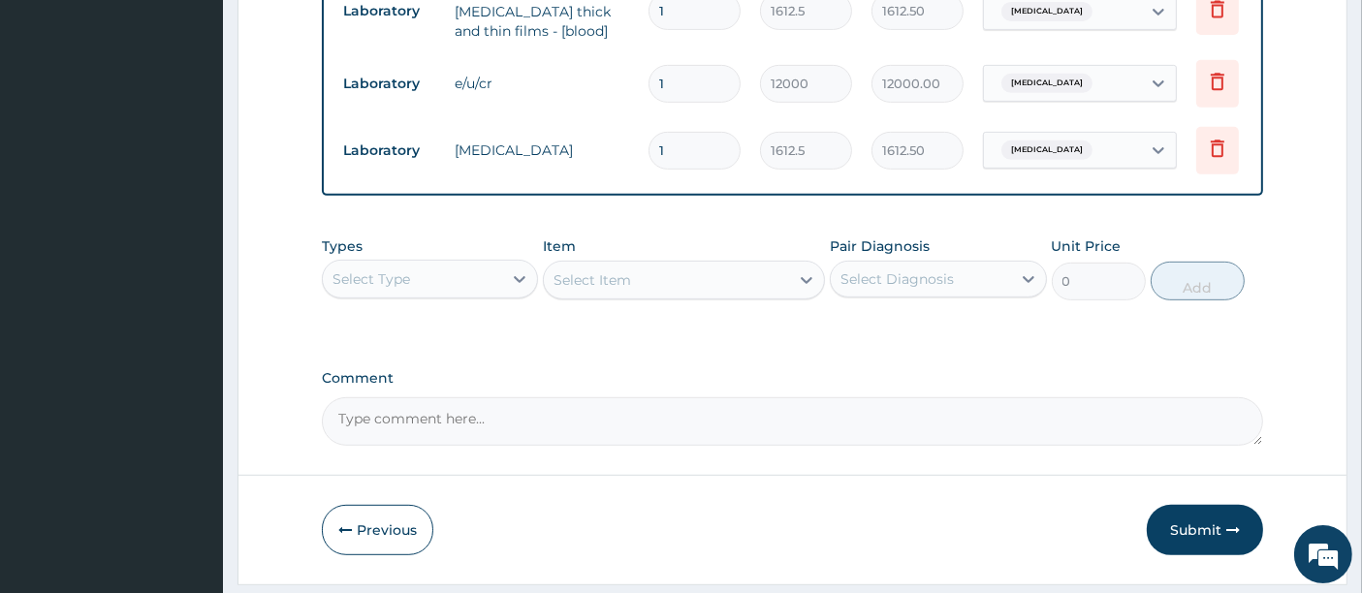
scroll to position [869, 0]
click at [1188, 530] on button "Submit" at bounding box center [1205, 528] width 116 height 50
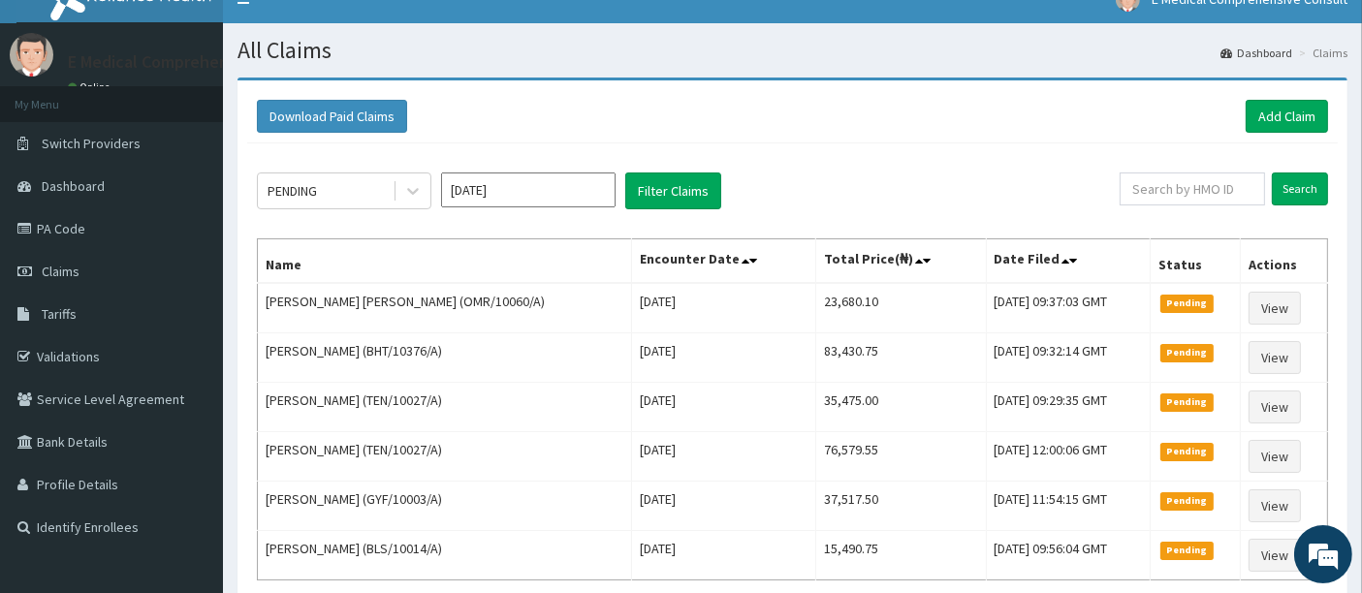
scroll to position [23, 0]
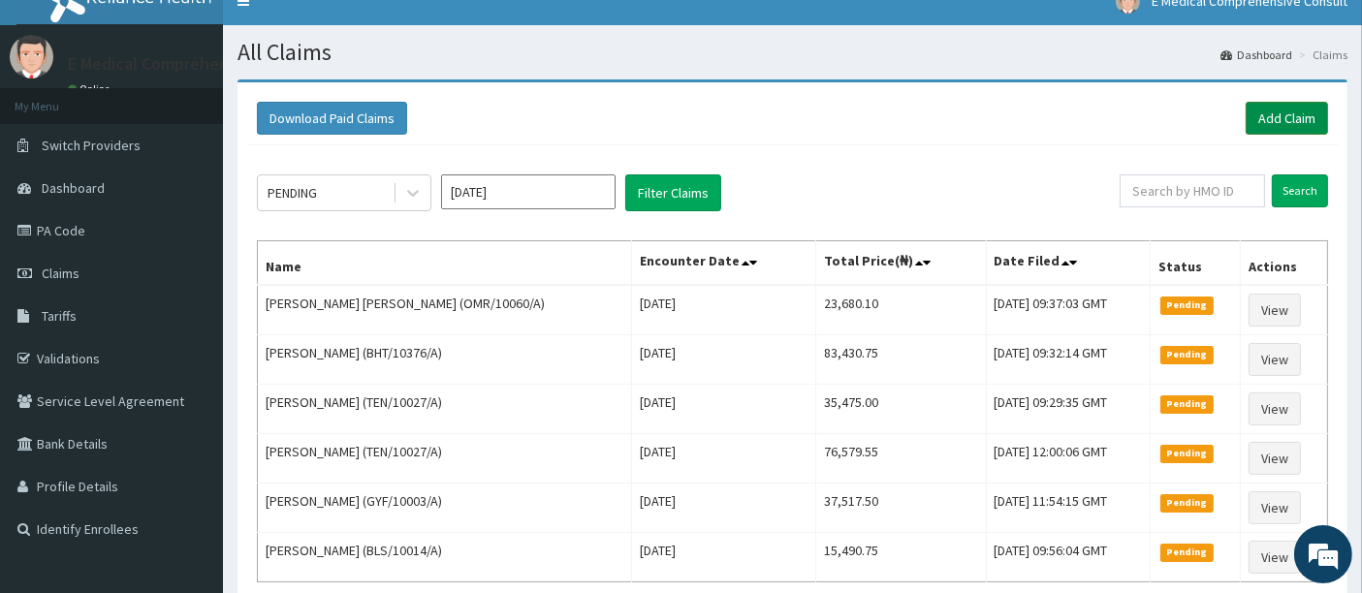
click at [1276, 124] on link "Add Claim" at bounding box center [1287, 118] width 82 height 33
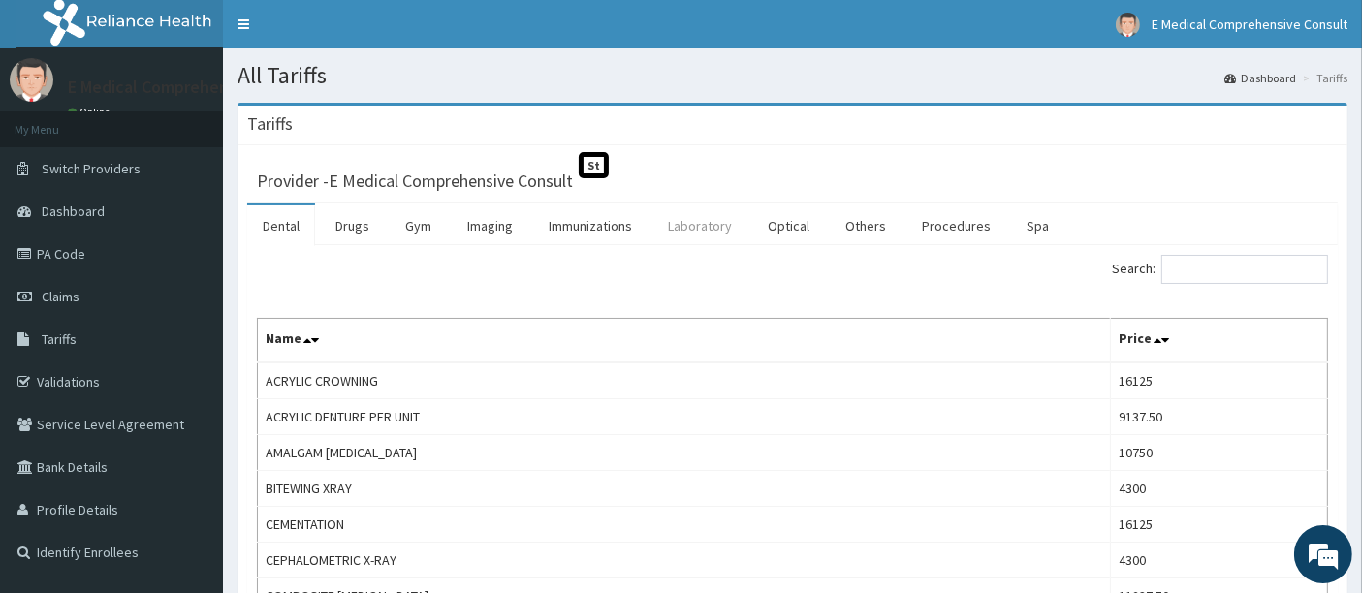
click at [717, 225] on link "Laboratory" at bounding box center [699, 225] width 95 height 41
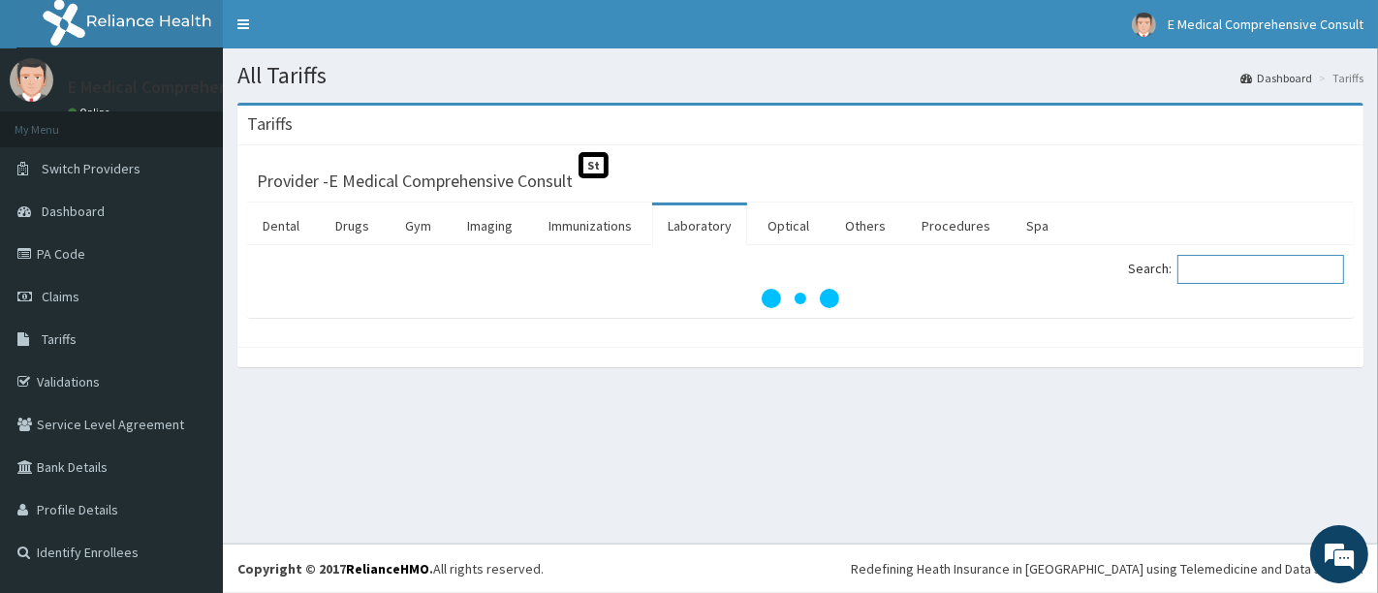
click at [1216, 267] on input "Search:" at bounding box center [1261, 269] width 167 height 29
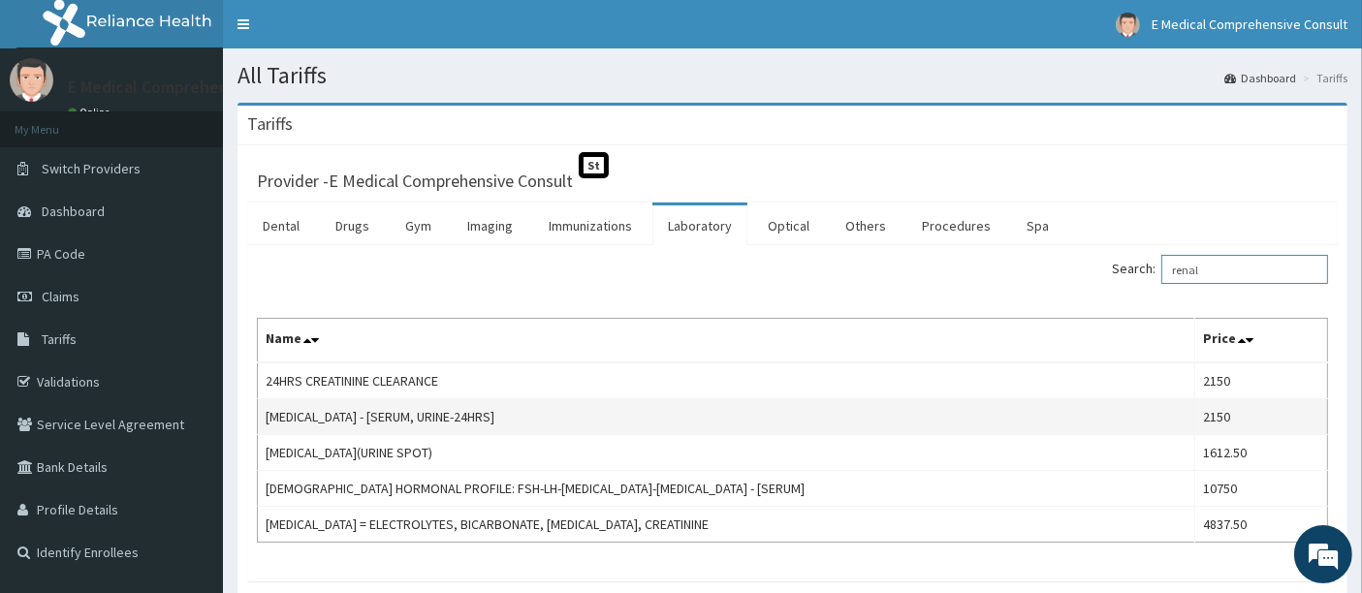
scroll to position [116, 0]
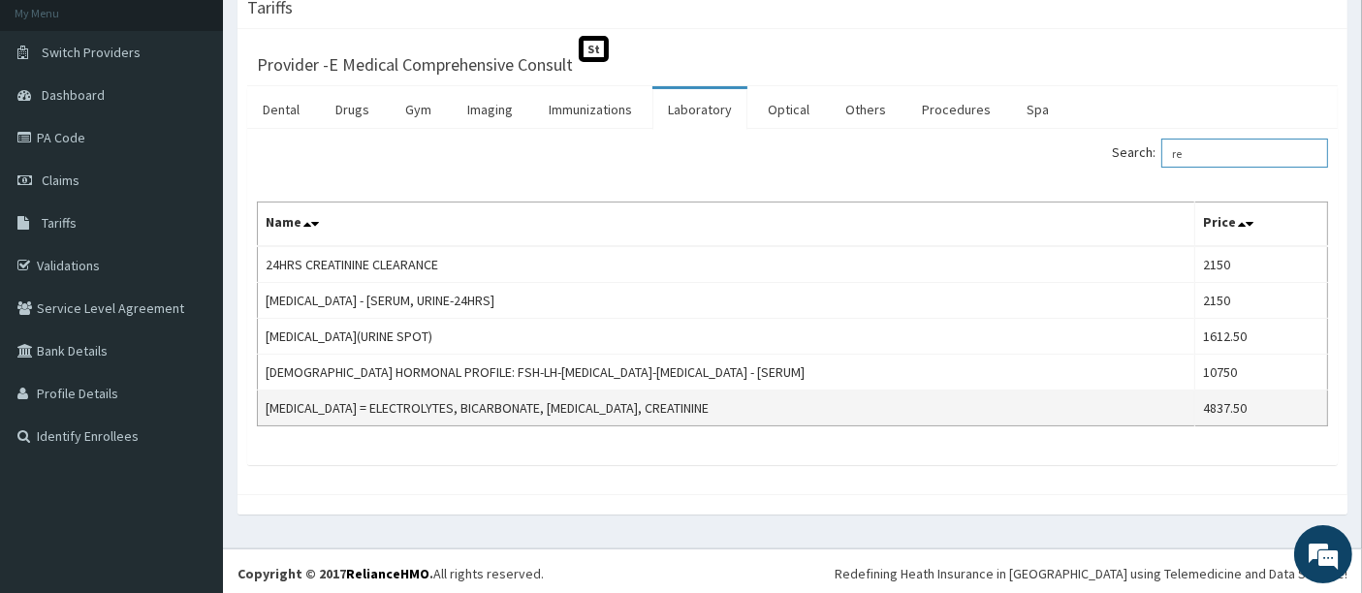
type input "r"
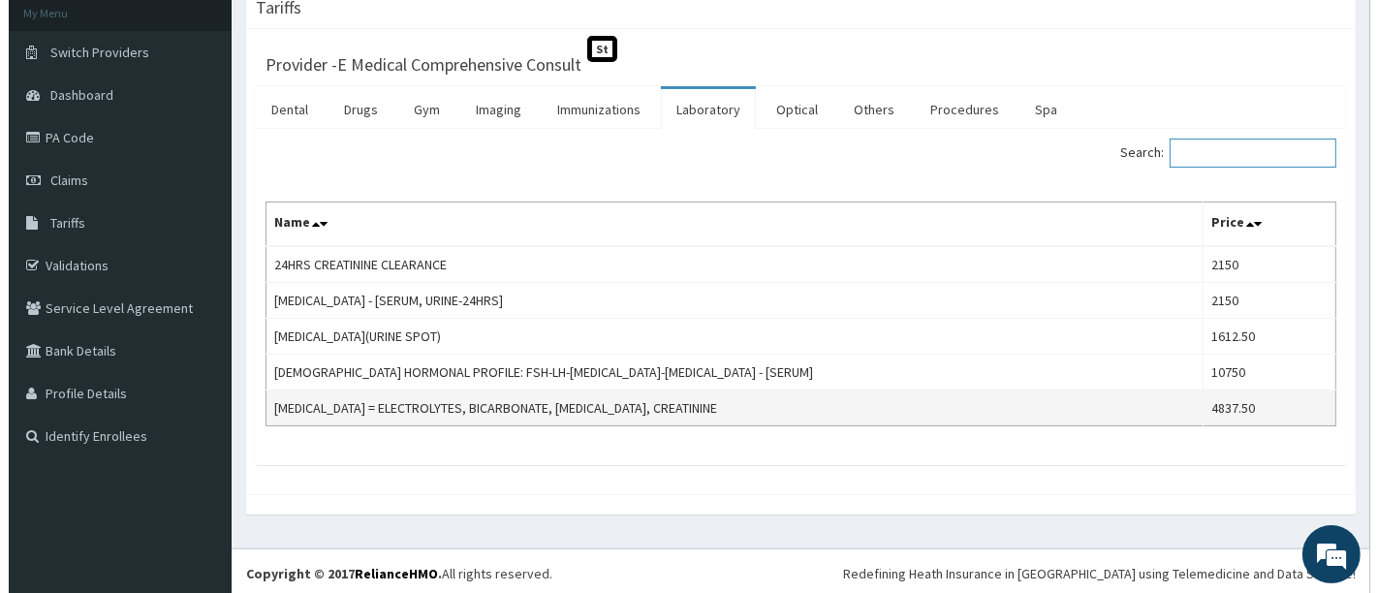
scroll to position [0, 0]
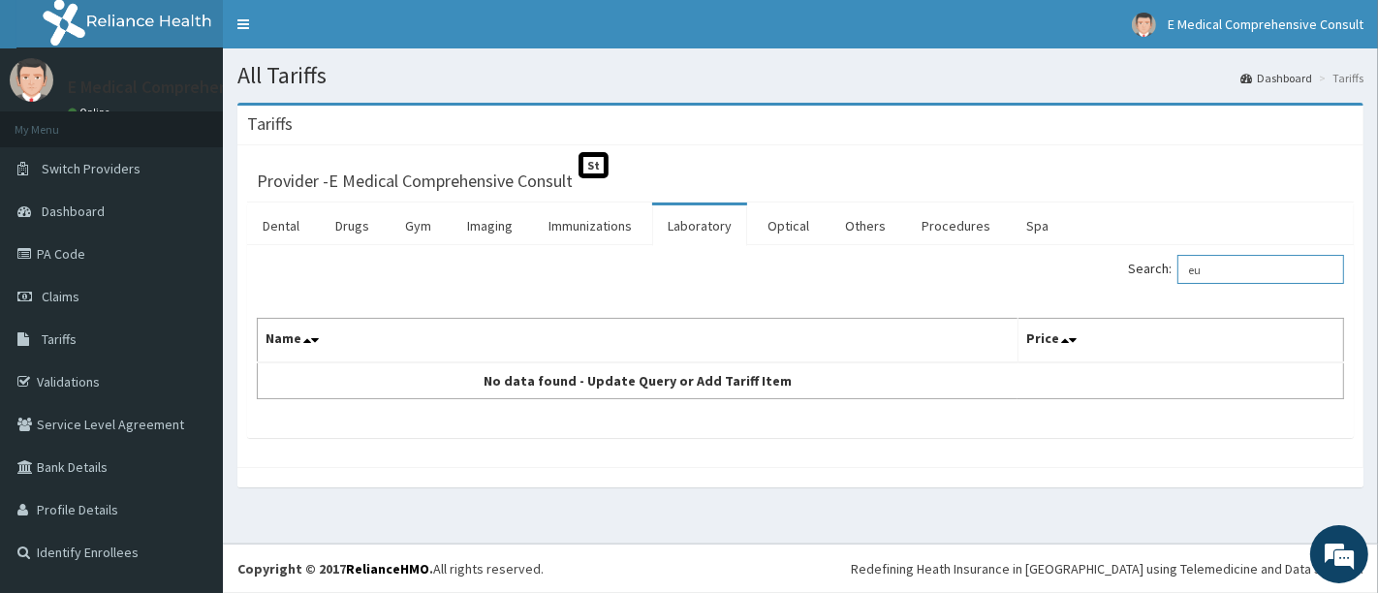
type input "e"
type input "E/U/"
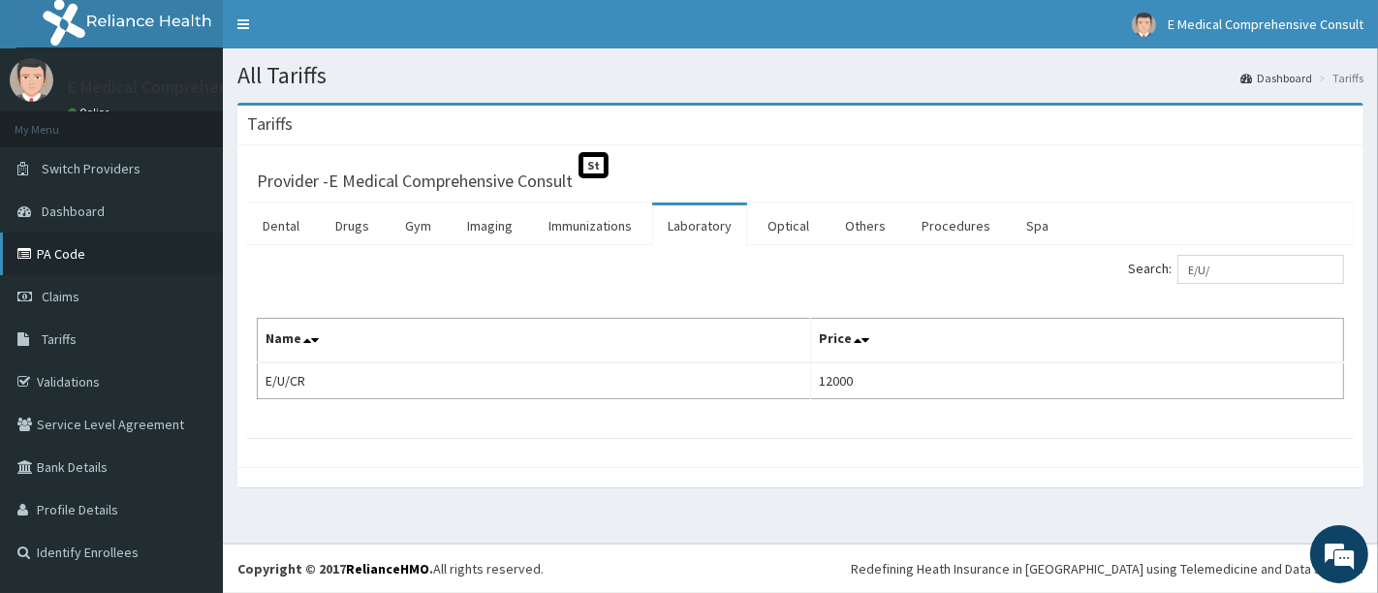
click at [84, 263] on link "PA Code" at bounding box center [111, 254] width 223 height 43
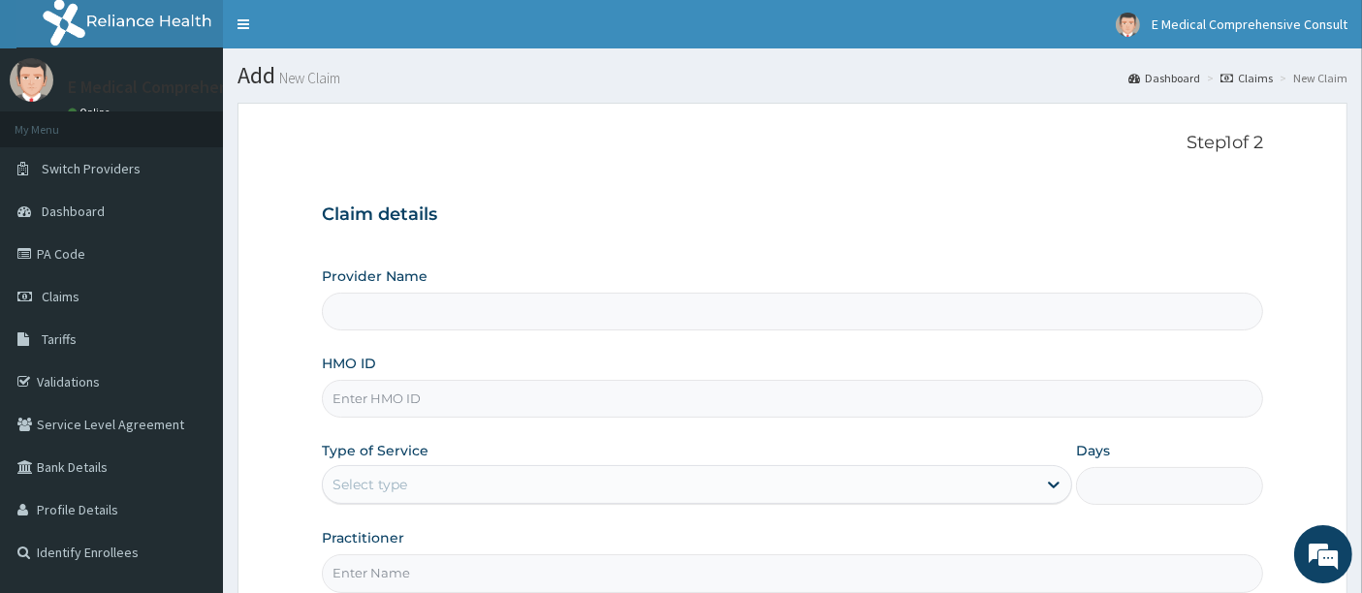
type input "E Medical Comprehensive Consult"
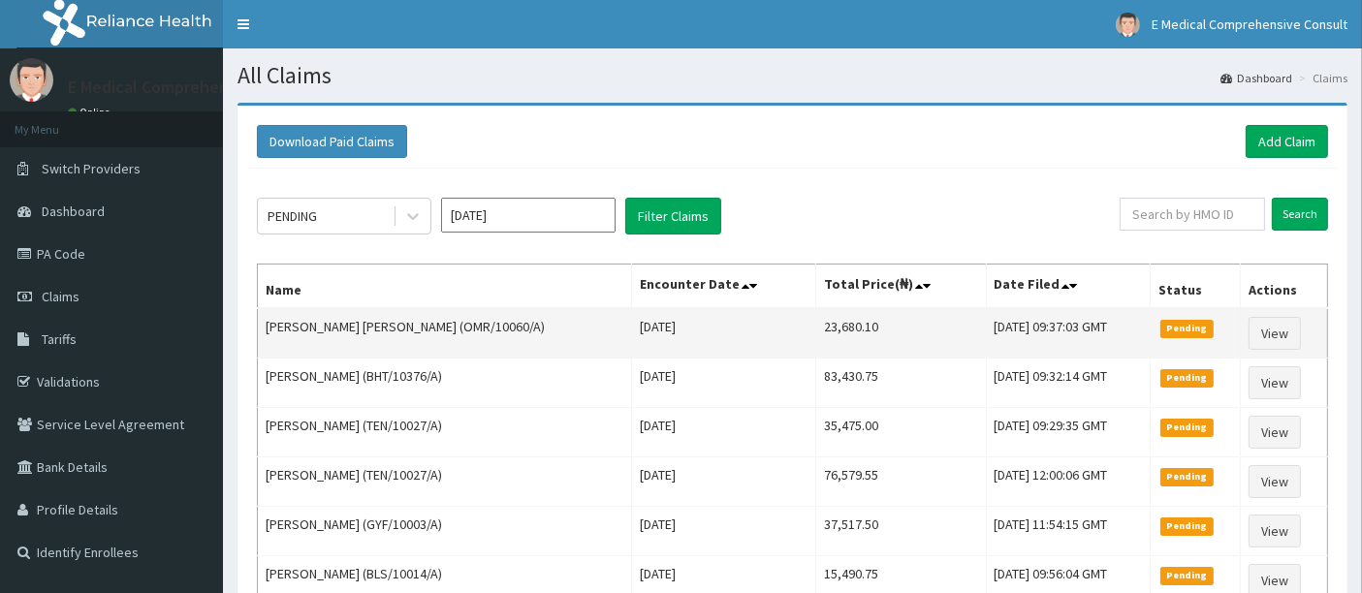
scroll to position [201, 0]
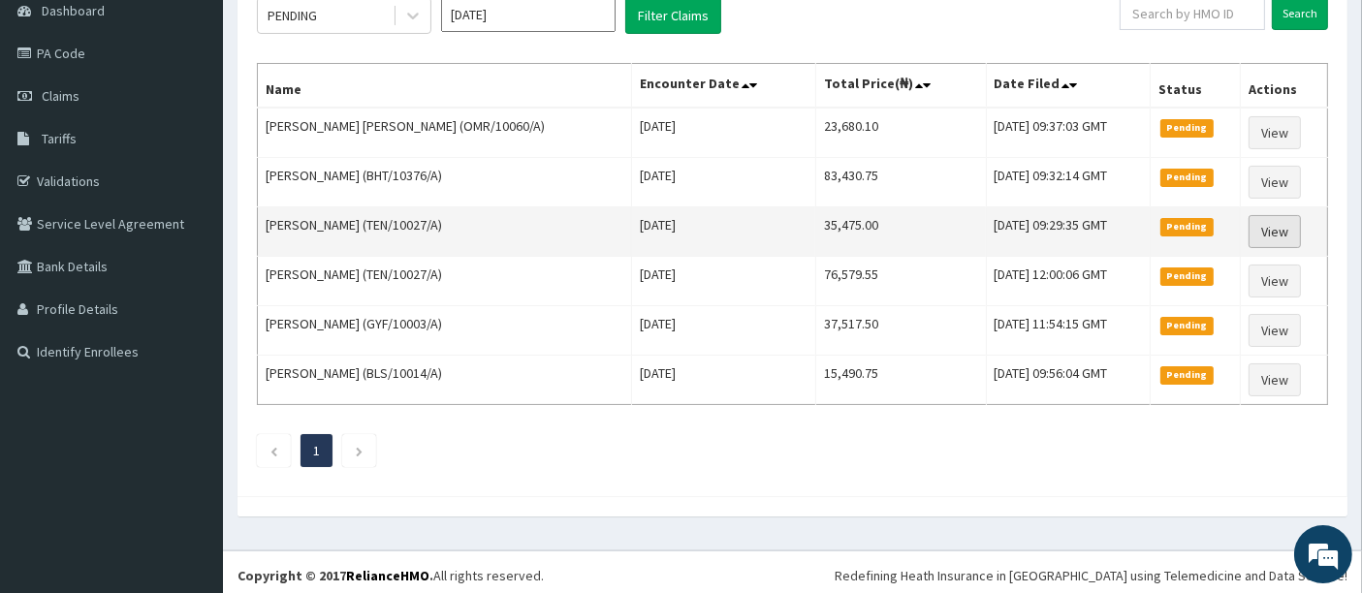
click at [1266, 225] on link "View" at bounding box center [1274, 231] width 52 height 33
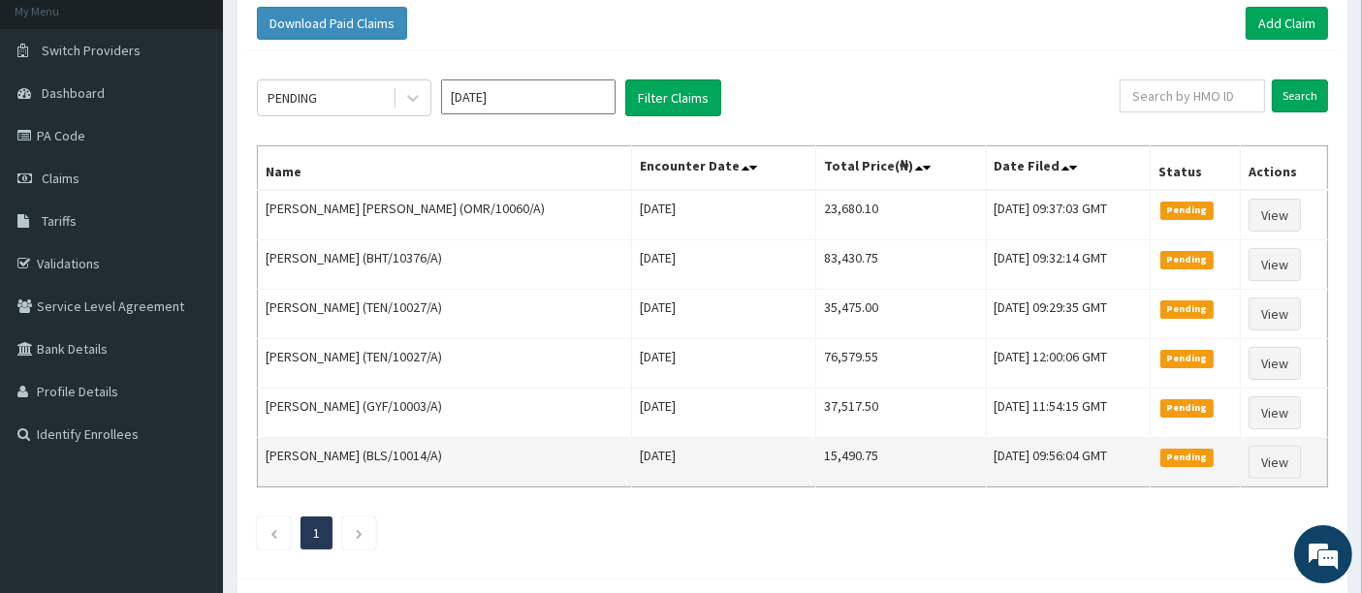
scroll to position [120, 0]
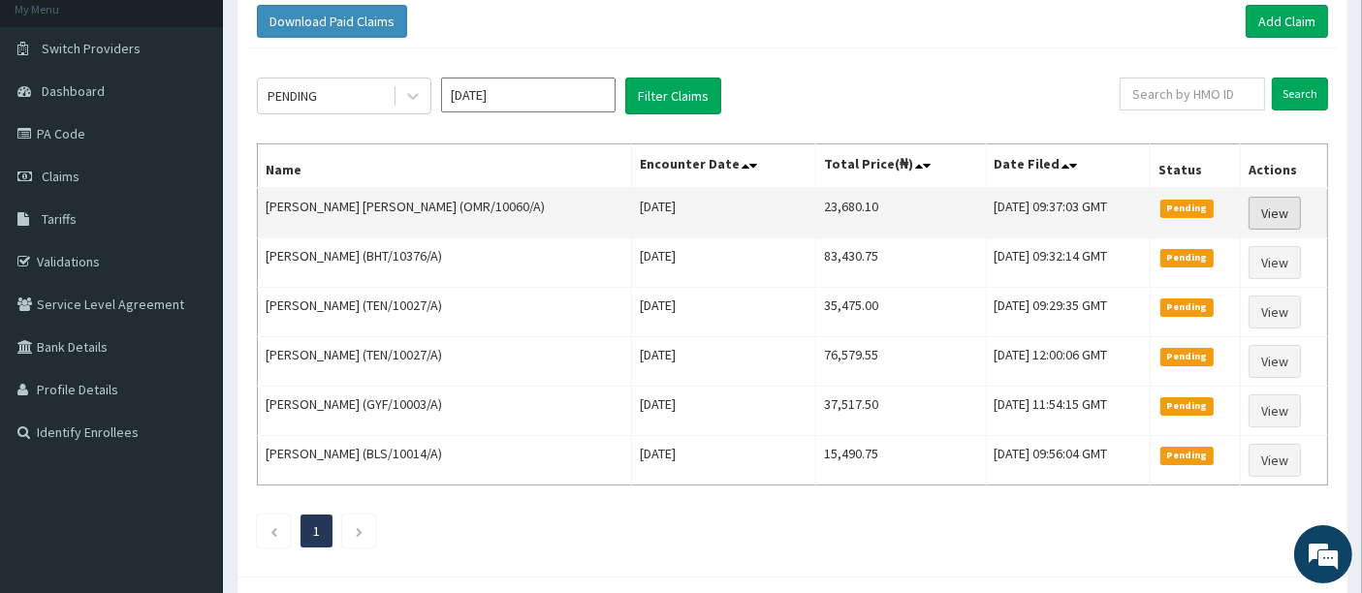
click at [1277, 205] on link "View" at bounding box center [1274, 213] width 52 height 33
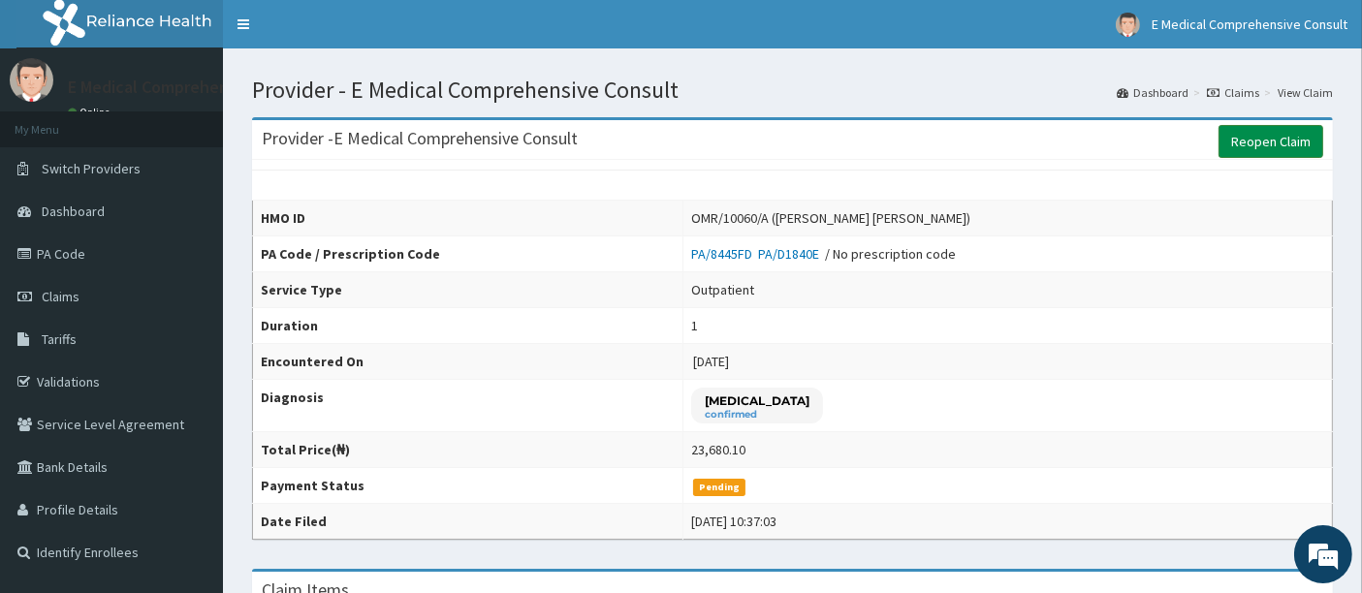
click at [1290, 140] on link "Reopen Claim" at bounding box center [1270, 141] width 105 height 33
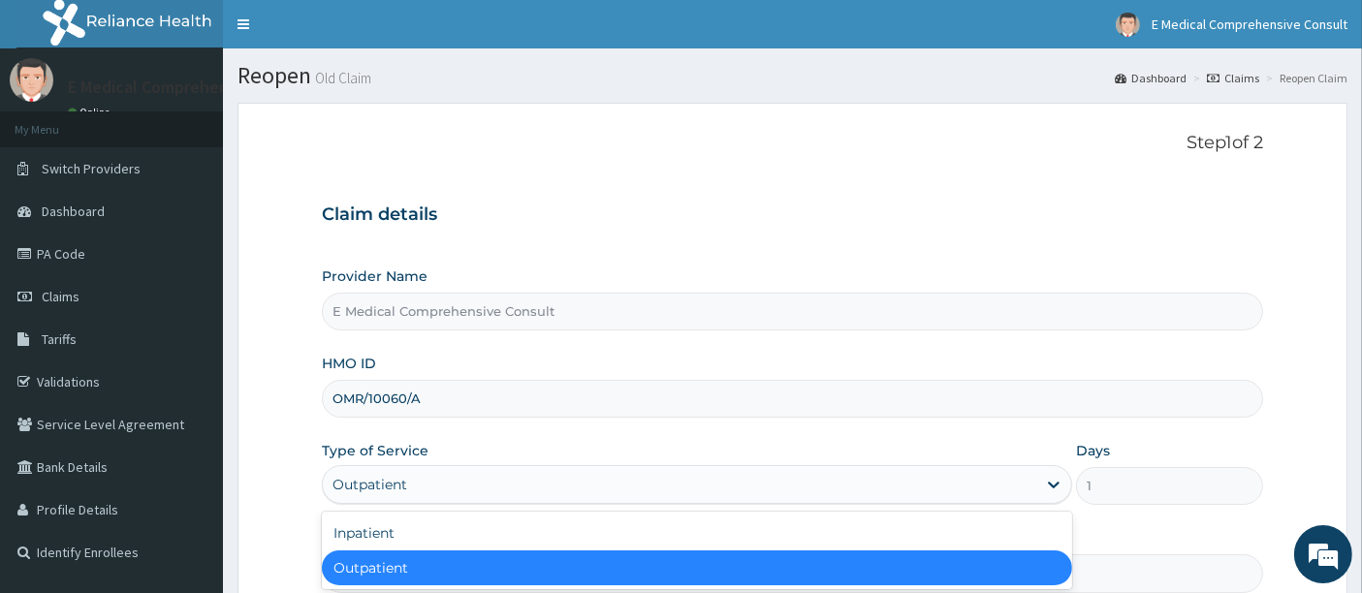
click at [440, 485] on div "Outpatient" at bounding box center [679, 484] width 713 height 31
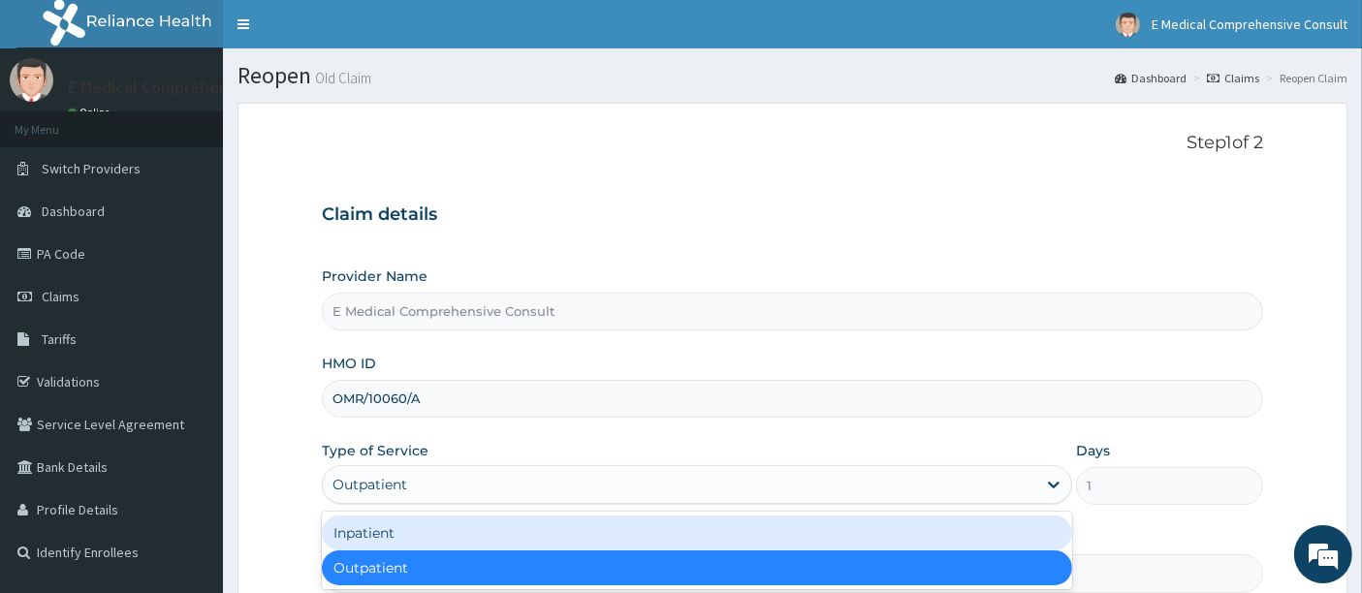
click at [398, 533] on div "Inpatient" at bounding box center [697, 533] width 750 height 35
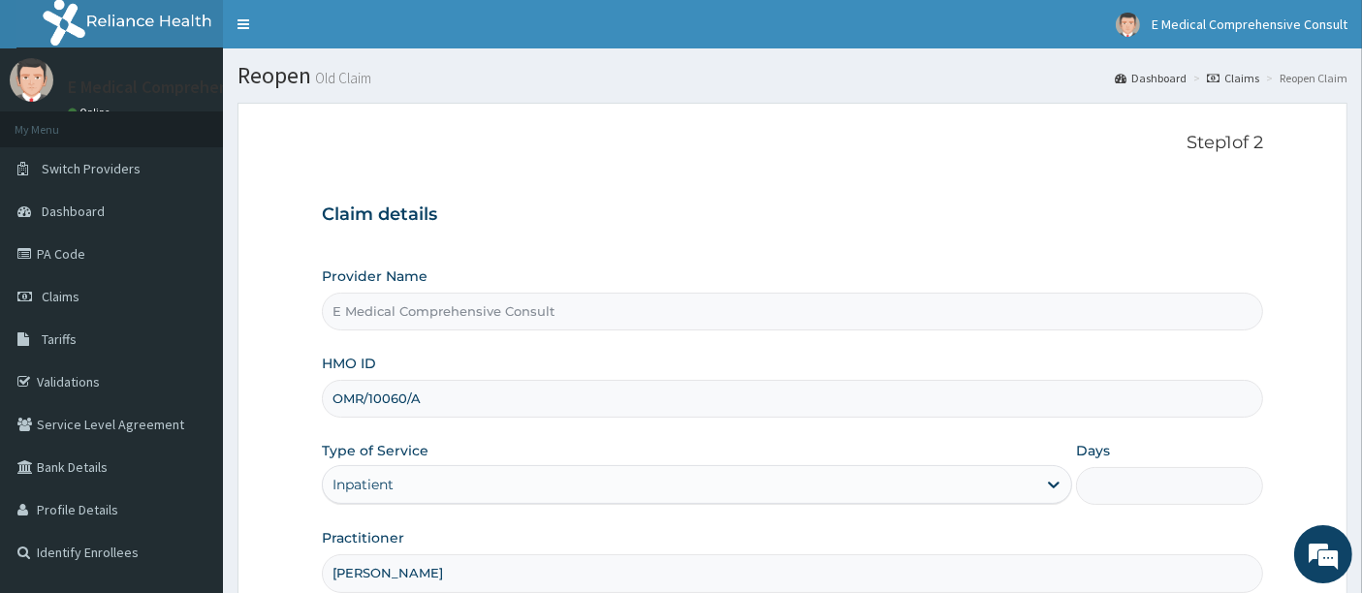
click at [1113, 483] on input "Days" at bounding box center [1170, 486] width 188 height 38
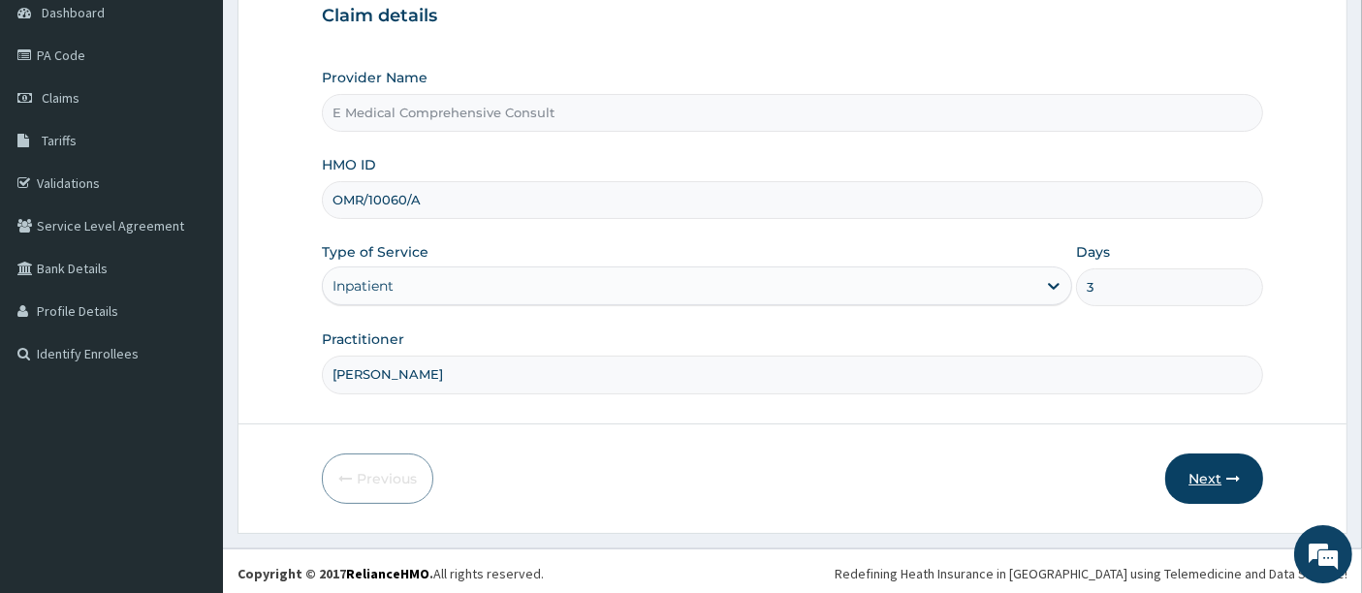
type input "3"
click at [1202, 479] on button "Next" at bounding box center [1214, 479] width 98 height 50
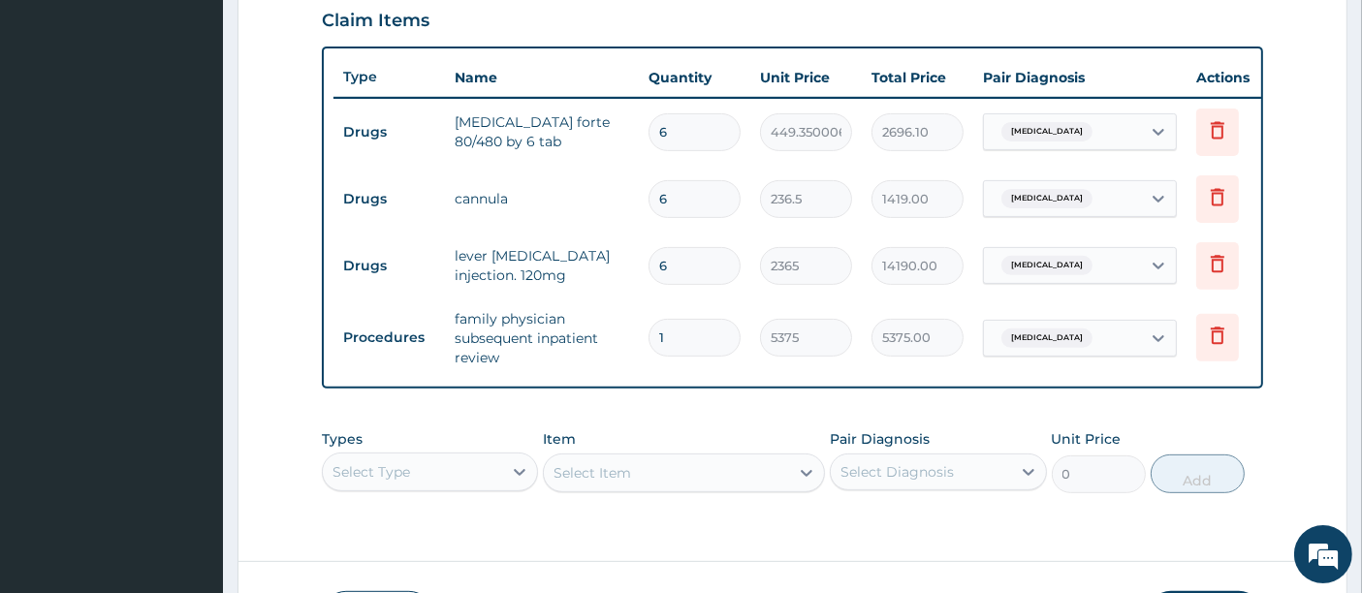
scroll to position [829, 0]
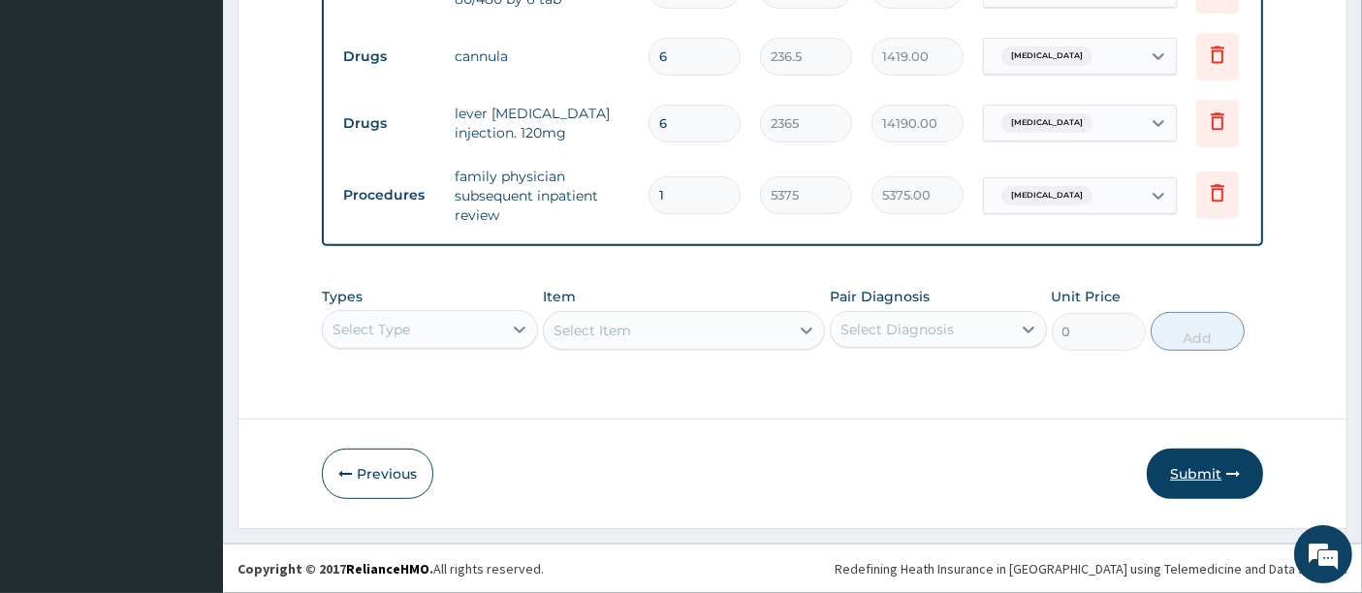
click at [1165, 471] on button "Submit" at bounding box center [1205, 474] width 116 height 50
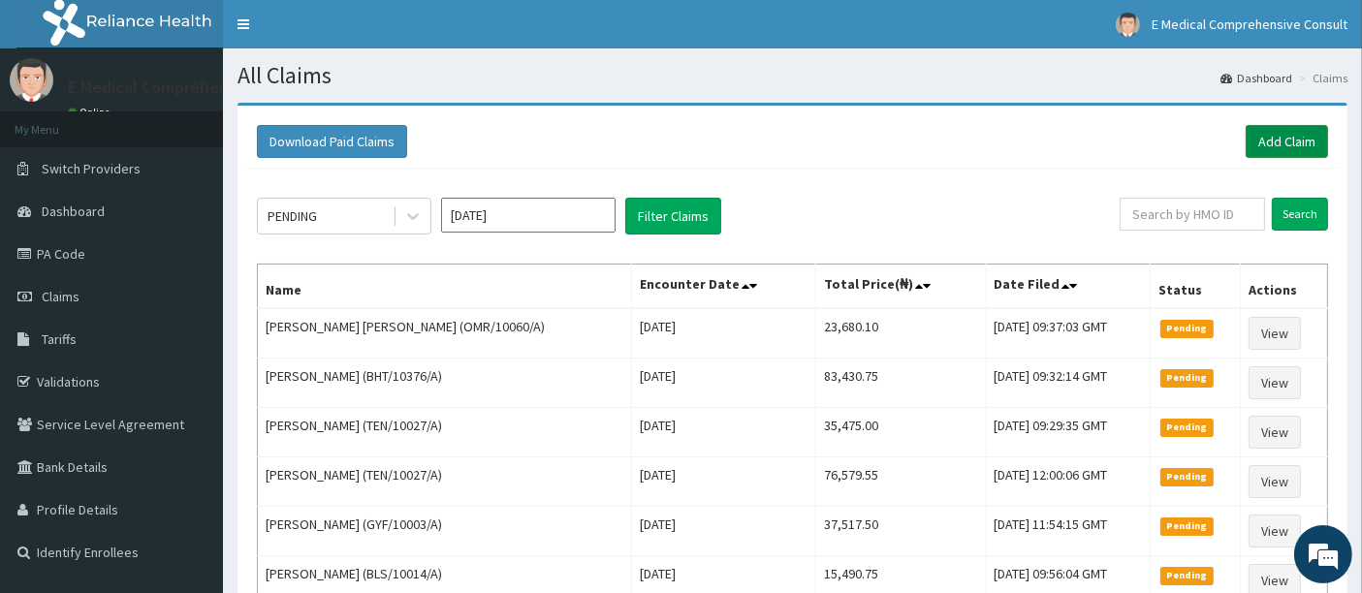
click at [1290, 141] on link "Add Claim" at bounding box center [1287, 141] width 82 height 33
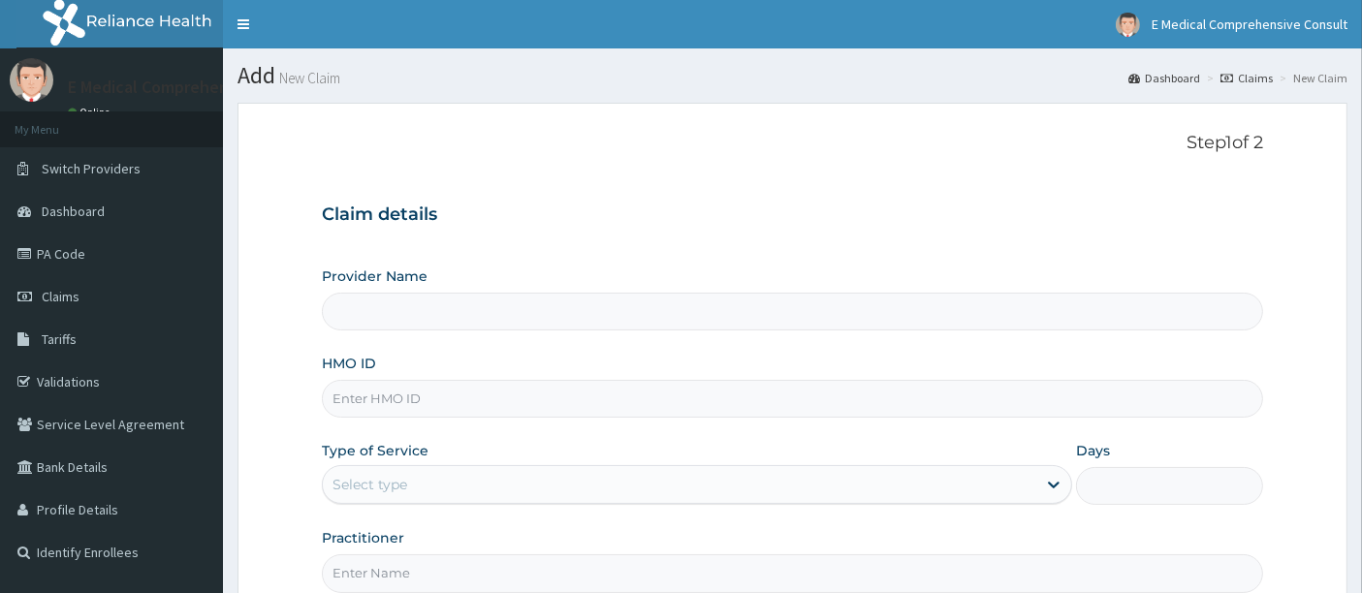
type input "E Medical Comprehensive Consult"
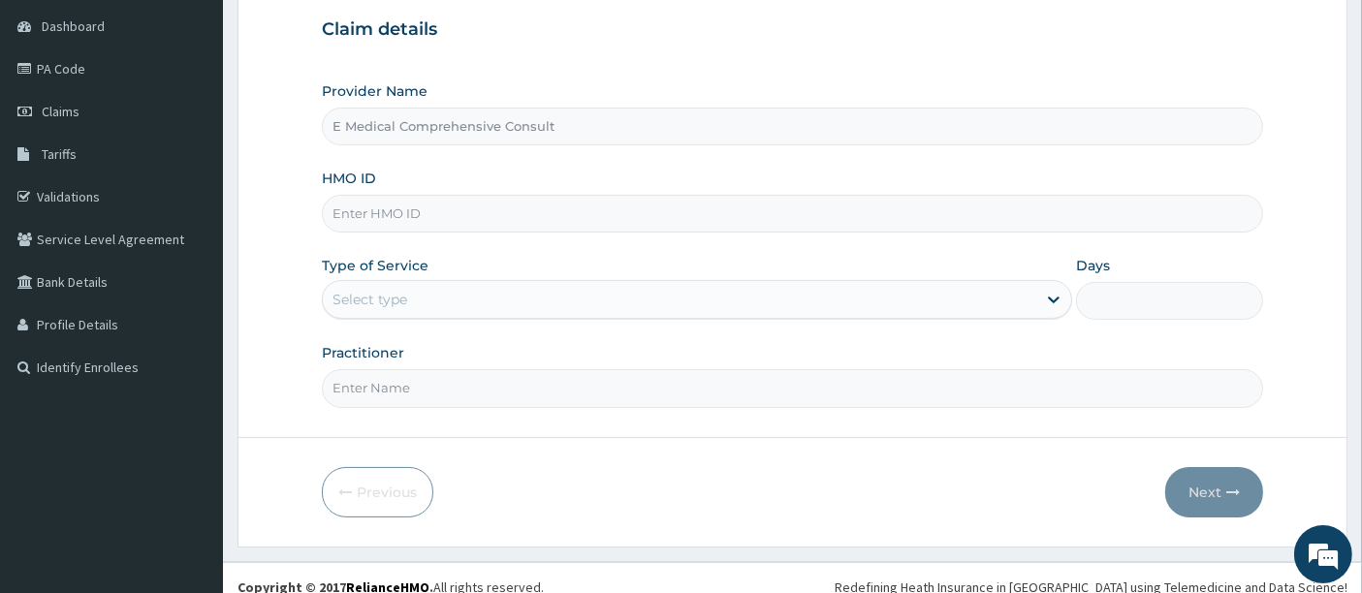
scroll to position [199, 0]
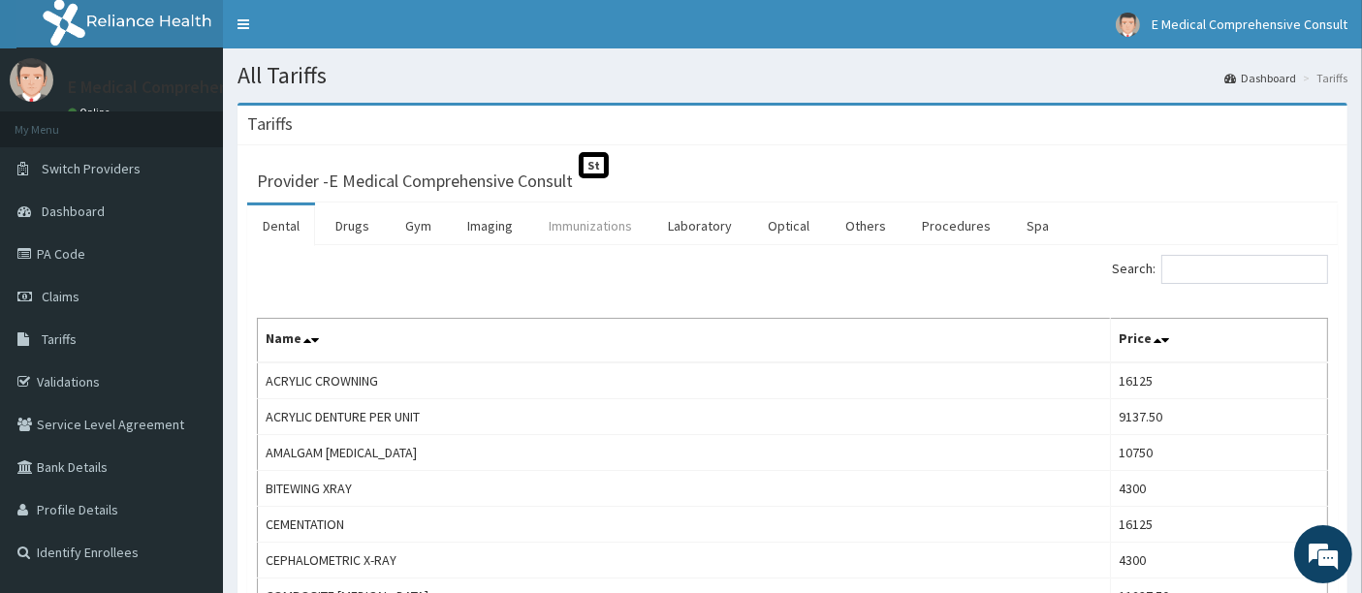
scroll to position [31, 0]
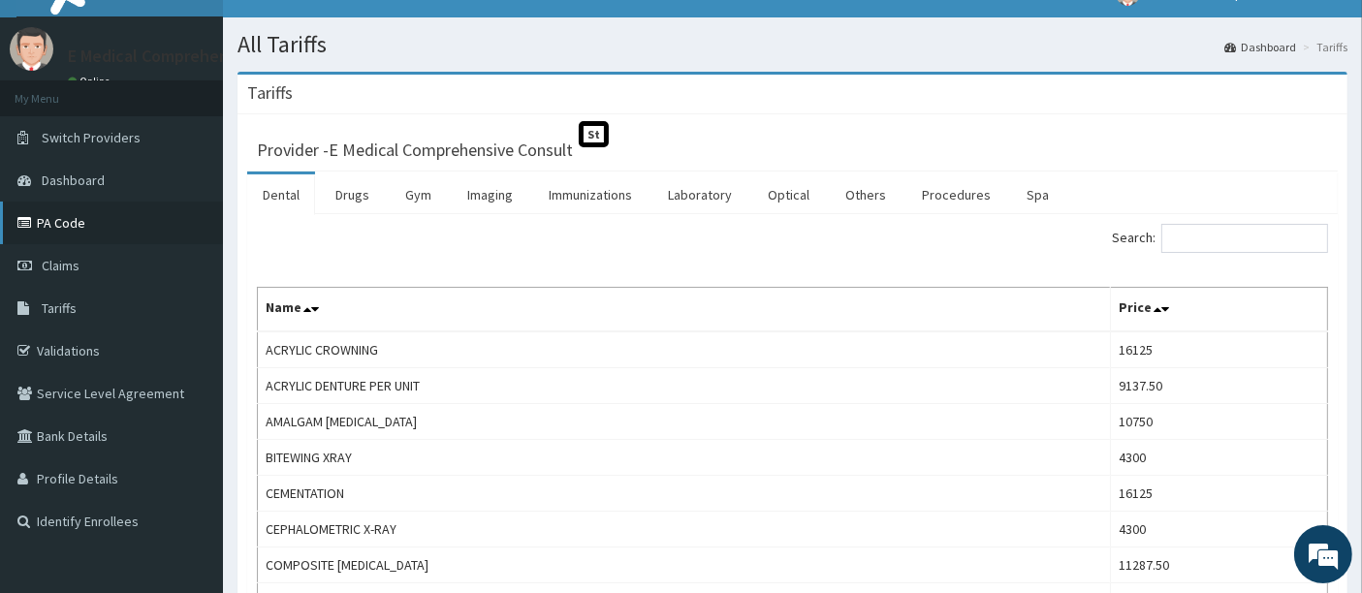
click at [142, 208] on link "PA Code" at bounding box center [111, 223] width 223 height 43
